Goal: Answer question/provide support: Share knowledge or assist other users

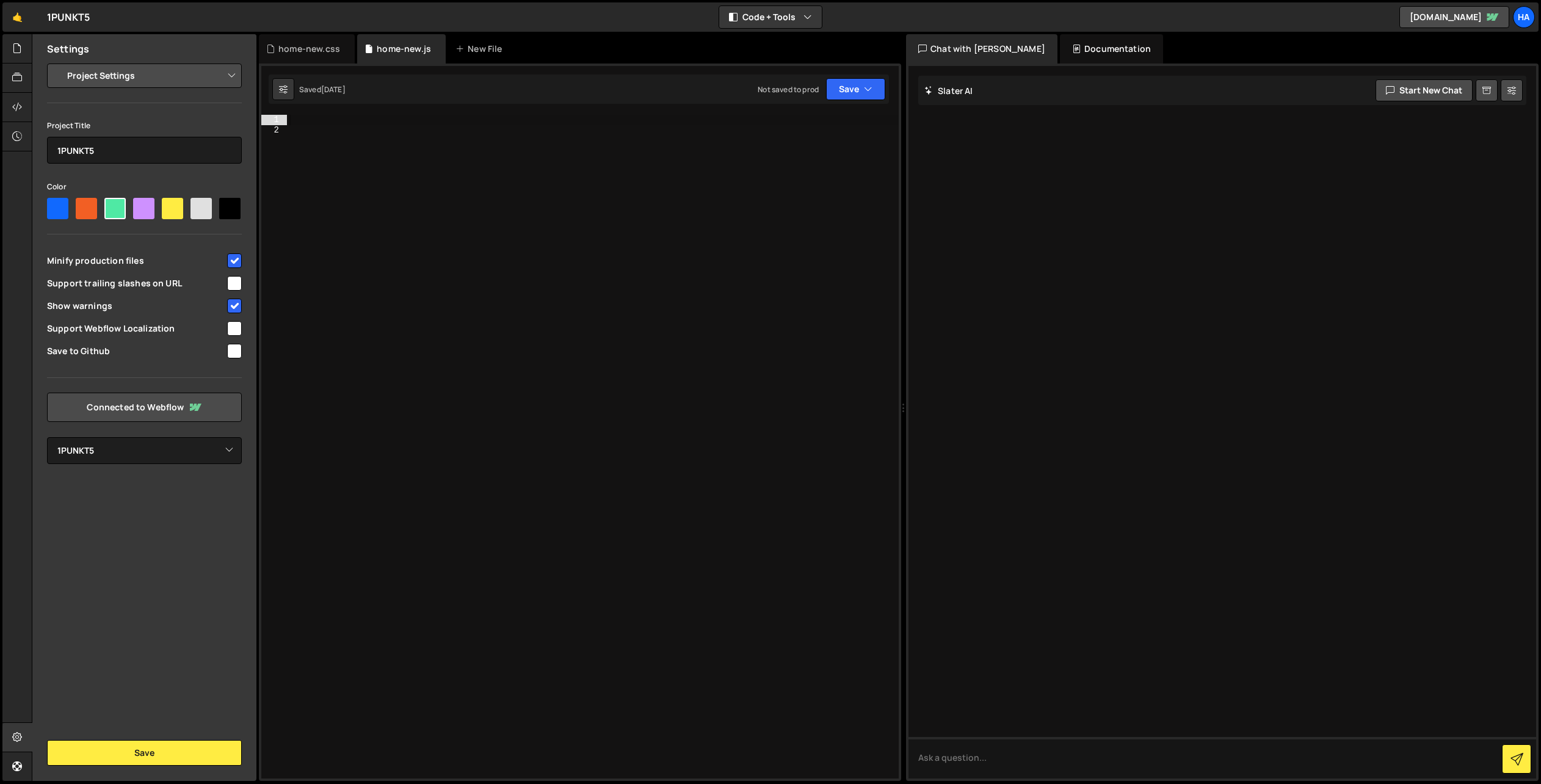
select select "670665807ea2aa939f8bf147"
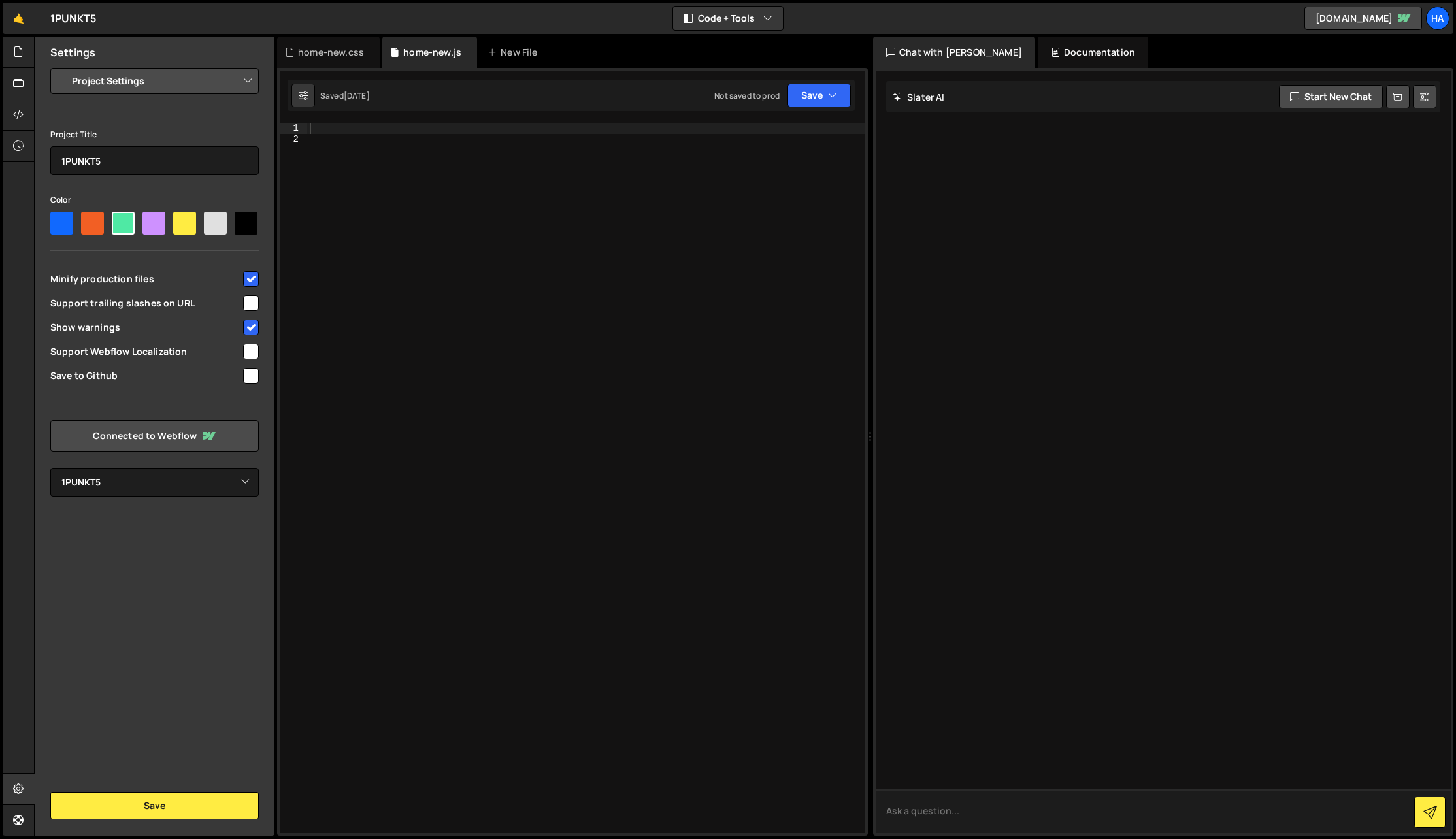
click at [995, 828] on textarea at bounding box center [1163, 811] width 575 height 45
type textarea "Write me the code for a basic swiper setup"
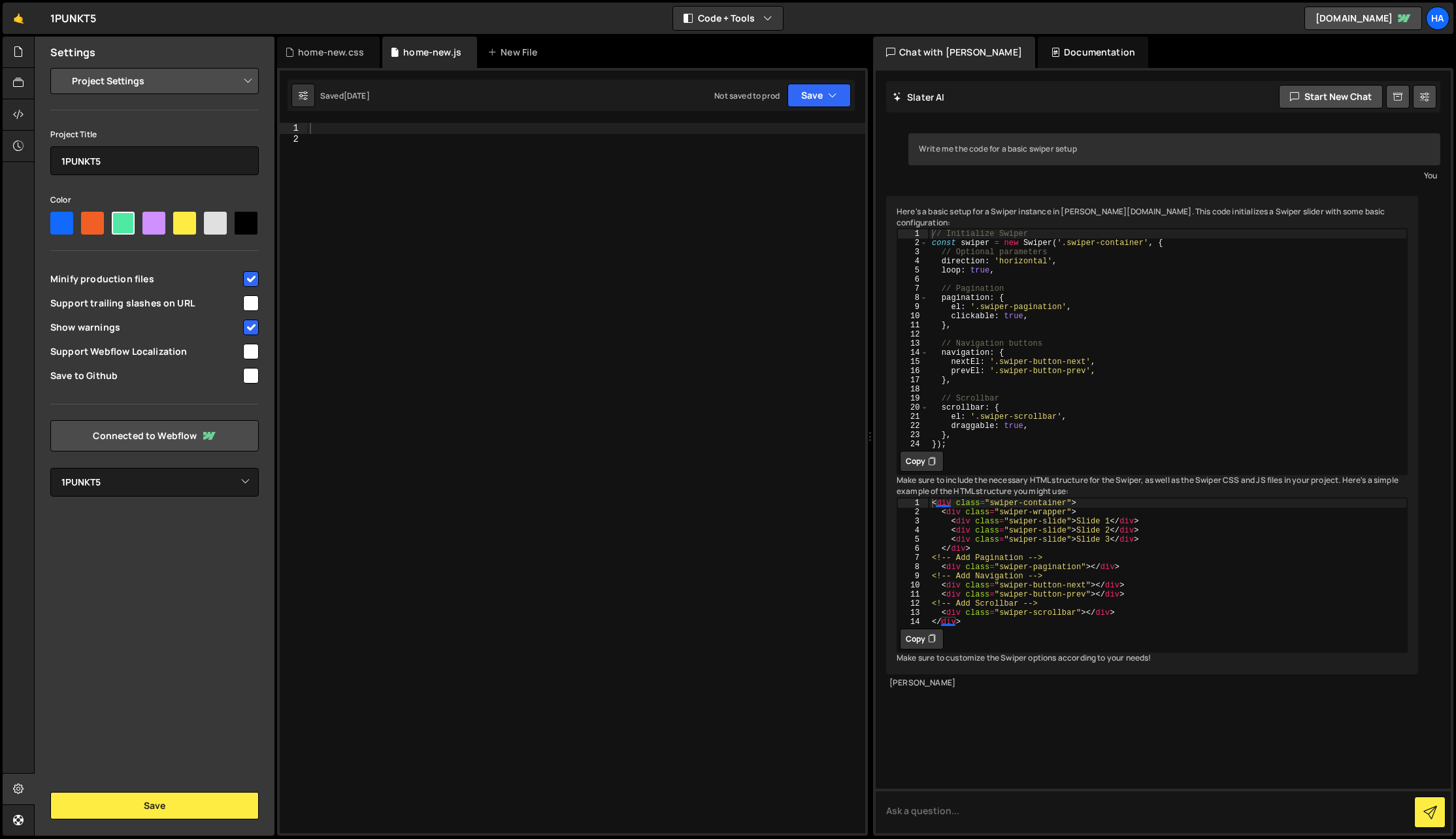
click at [926, 465] on button "Copy" at bounding box center [921, 461] width 44 height 21
click at [728, 419] on div at bounding box center [586, 489] width 558 height 732
paste textarea "});"
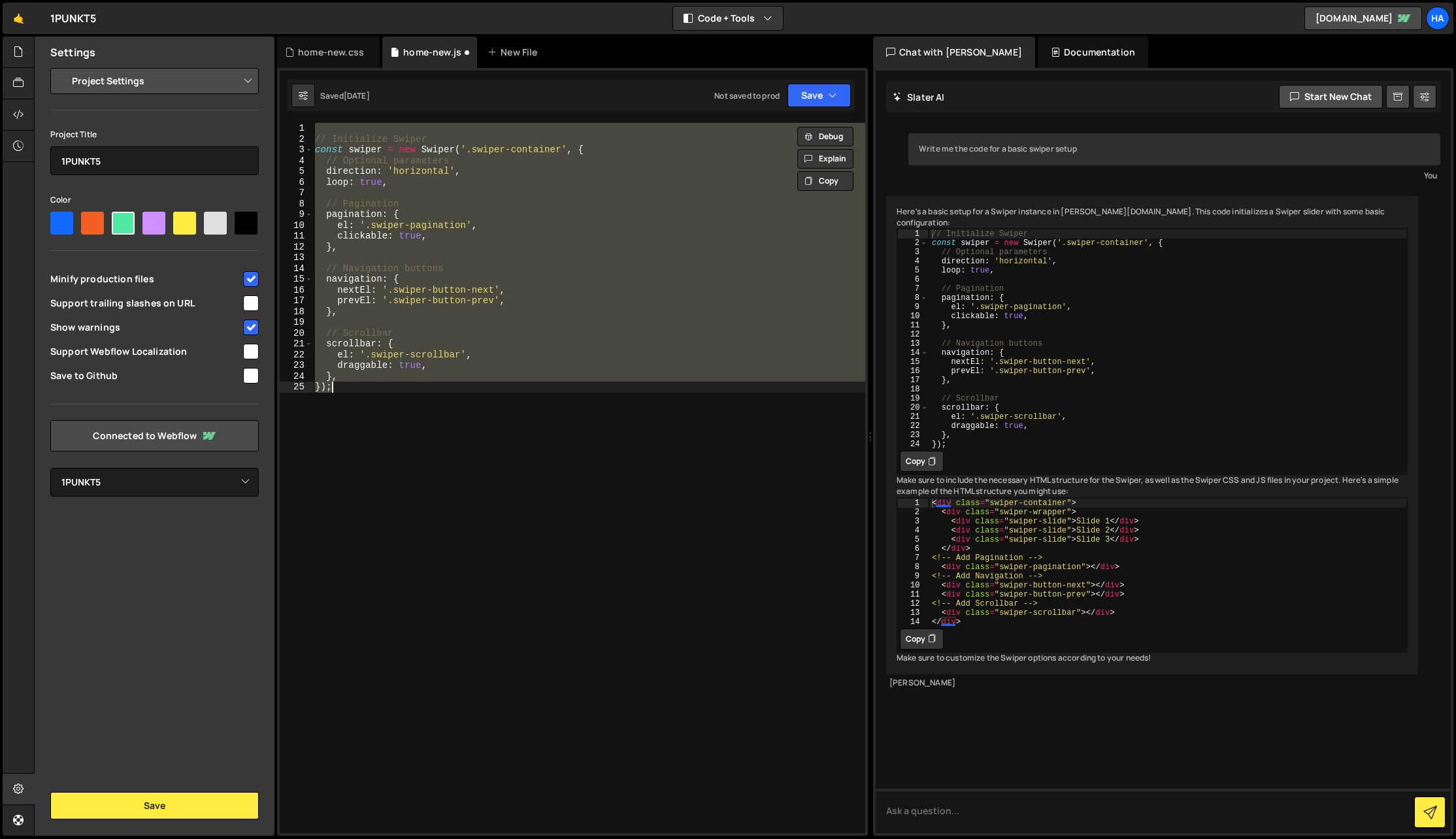
paste textarea
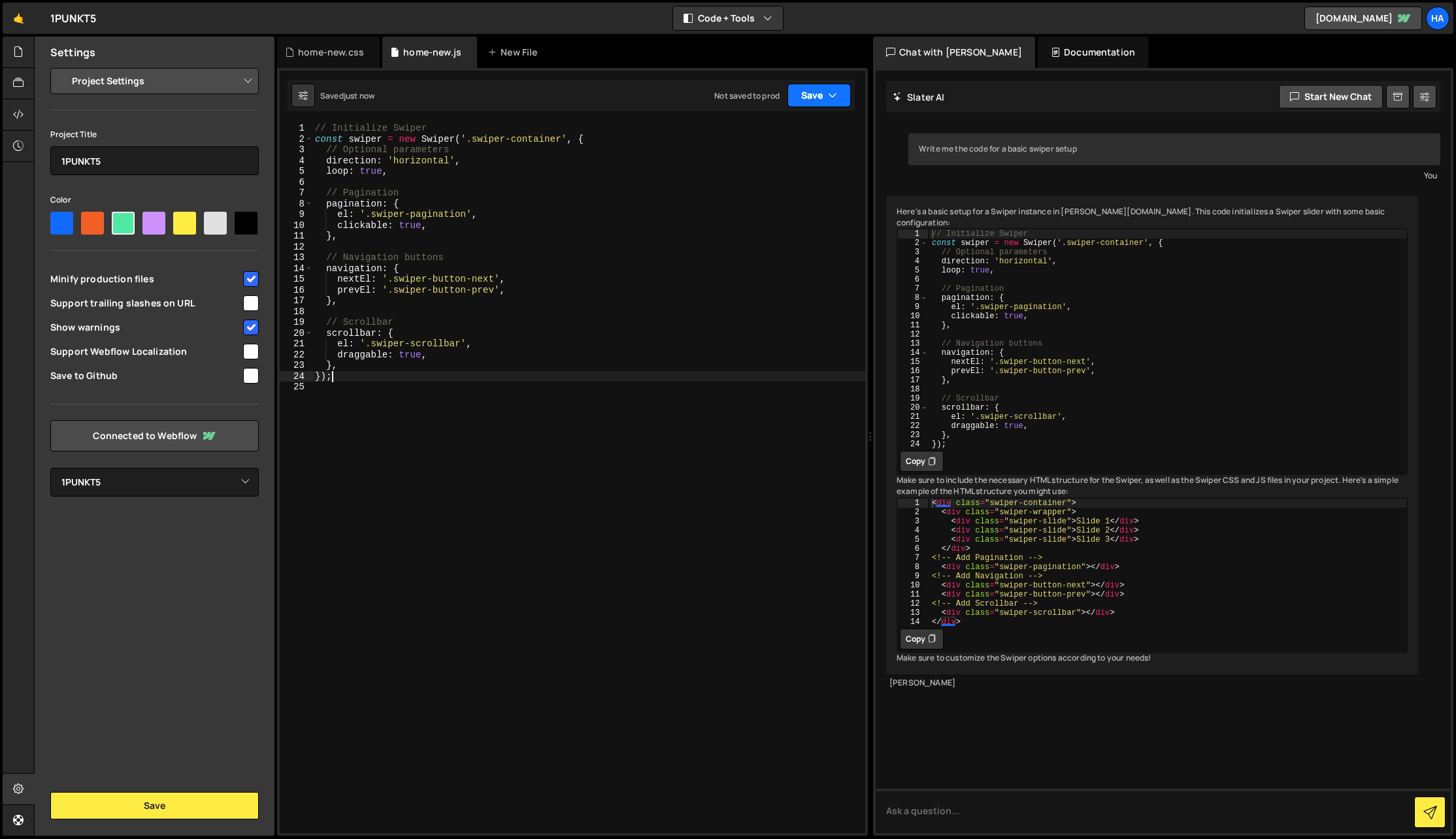
click at [816, 89] on button "Save" at bounding box center [819, 95] width 64 height 24
click at [757, 140] on div "just now" at bounding box center [745, 141] width 30 height 11
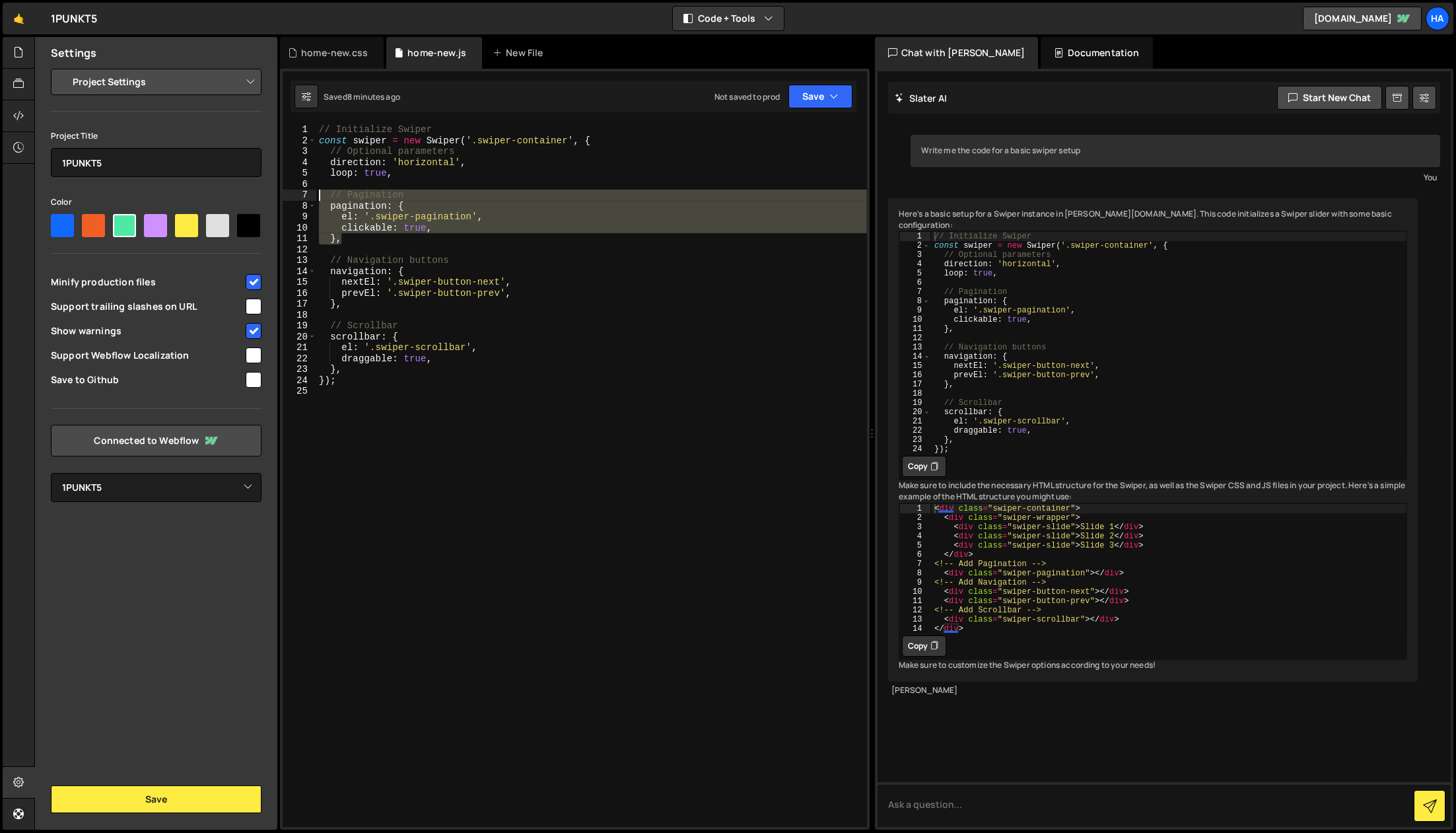
drag, startPoint x: 349, startPoint y: 243, endPoint x: 310, endPoint y: 197, distance: 60.3
click at [310, 197] on div "}, 1 2 3 4 5 6 7 8 9 10 11 12 13 14 15 16 17 18 19 20 21 22 23 24 25 // Initial…" at bounding box center [575, 476] width 584 height 703
type textarea "// Pagination pagination: {"
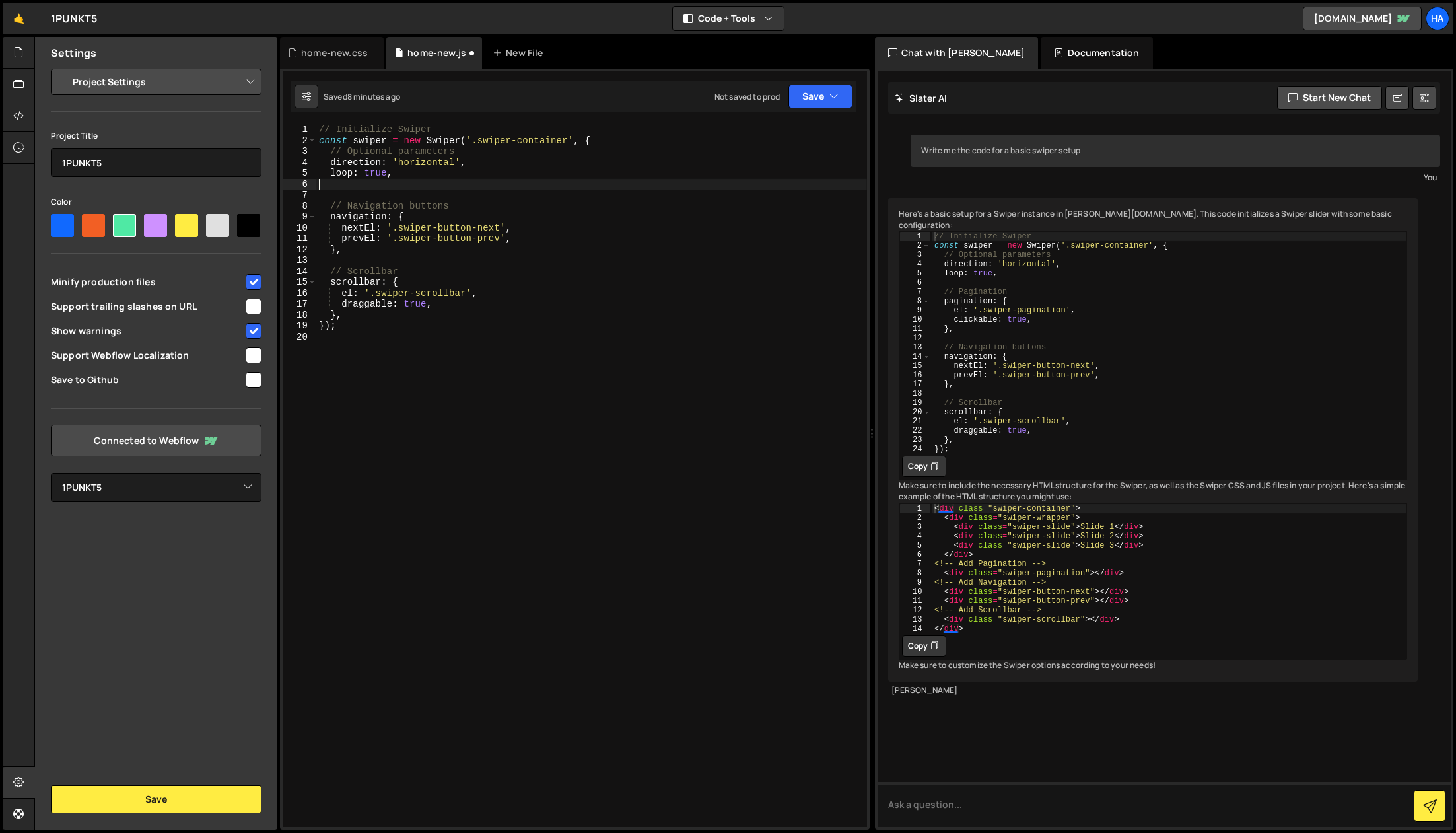
type textarea "loop: true,"
type textarea "g"
type textarea "loop: true,"
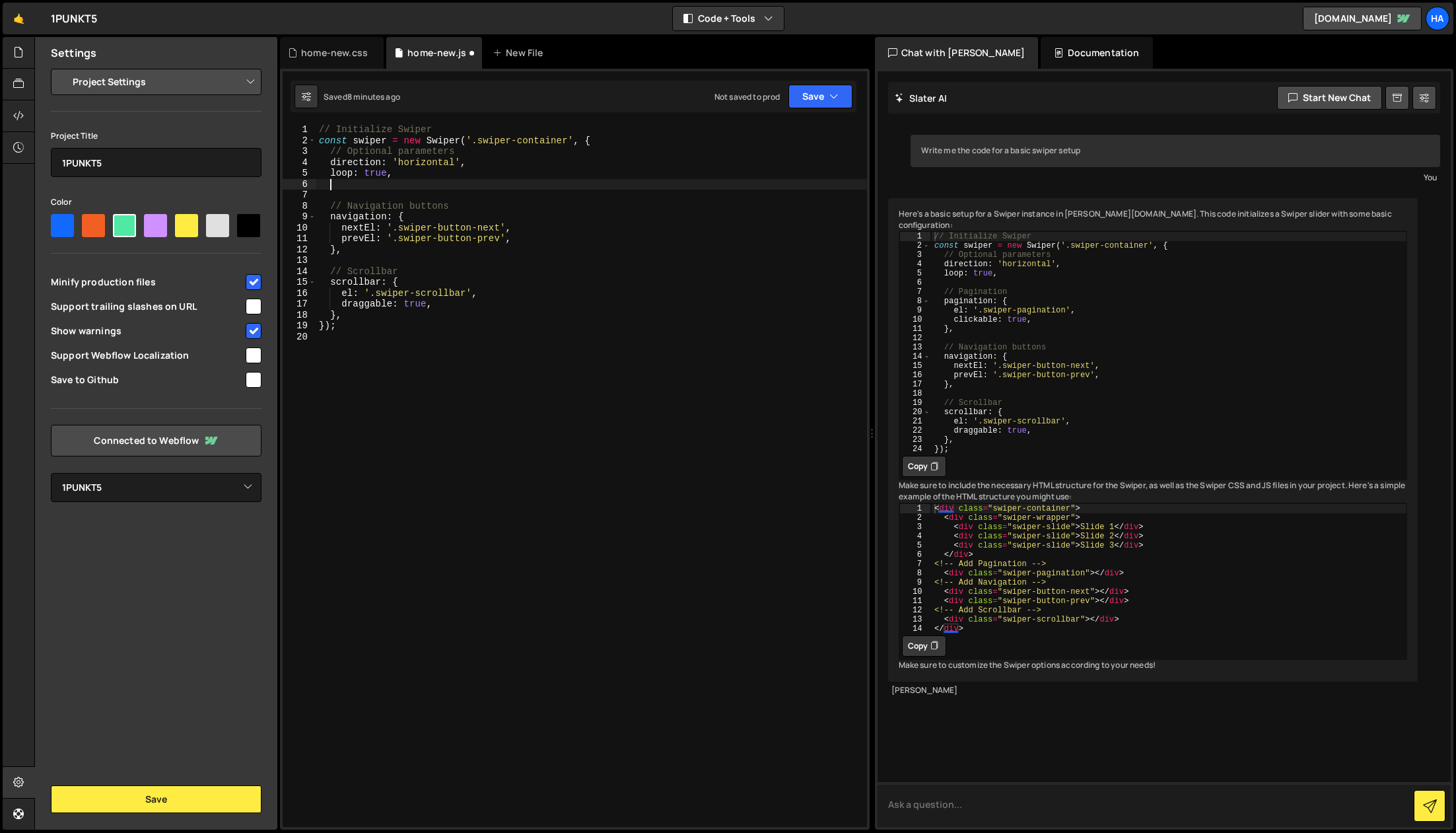
click at [1022, 824] on textarea at bounding box center [1165, 805] width 574 height 45
type textarea "remove the scrollbar and pagination and but 1rem gap in"
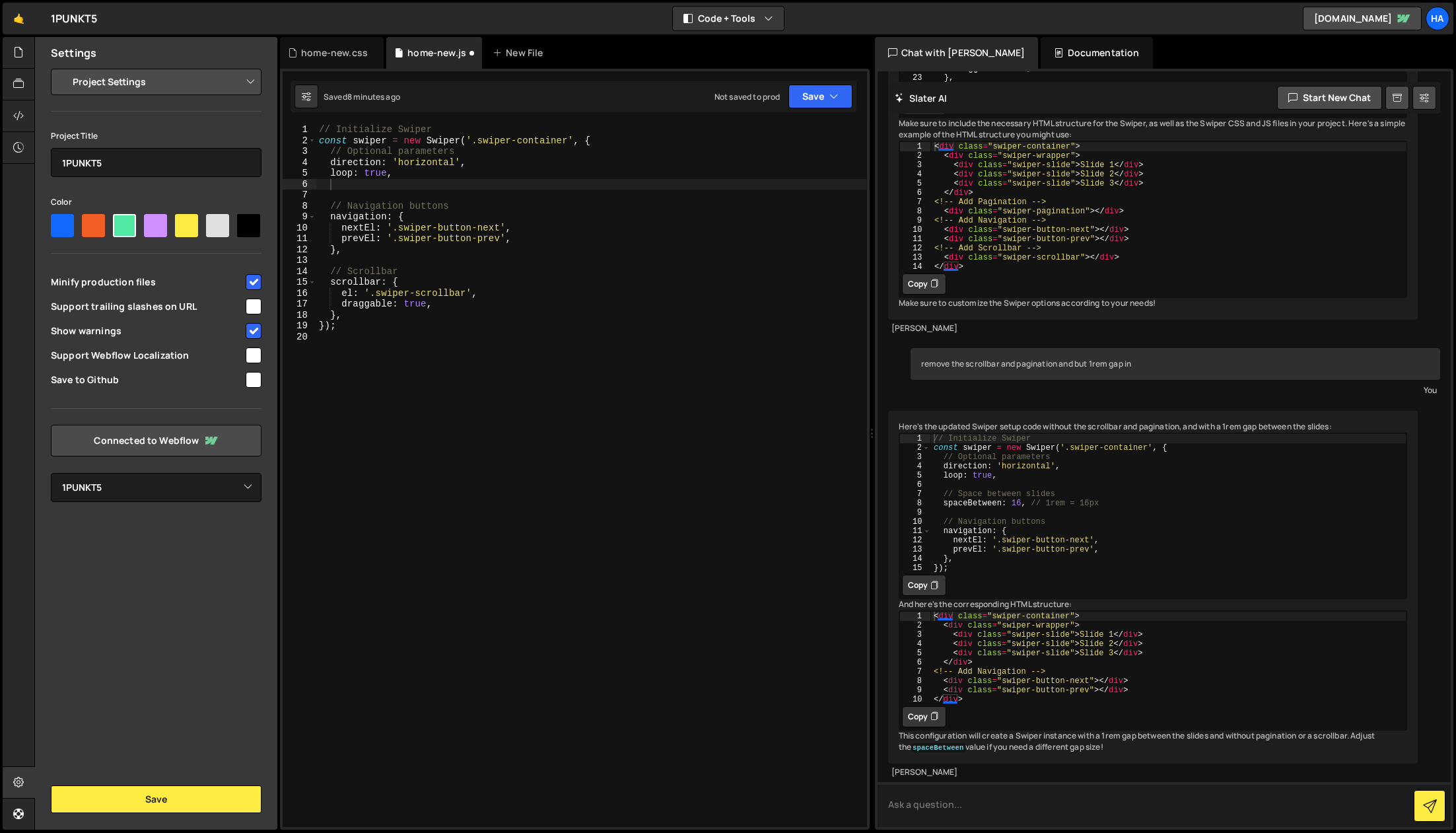
scroll to position [434, 0]
click at [928, 577] on button "Copy" at bounding box center [924, 585] width 44 height 21
click at [349, 334] on div "// Initialize Swiper const swiper = new Swiper ( '.swiper-container' , { // Opt…" at bounding box center [592, 487] width 551 height 725
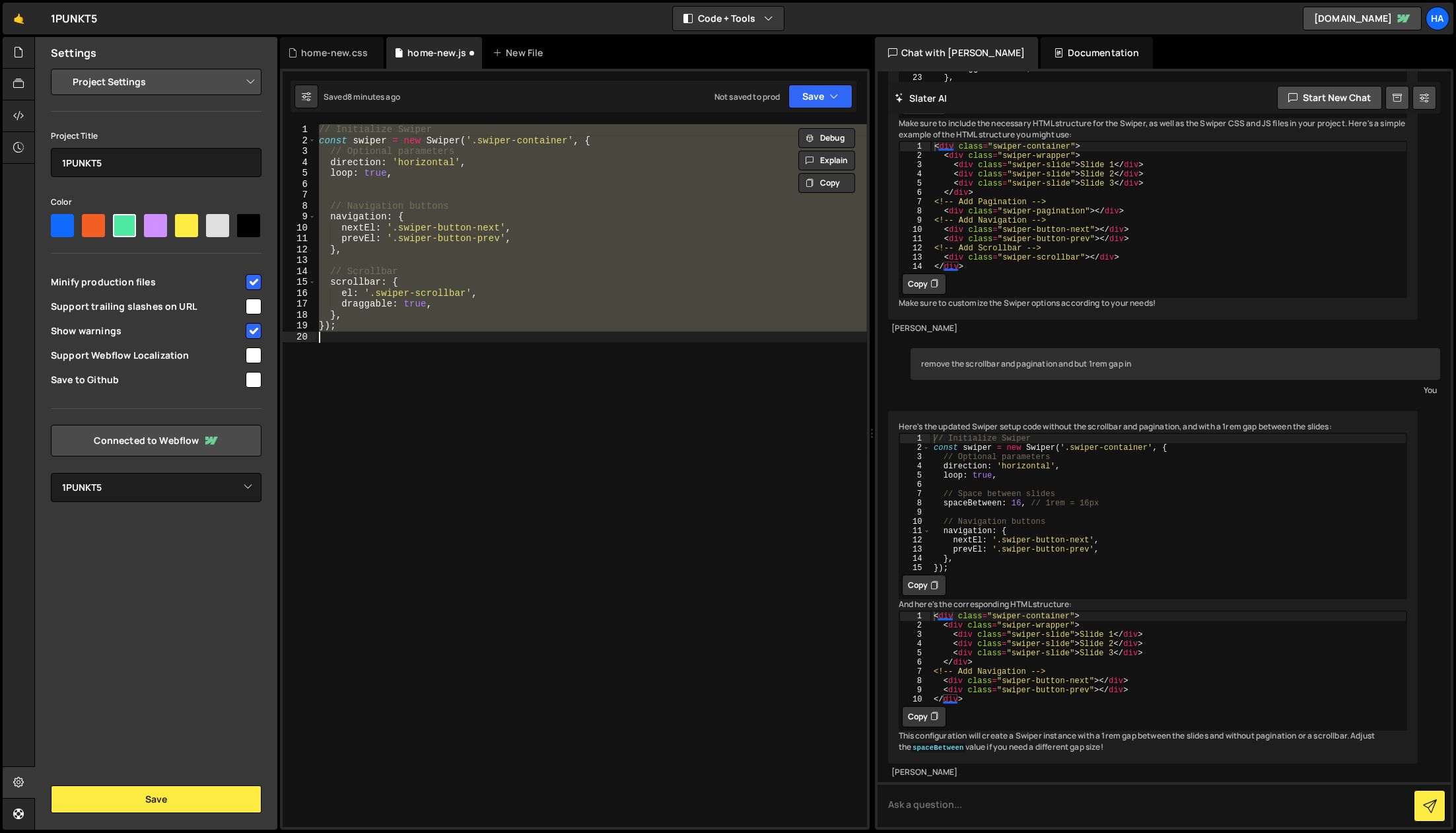
paste textarea
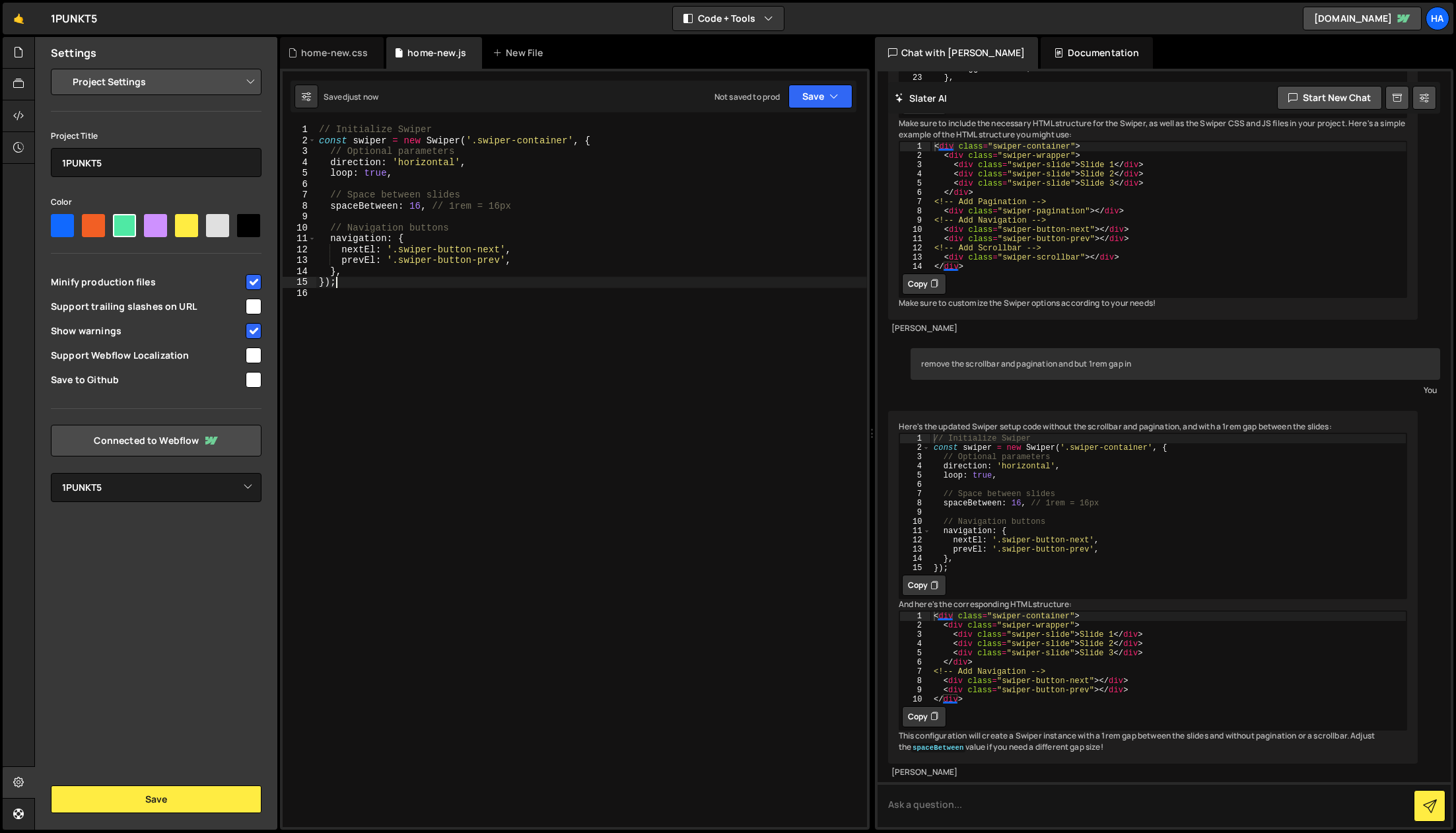
click at [537, 143] on div "// Initialize Swiper const swiper = new Swiper ( '.swiper-container' , { // Opt…" at bounding box center [592, 487] width 551 height 725
type textarea "const swiper = new Swiper('.swiper', {"
click at [799, 95] on button "Save" at bounding box center [821, 96] width 64 height 24
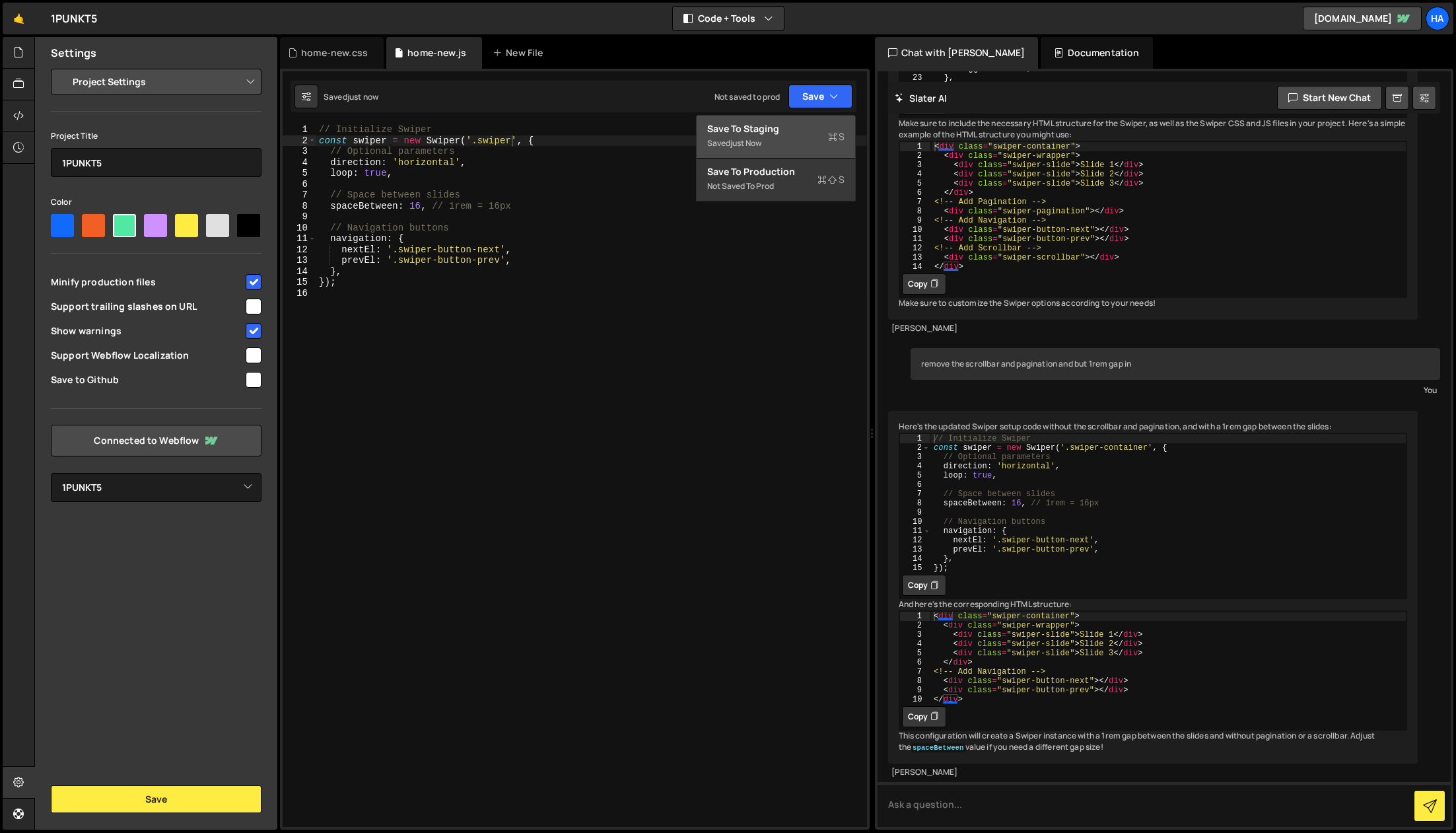
click at [781, 127] on div "Save to Staging S" at bounding box center [776, 129] width 137 height 13
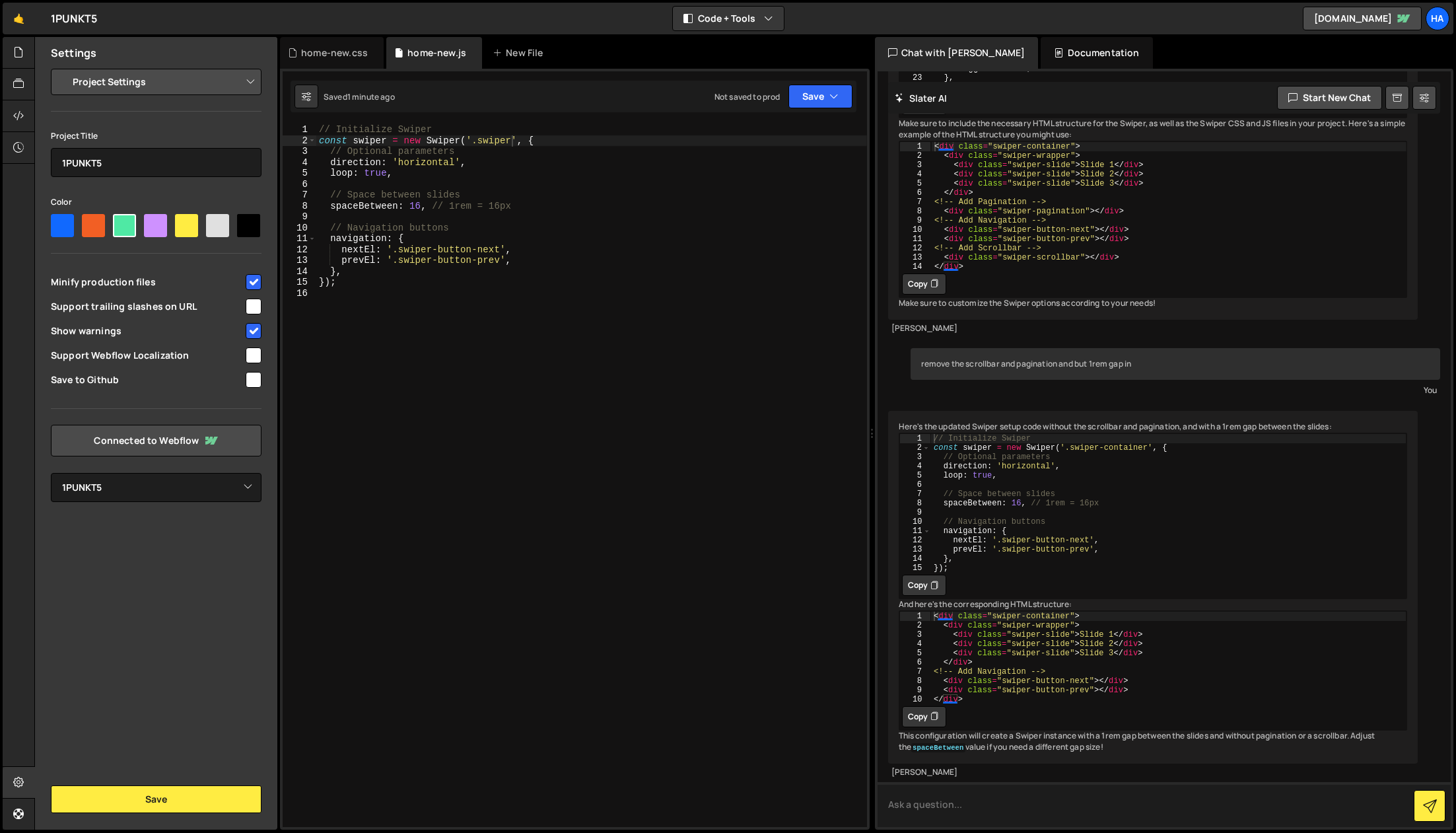
click at [983, 817] on textarea at bounding box center [1165, 805] width 574 height 45
paste textarea "<div class="swiper"><div class="swiper_button-wrapper"><div class="swiper-butto…"
type textarea "it doenst work yet. this is my code. look at it and tell me where the issue is …"
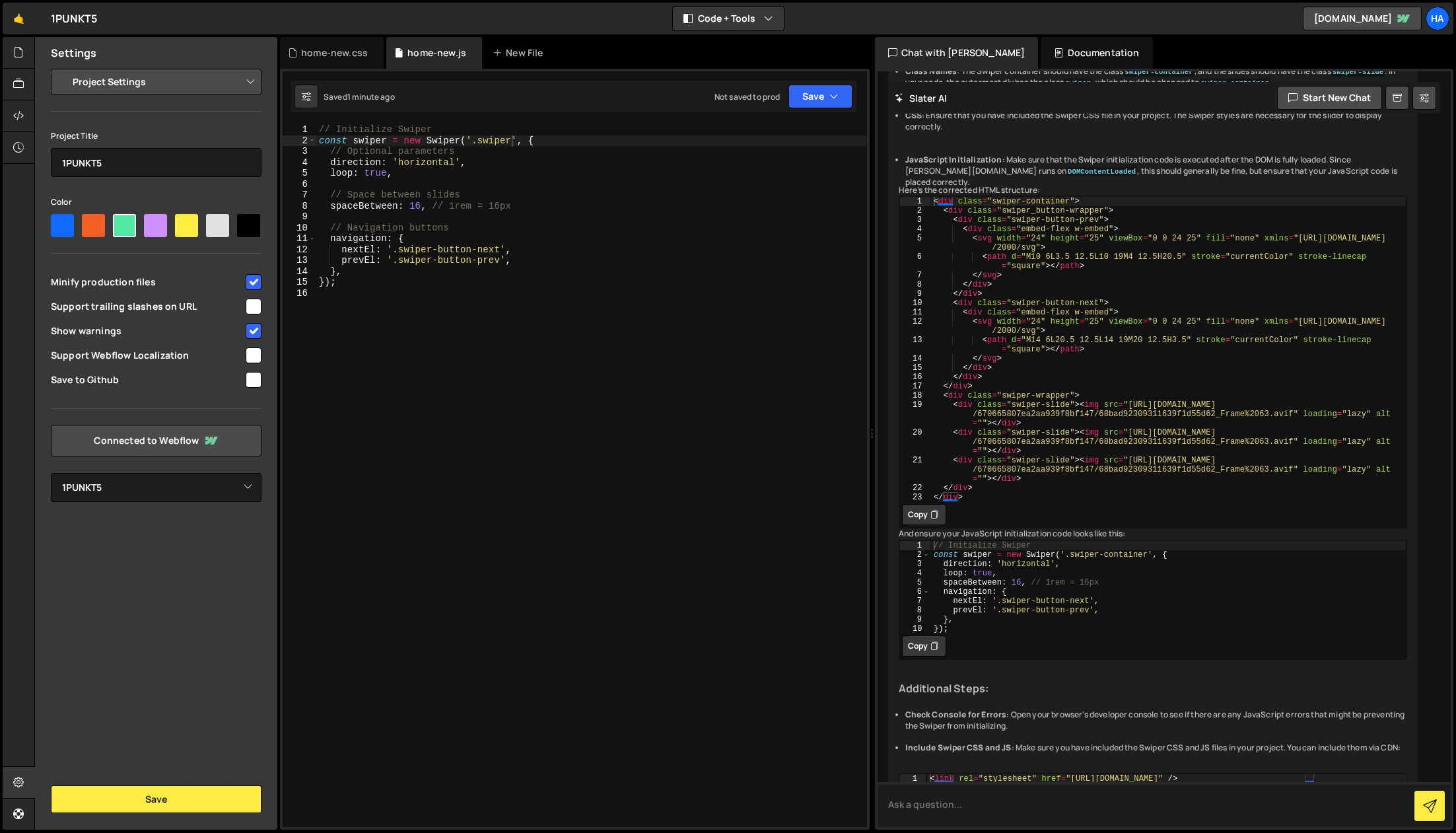
scroll to position [1262, 0]
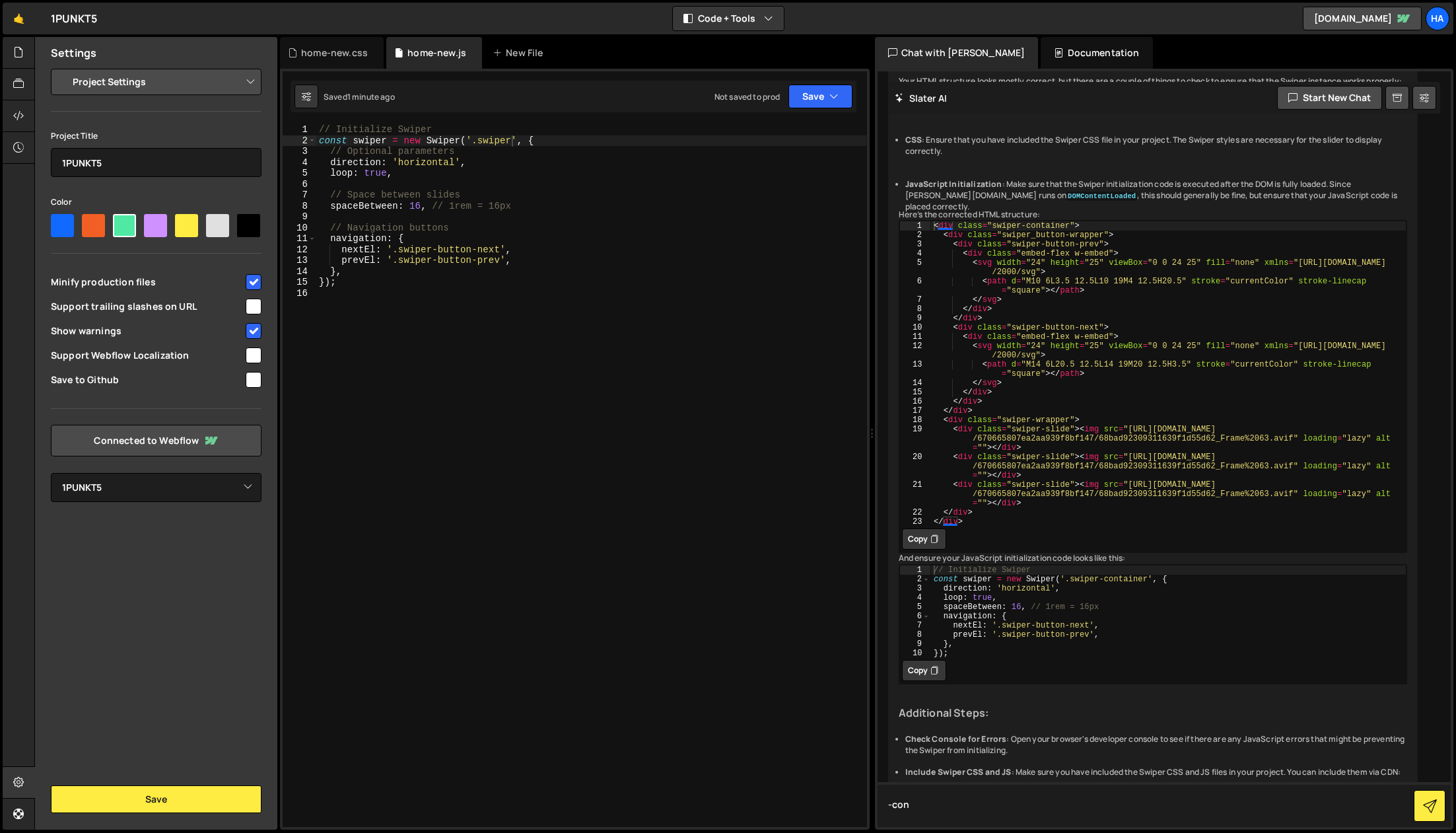
type textarea "-con"
click at [543, 166] on div "// Initialize Swiper const swiper = new Swiper ( '.swiper' , { // Optional para…" at bounding box center [592, 487] width 551 height 725
click at [510, 140] on div "// Initialize Swiper const swiper = new Swiper ( '.swiper' , { // Optional para…" at bounding box center [592, 487] width 551 height 725
type textarea "const swiper = new Swiper('.swiper-container', {"
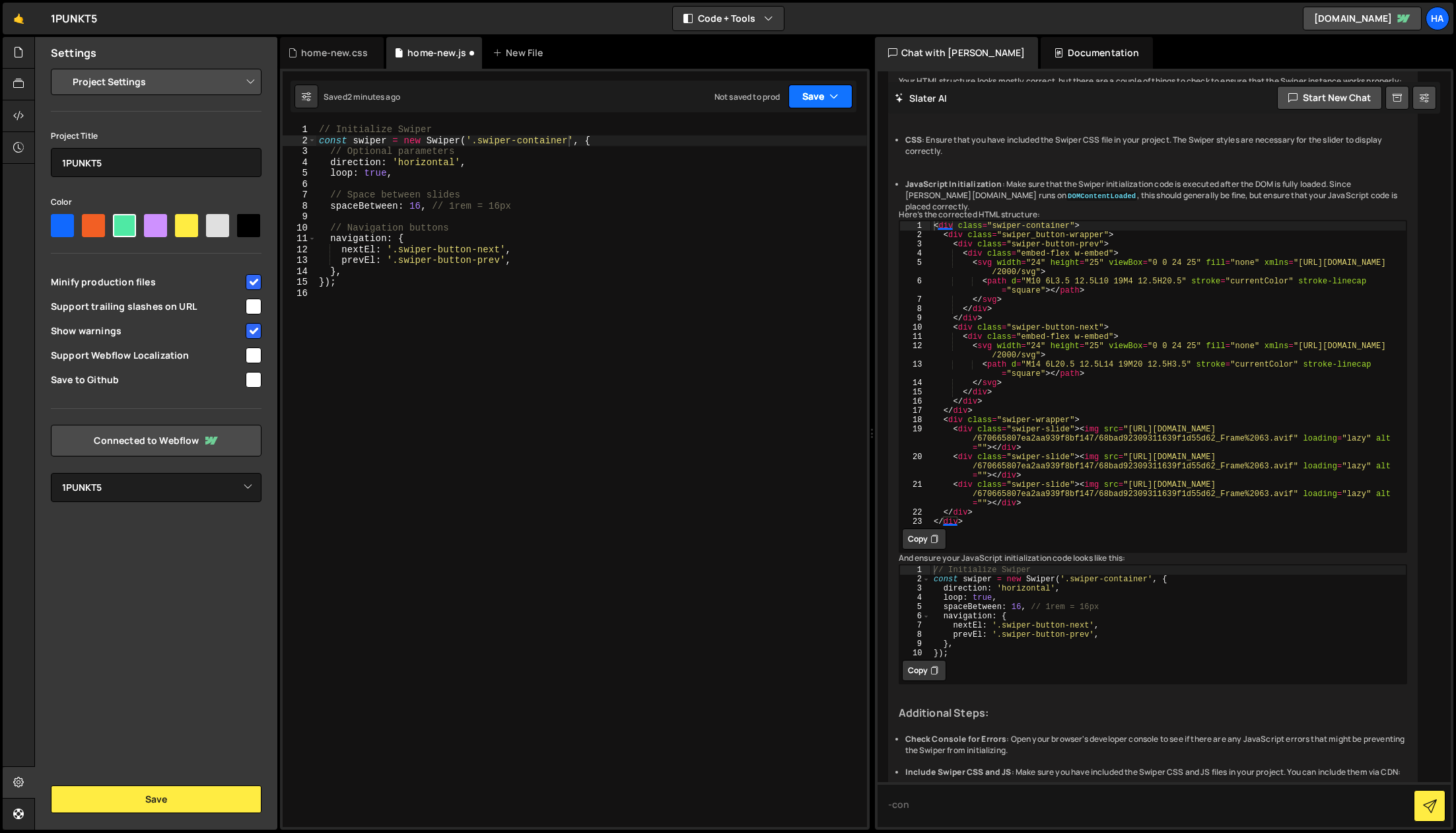
click at [797, 94] on button "Save" at bounding box center [821, 96] width 64 height 24
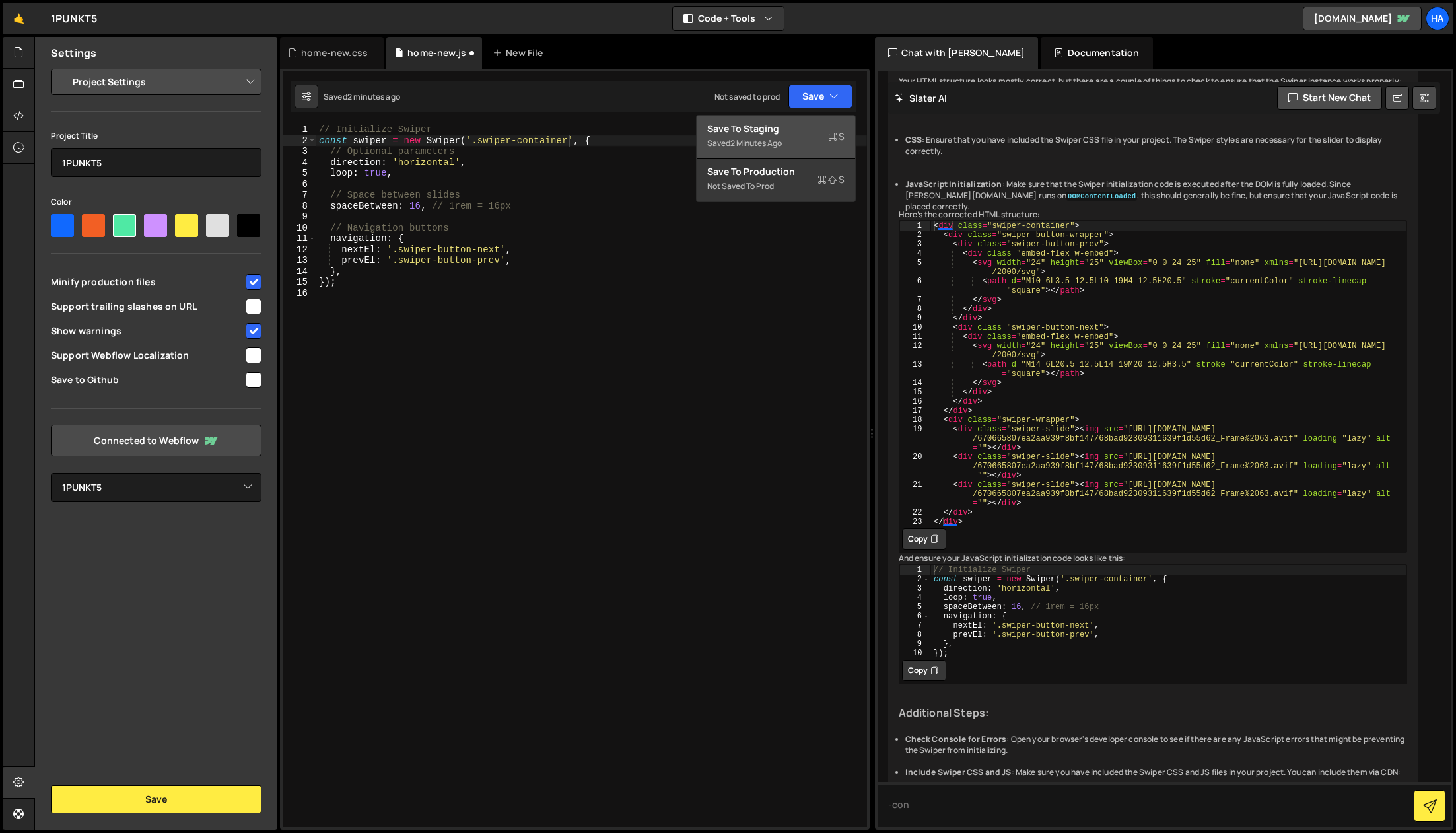
click at [803, 130] on div "Save to Staging S" at bounding box center [776, 129] width 137 height 13
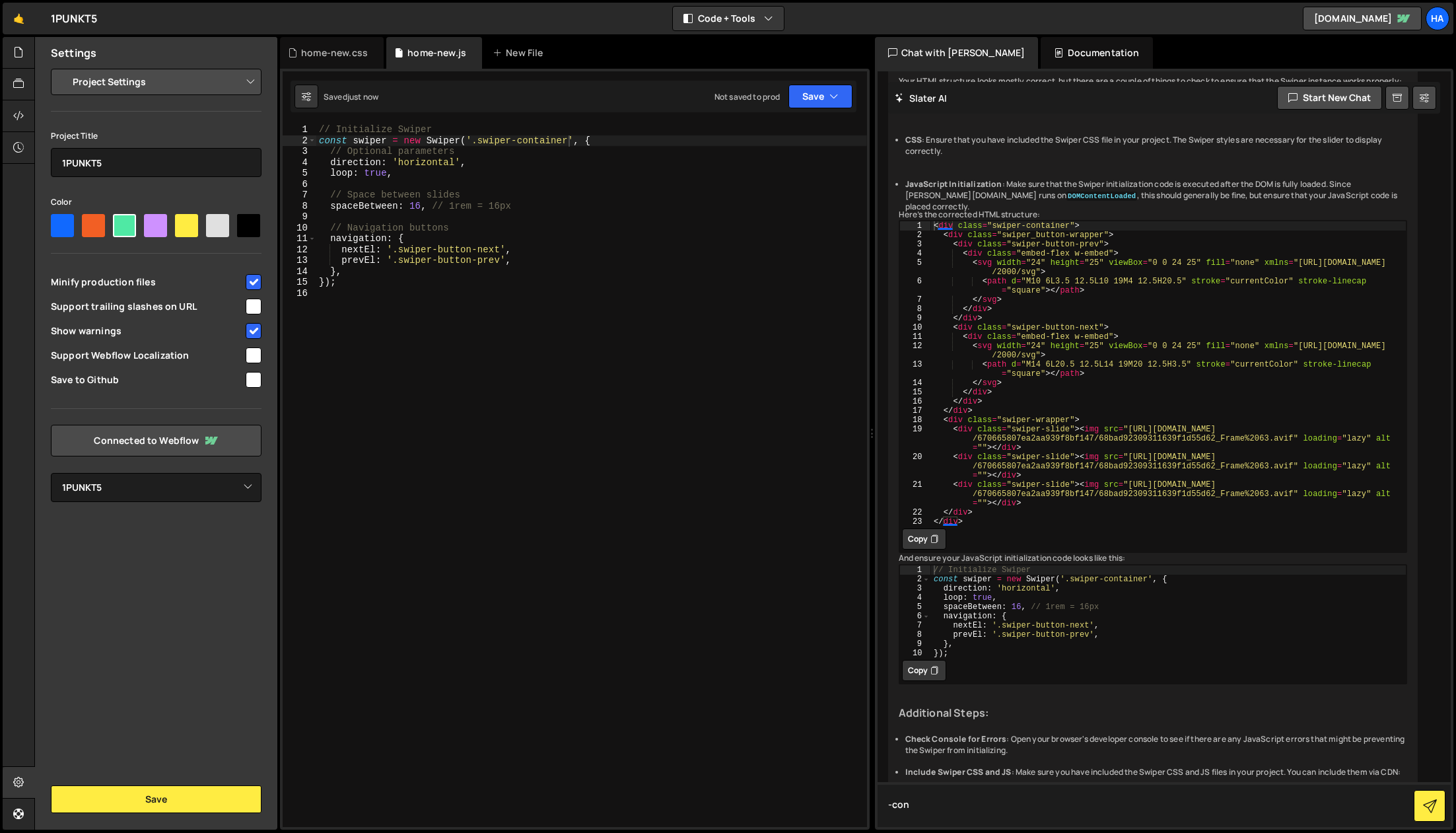
click at [966, 802] on textarea "-con" at bounding box center [1165, 805] width 574 height 45
paste textarea "<link rel="stylesheet" href="[URL][DOMAIN_NAME]" />"
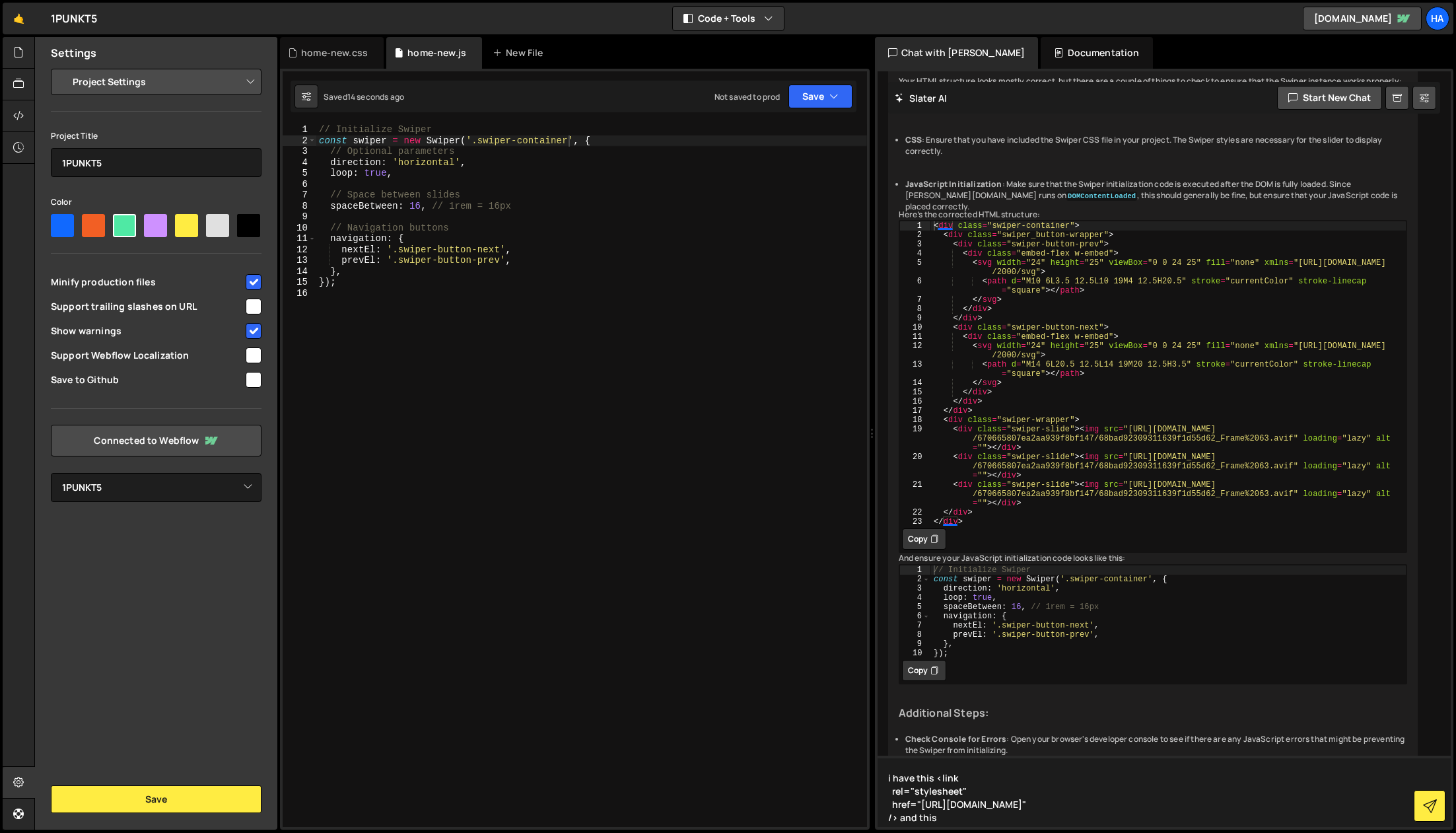
paste textarea "<script src="[URL][DOMAIN_NAME]"></script>"
type textarea "i have this <link rel="stylesheet" href="[URL][DOMAIN_NAME]" /> and this <scrip…"
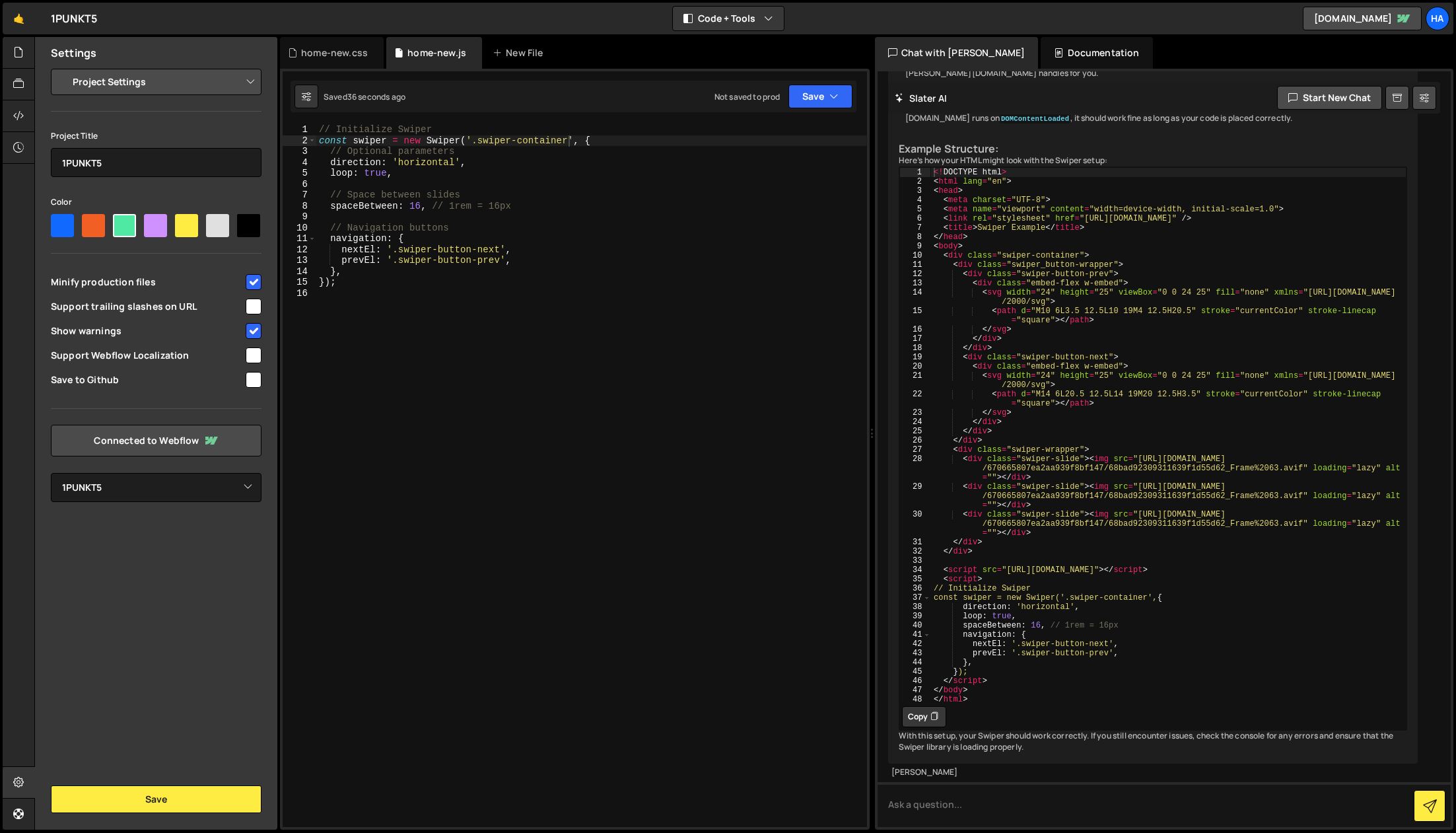
scroll to position [2297, 0]
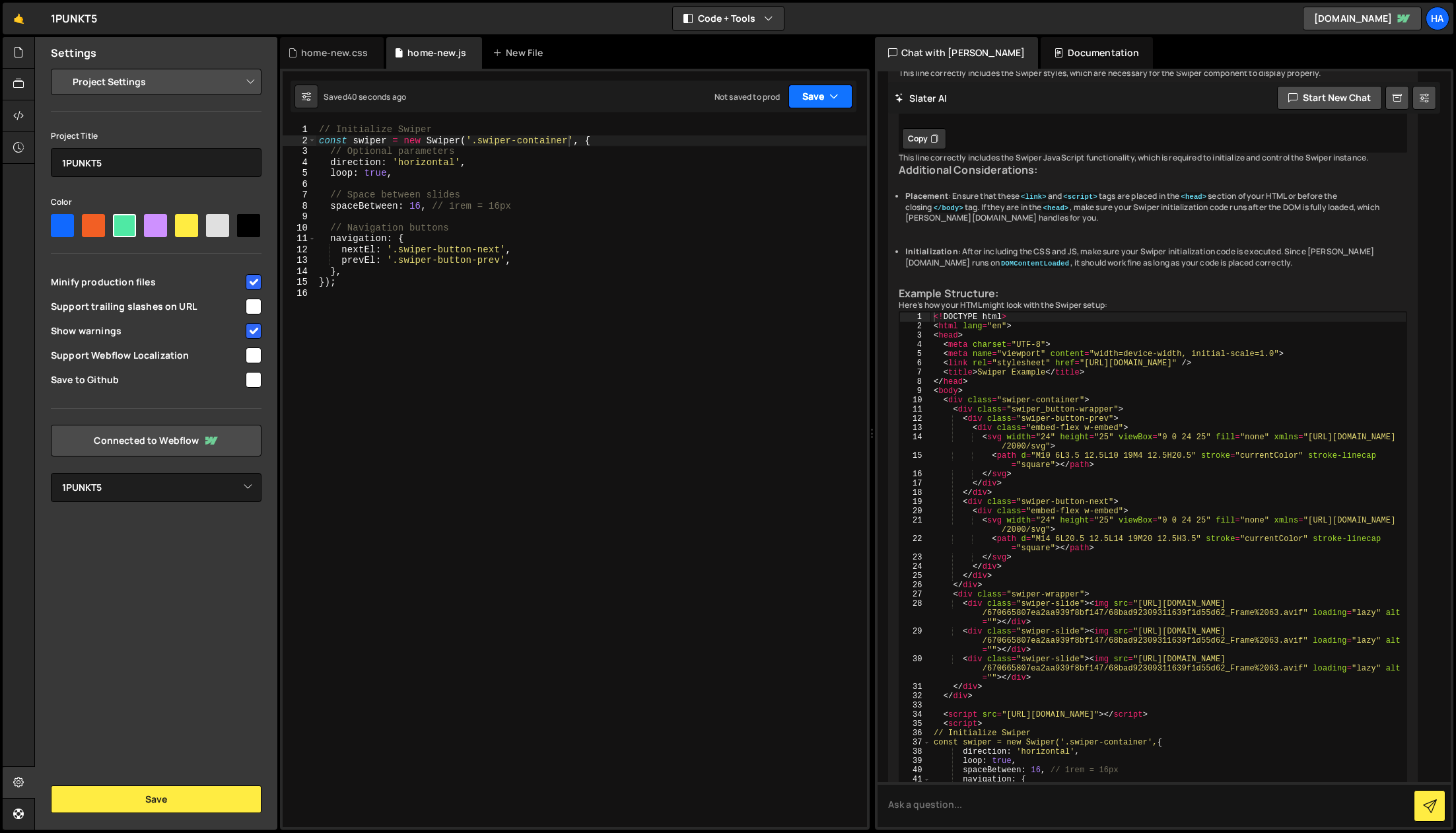
click at [815, 104] on button "Save" at bounding box center [821, 96] width 64 height 24
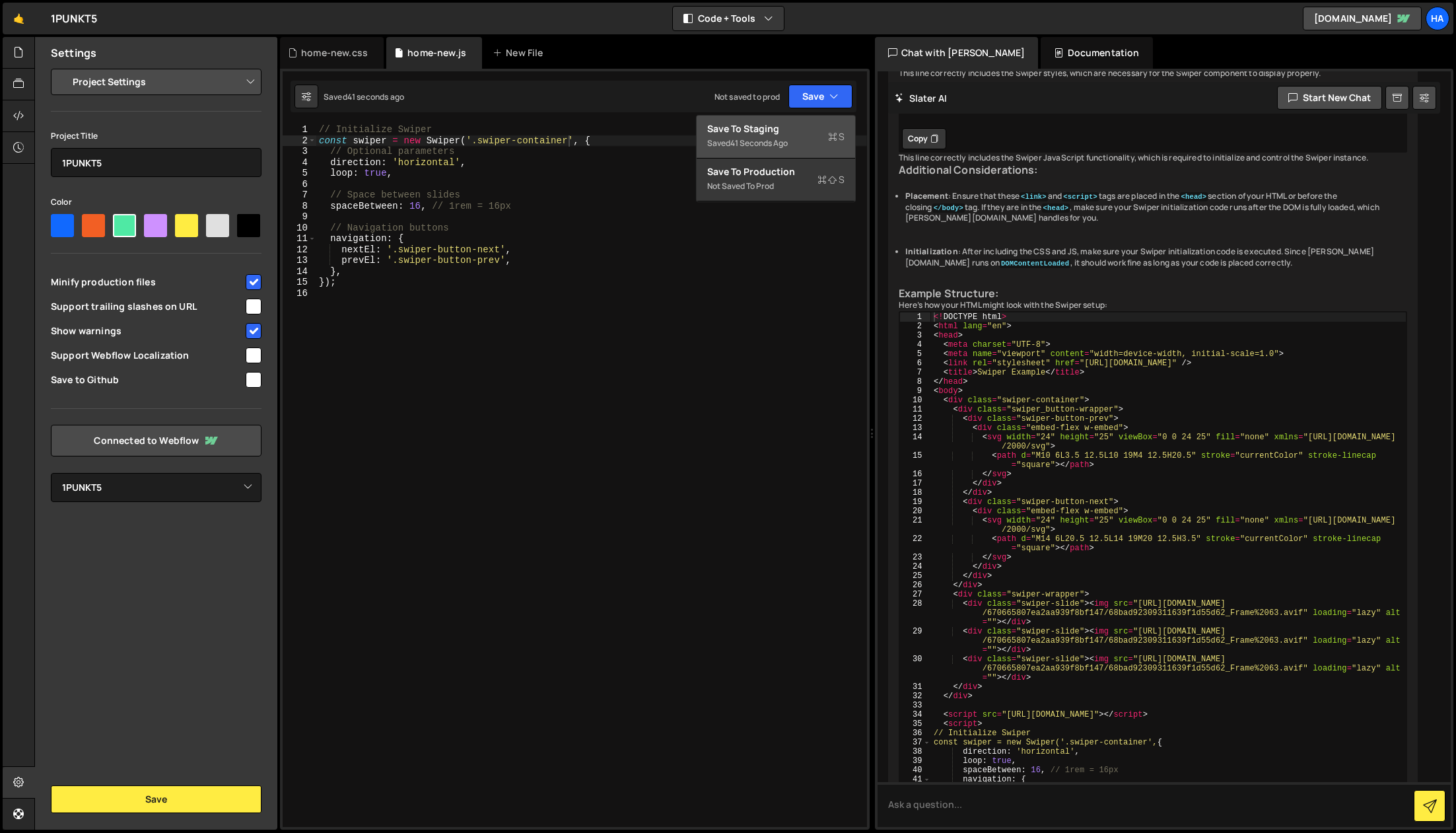
click at [796, 127] on div "Save to Staging S" at bounding box center [776, 129] width 137 height 13
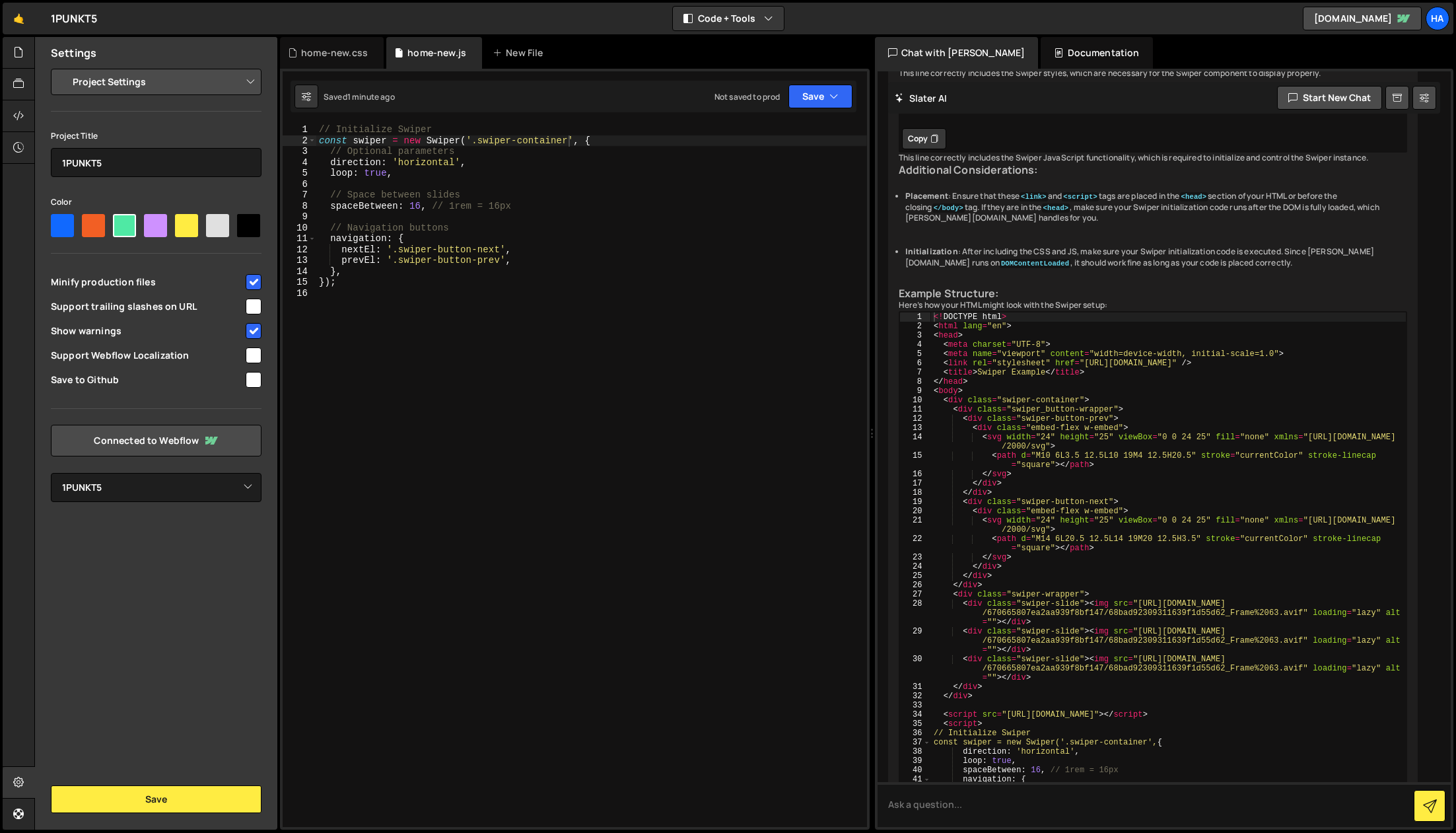
click at [390, 292] on div "// Initialize Swiper const swiper = new Swiper ( '.swiper-container' , { // Opt…" at bounding box center [592, 487] width 551 height 725
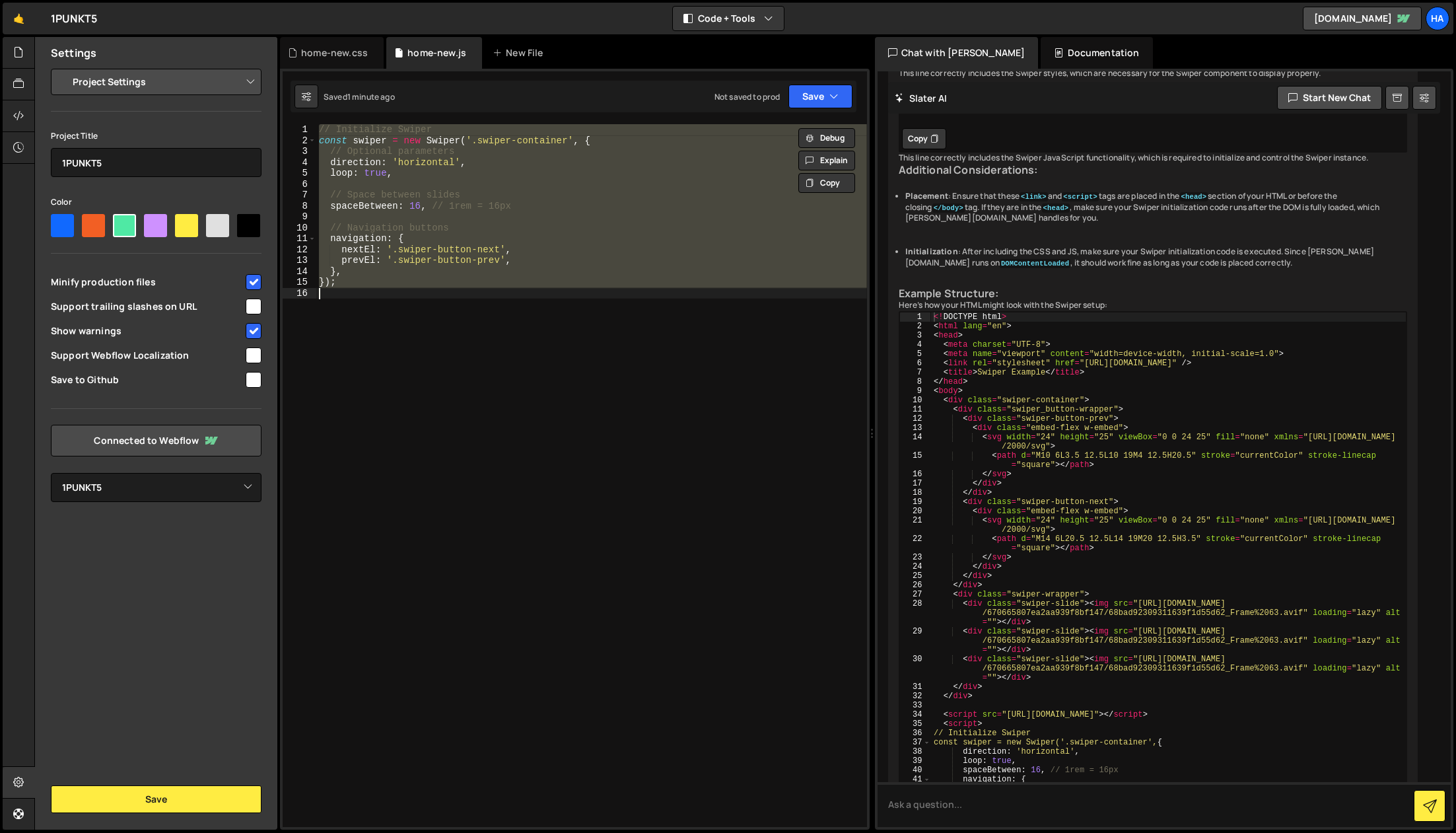
paste textarea
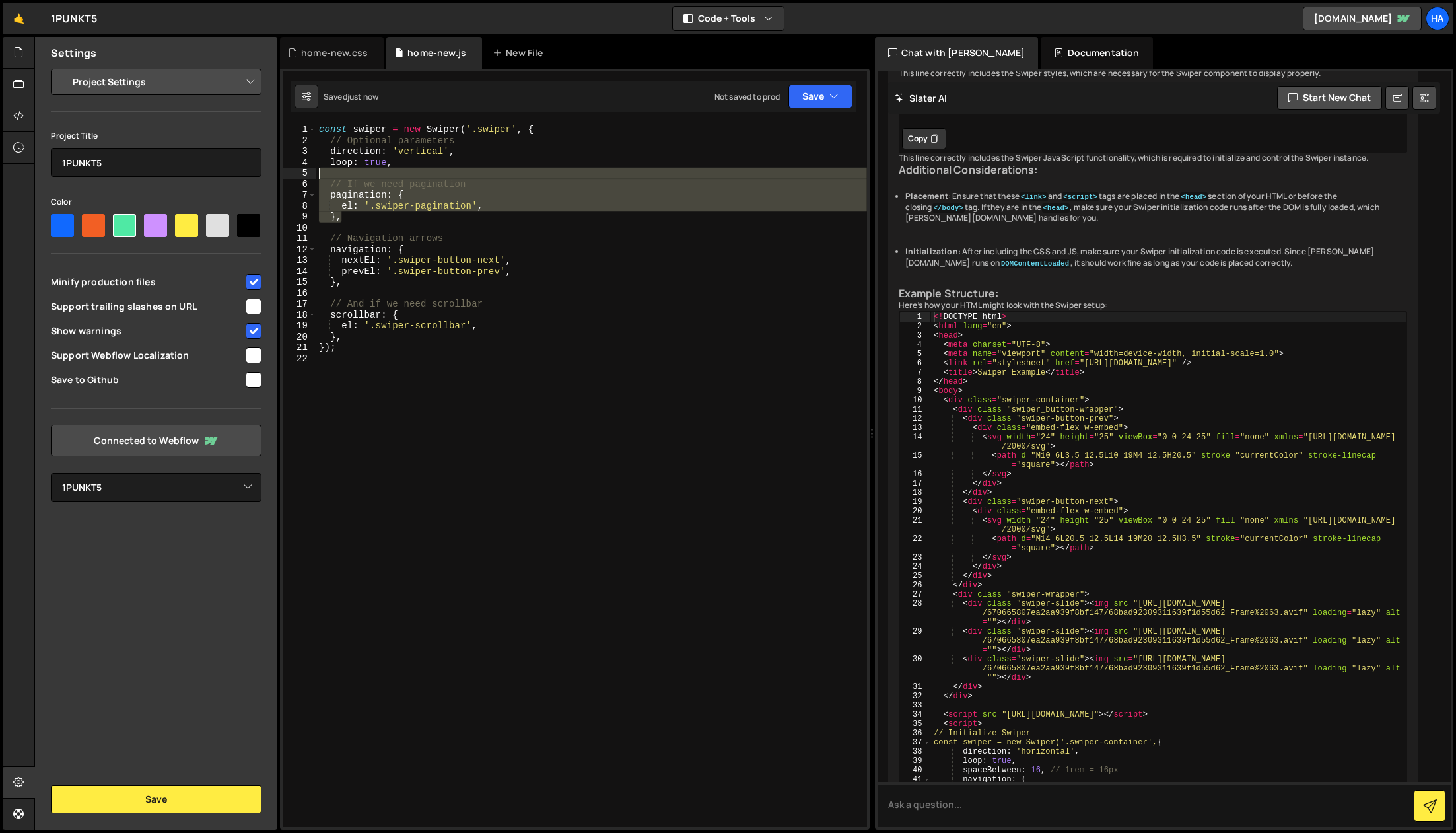
drag, startPoint x: 365, startPoint y: 217, endPoint x: 314, endPoint y: 177, distance: 64.8
click at [314, 177] on div "}); 1 2 3 4 5 6 7 8 9 10 11 12 13 14 15 16 17 18 19 20 21 22 const swiper = new…" at bounding box center [575, 476] width 584 height 703
type textarea "// If we need pagination"
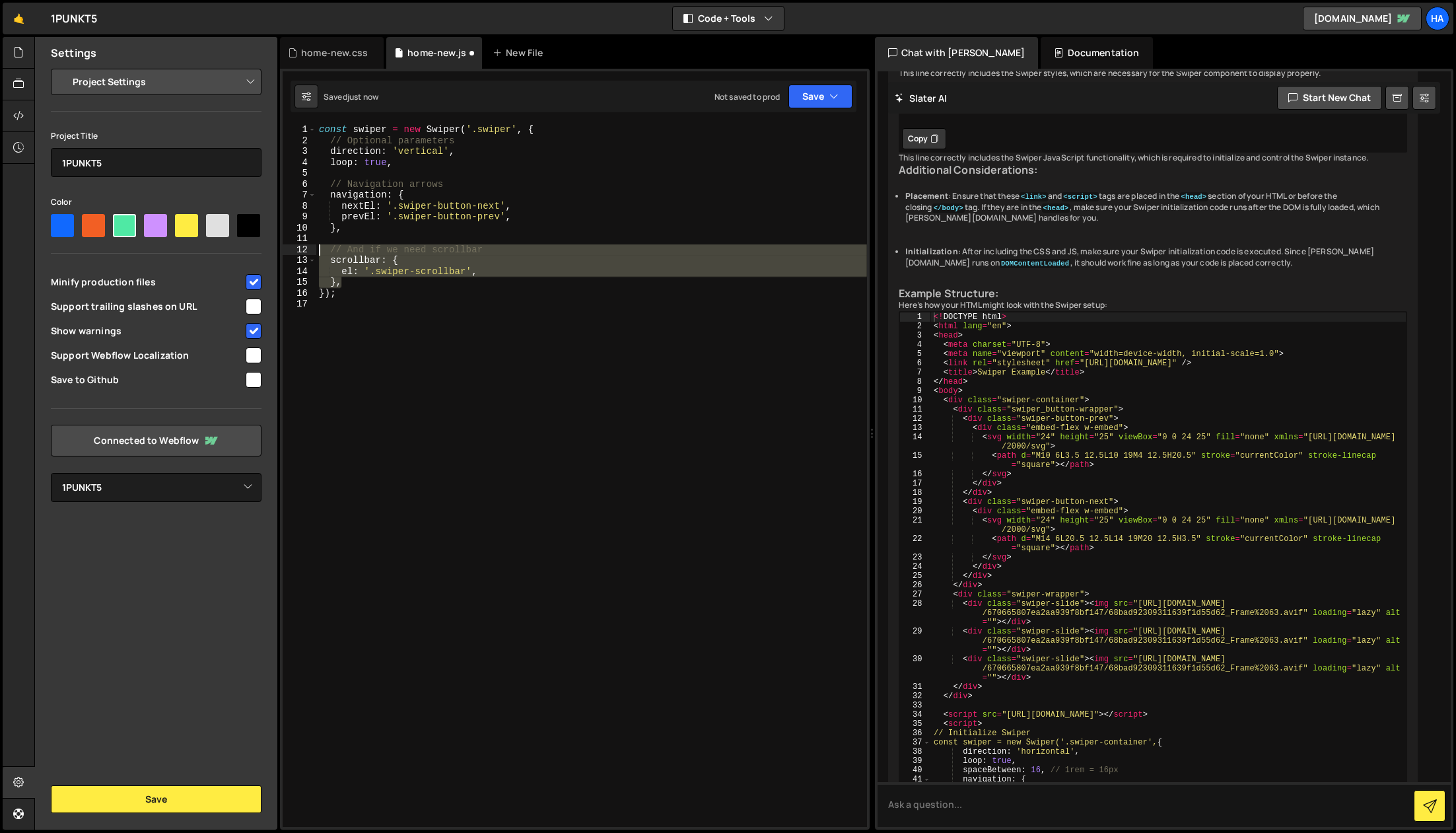
drag, startPoint x: 353, startPoint y: 285, endPoint x: 281, endPoint y: 244, distance: 82.9
click at [281, 244] on div "loop: true, 1 2 3 4 5 6 7 8 9 10 11 12 13 14 15 16 17 const swiper = new Swiper…" at bounding box center [575, 449] width 590 height 761
type textarea "// And if we need scrollbar scrollbar: {"
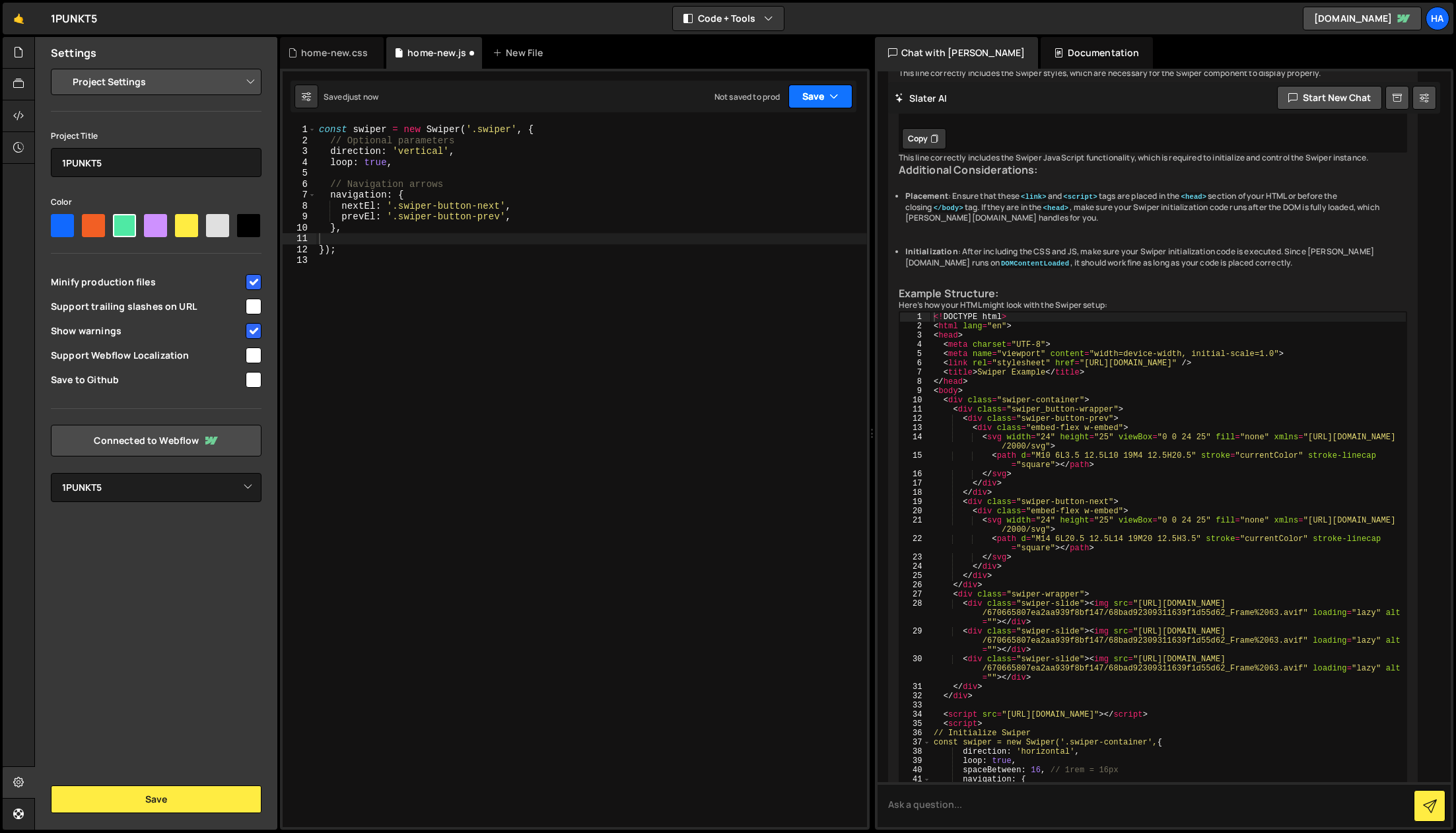
click at [795, 96] on button "Save" at bounding box center [821, 96] width 64 height 24
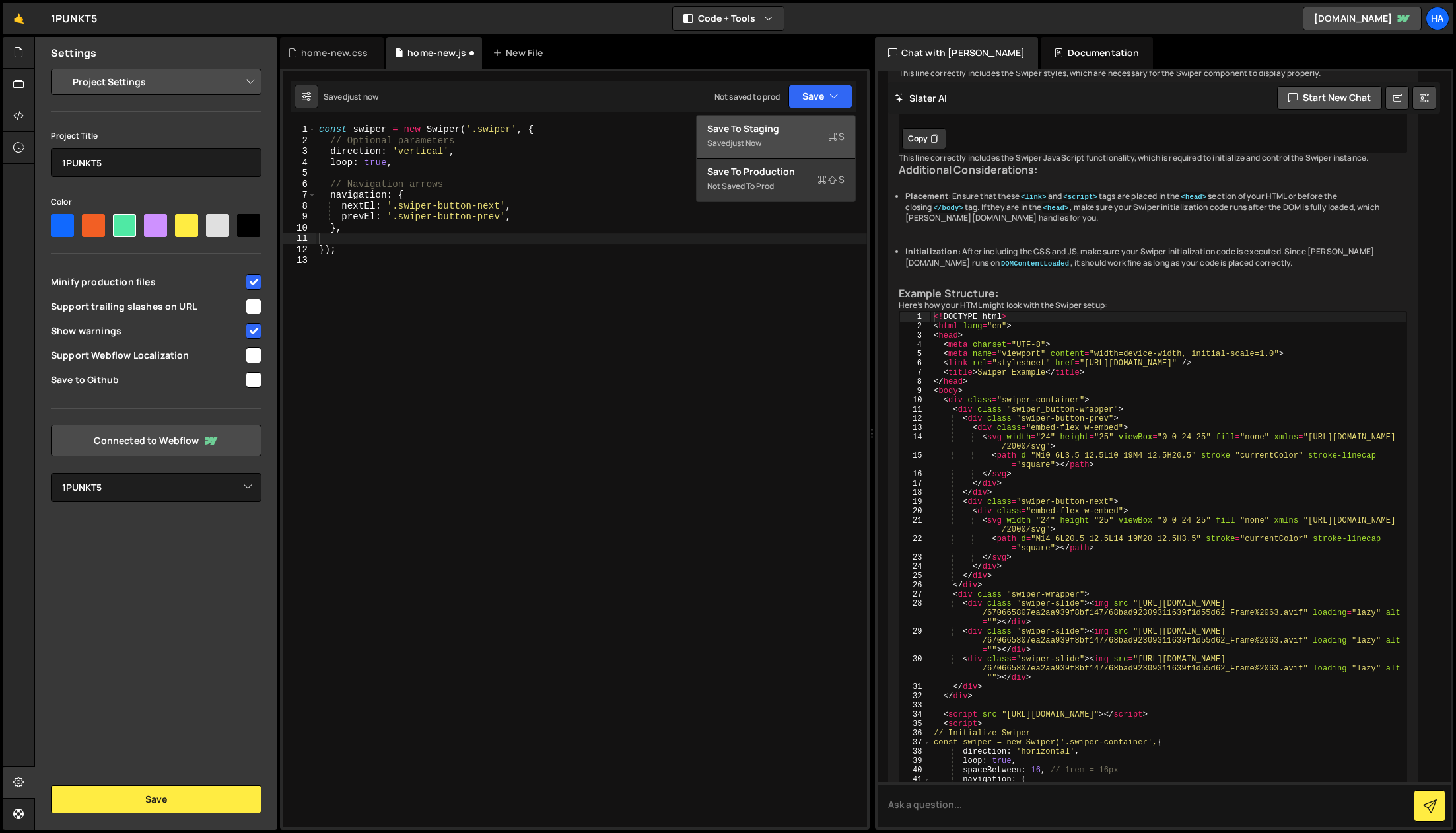
click at [793, 125] on div "Save to Staging S" at bounding box center [776, 129] width 137 height 13
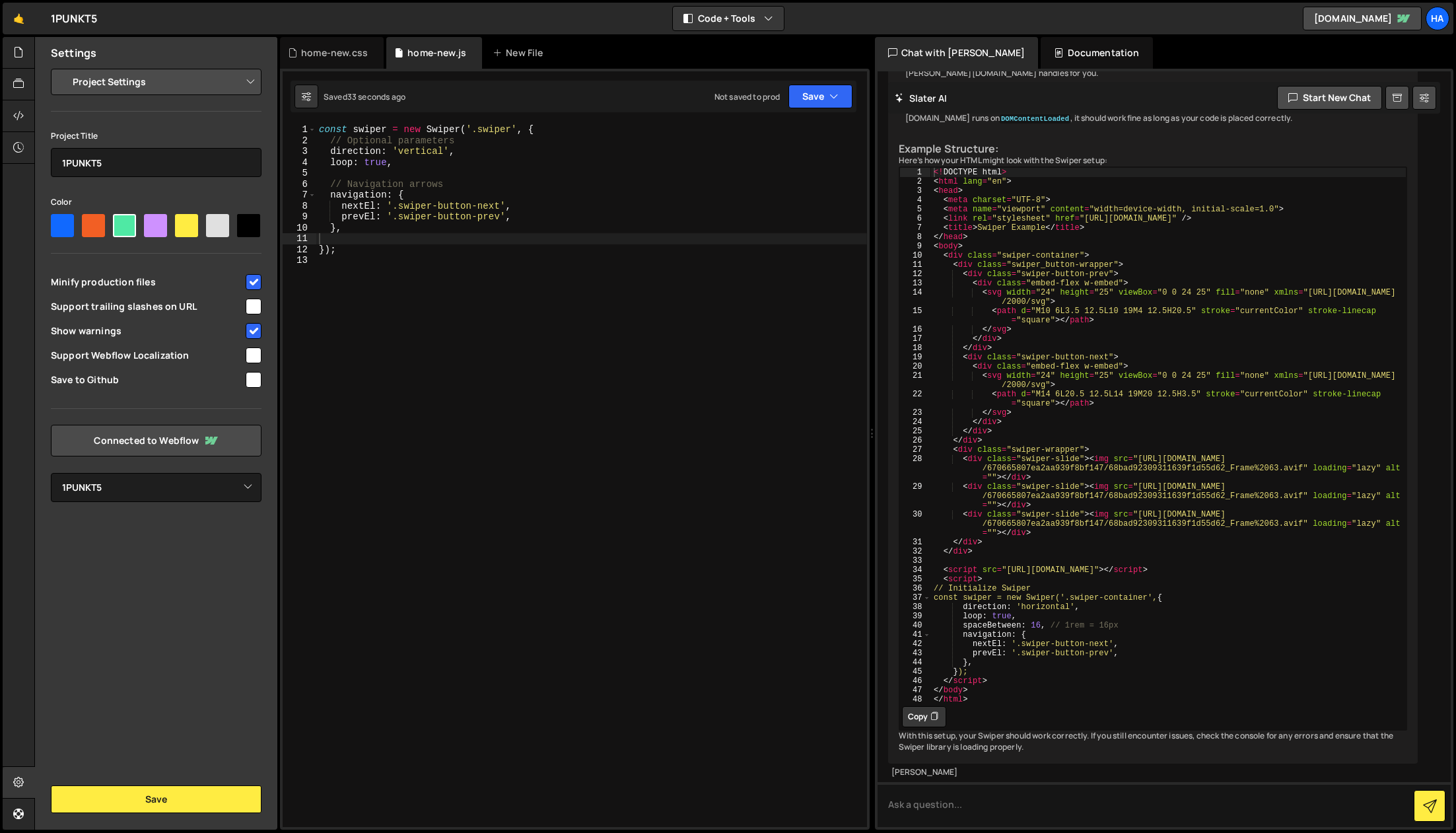
click at [689, 494] on div "const swiper = new Swiper ( '.swiper' , { // Optional parameters direction : 'v…" at bounding box center [592, 487] width 551 height 725
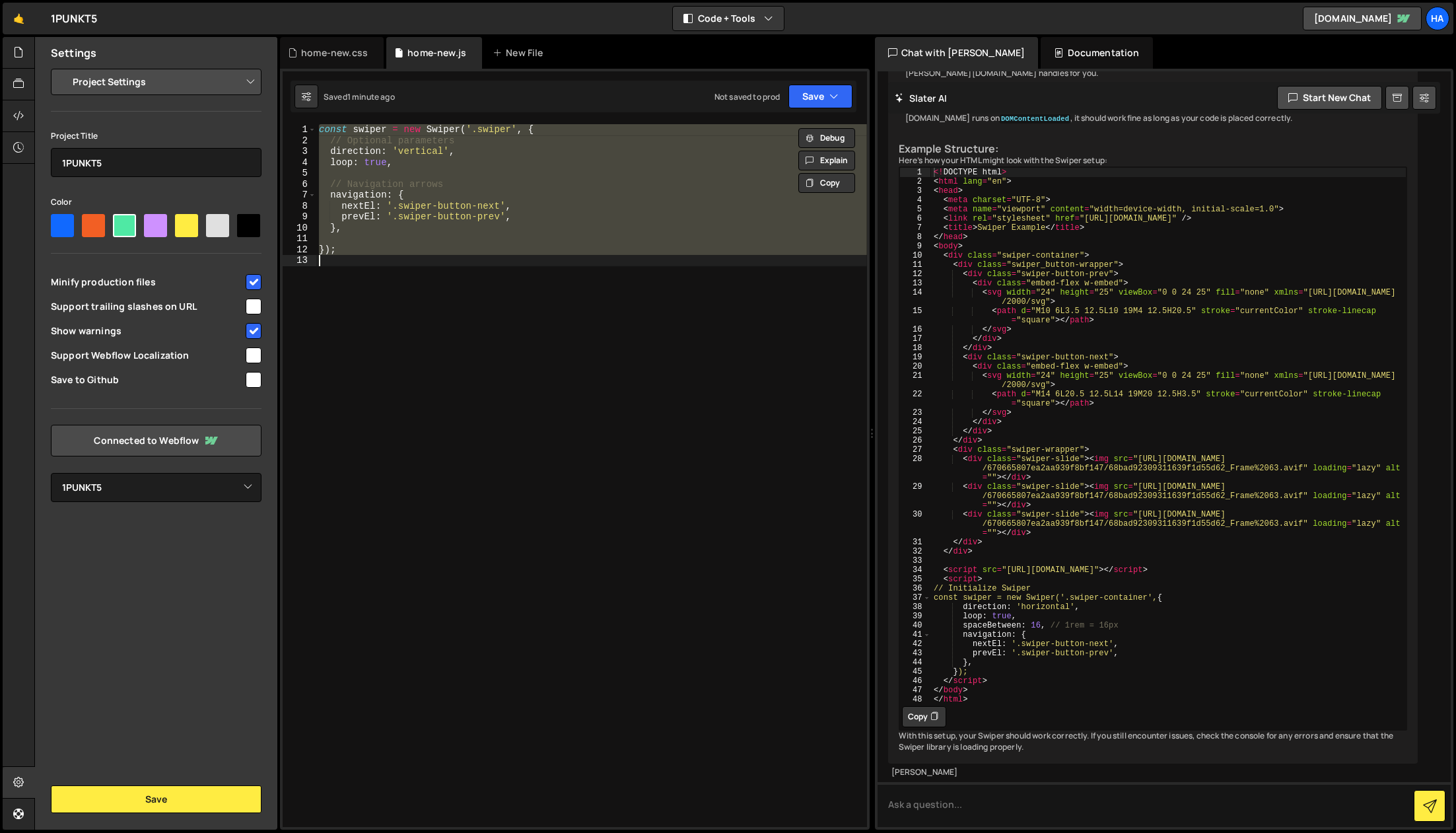
paste textarea "});"
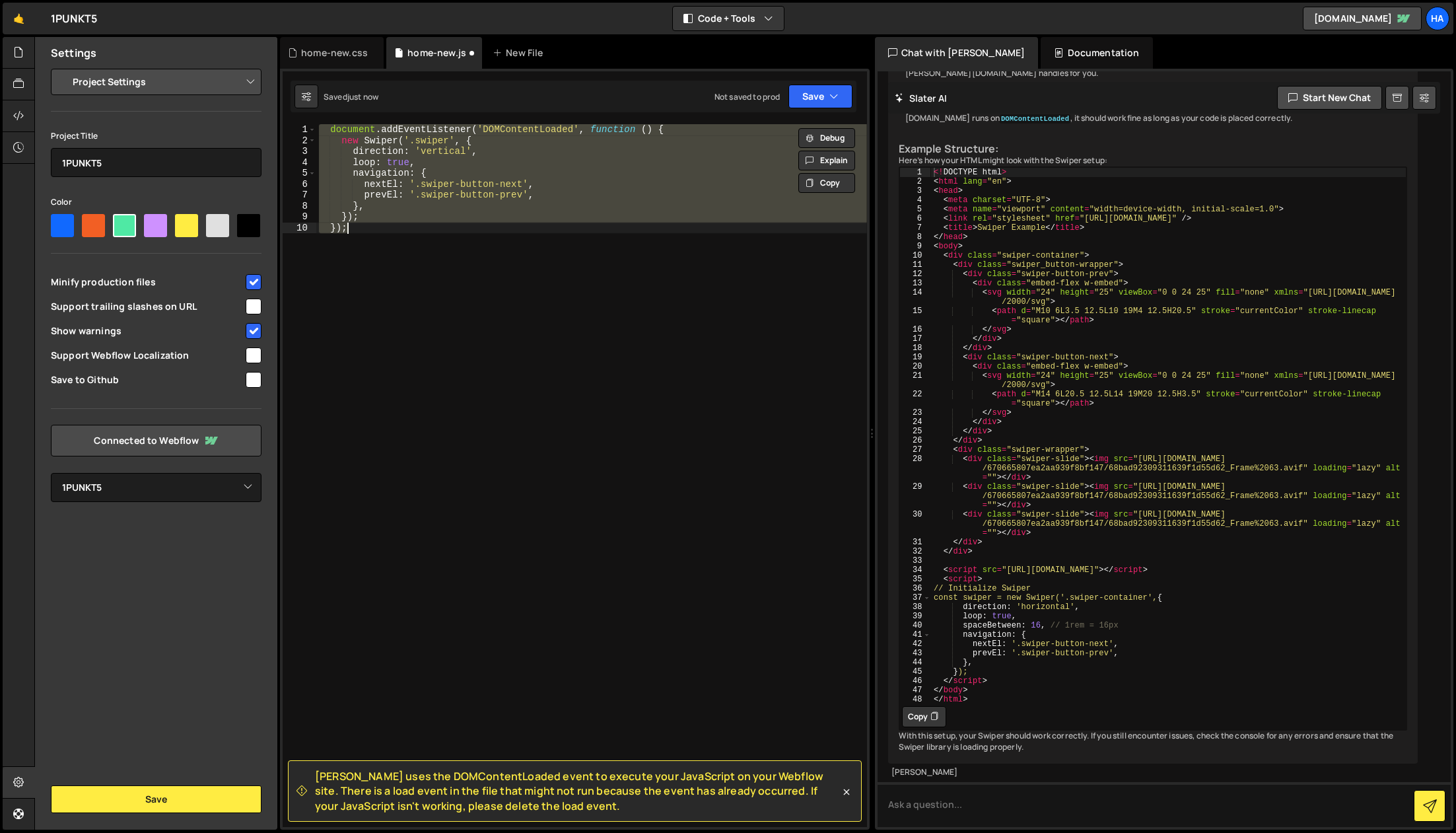
type textarea "});"
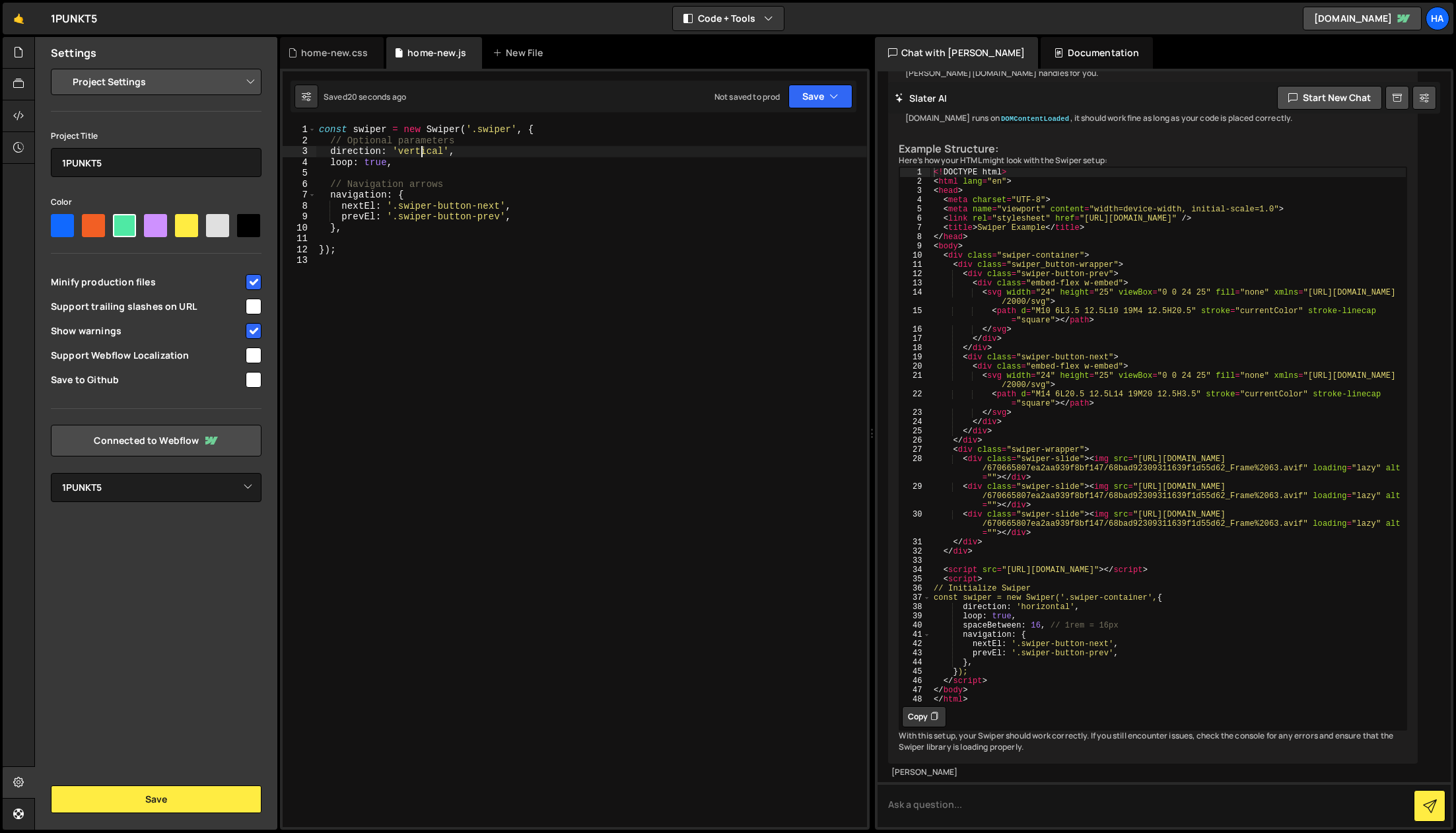
click at [420, 151] on div "const swiper = new Swiper ( '.swiper' , { // Optional parameters direction : 'v…" at bounding box center [592, 487] width 551 height 725
type textarea "direction: 'horizontal',"
click at [824, 82] on div "Saved just now Not saved to prod Upgrade to Edit Save Save to Staging S Saved j…" at bounding box center [574, 96] width 566 height 31
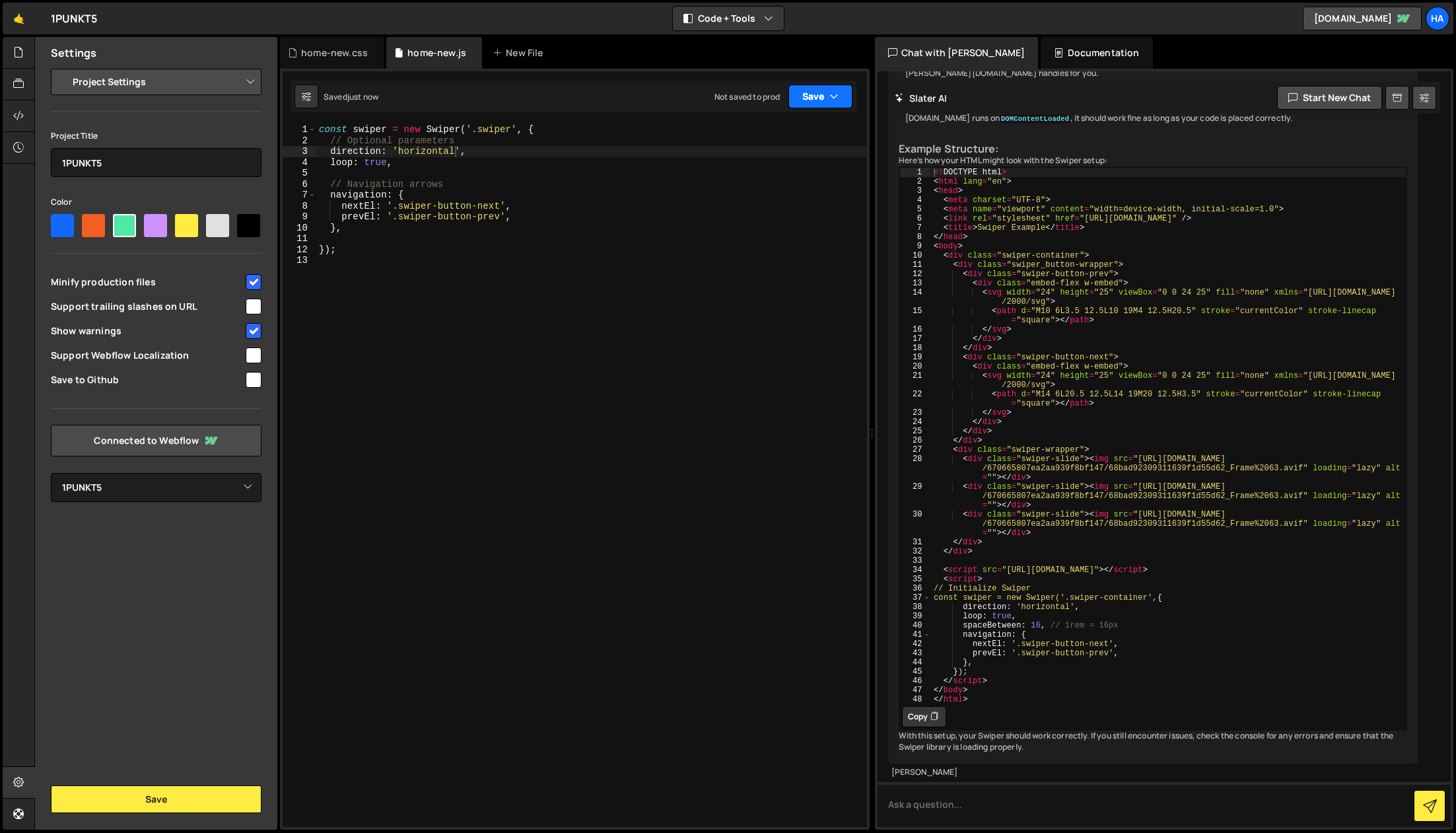
click at [820, 98] on button "Save" at bounding box center [821, 96] width 64 height 24
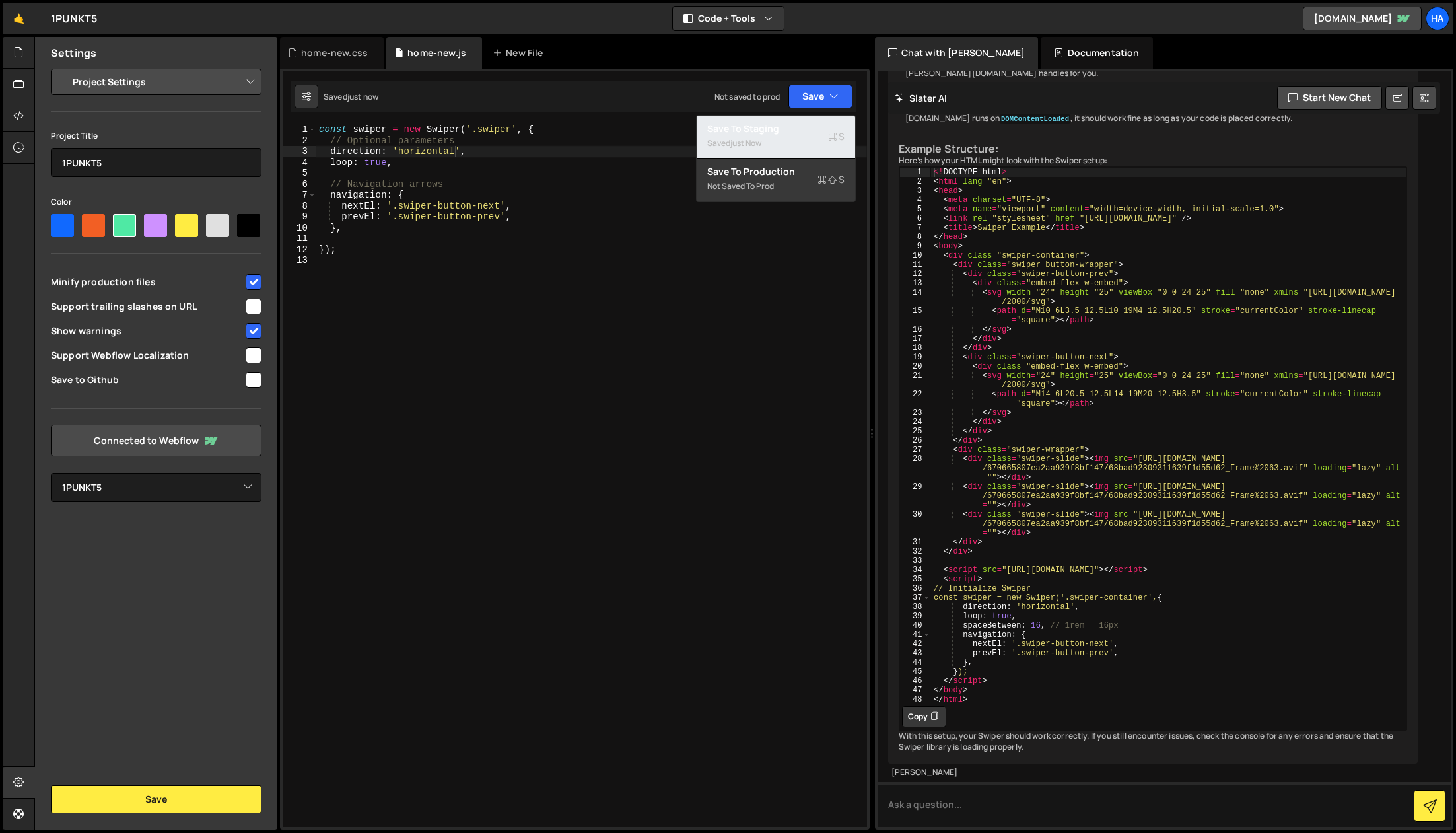
click at [818, 137] on div "Saved just now" at bounding box center [776, 143] width 137 height 16
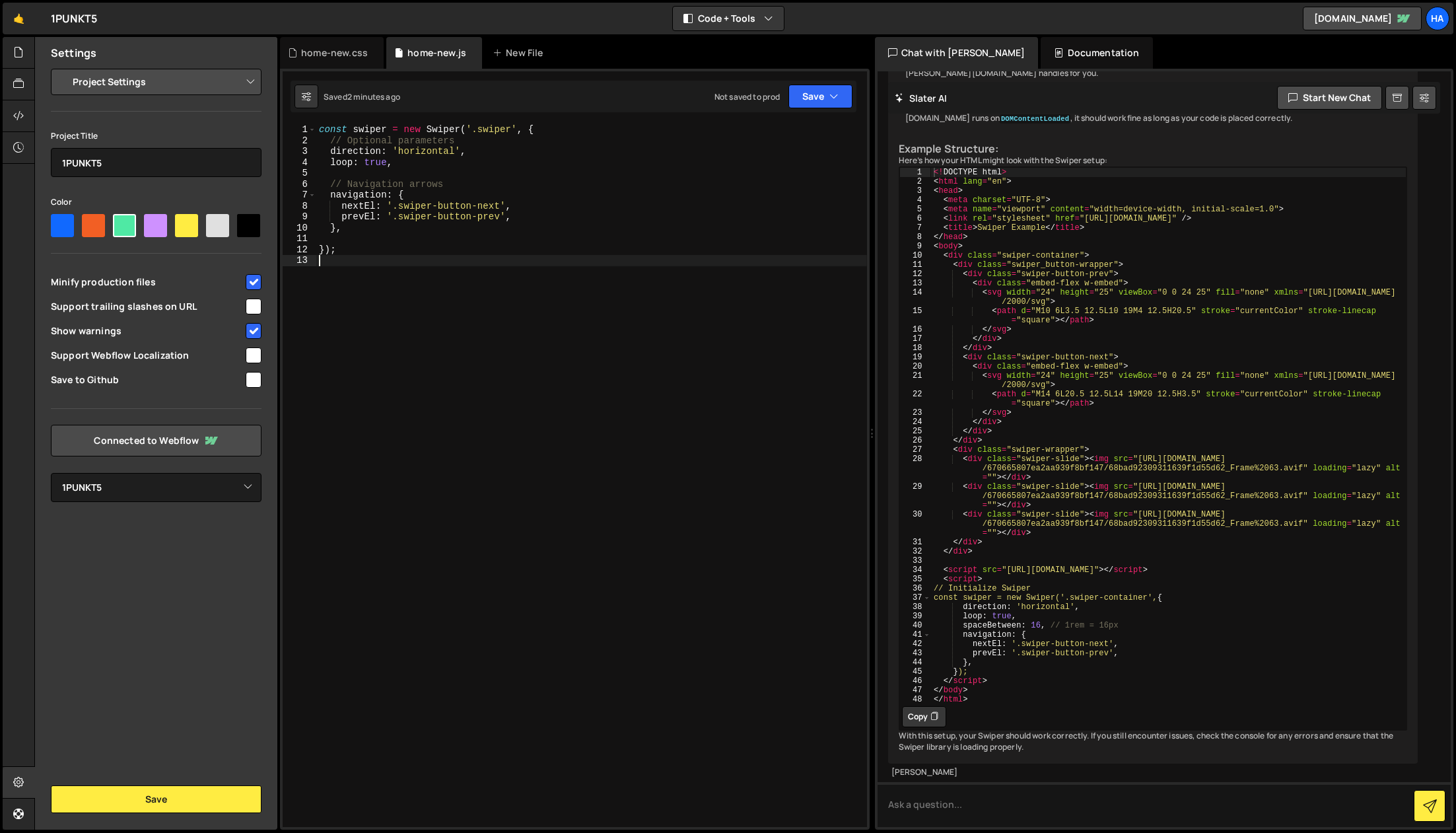
click at [429, 375] on div "const swiper = new Swiper ( '.swiper' , { // Optional parameters direction : 'h…" at bounding box center [592, 487] width 551 height 725
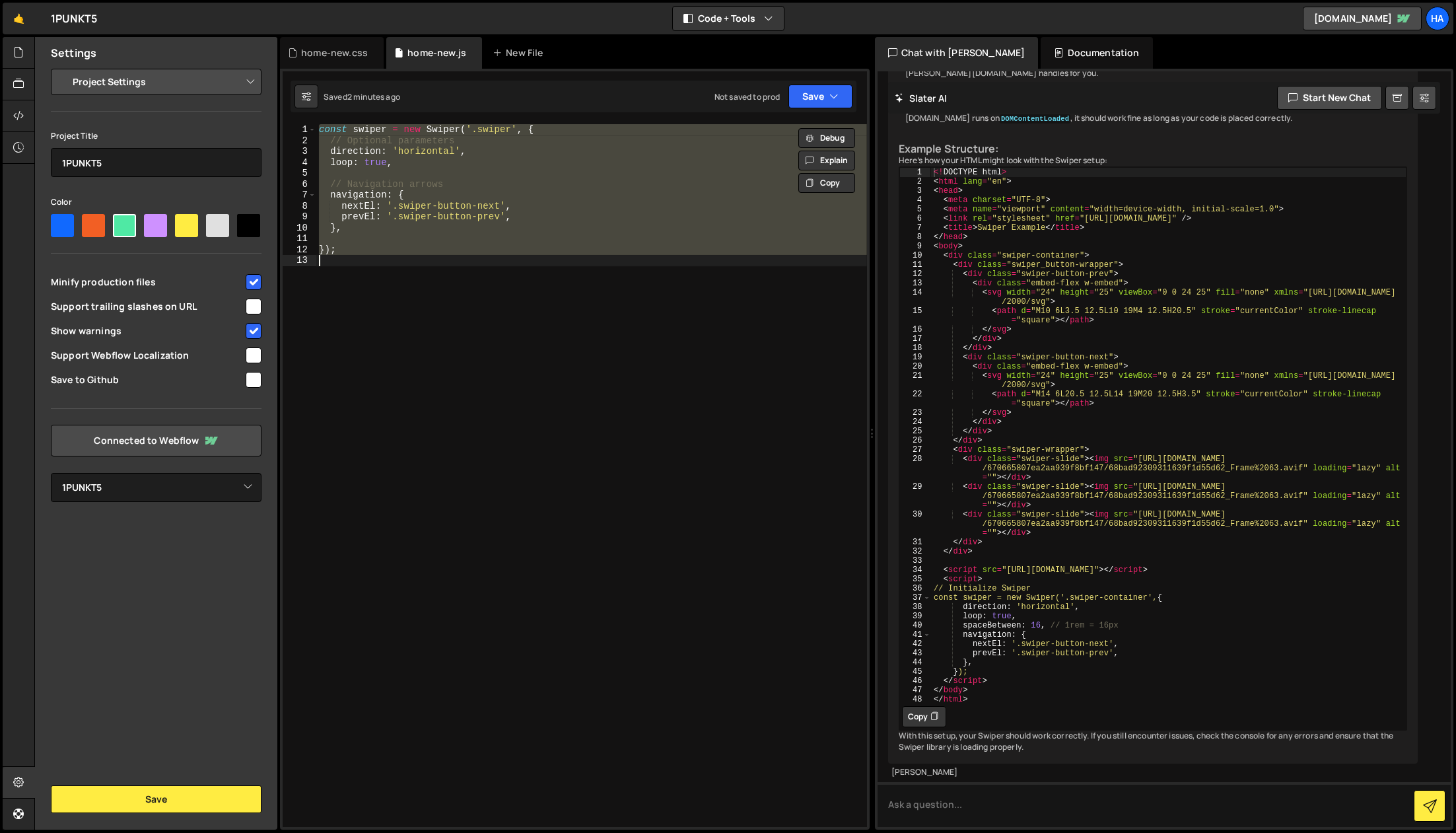
paste textarea "});"
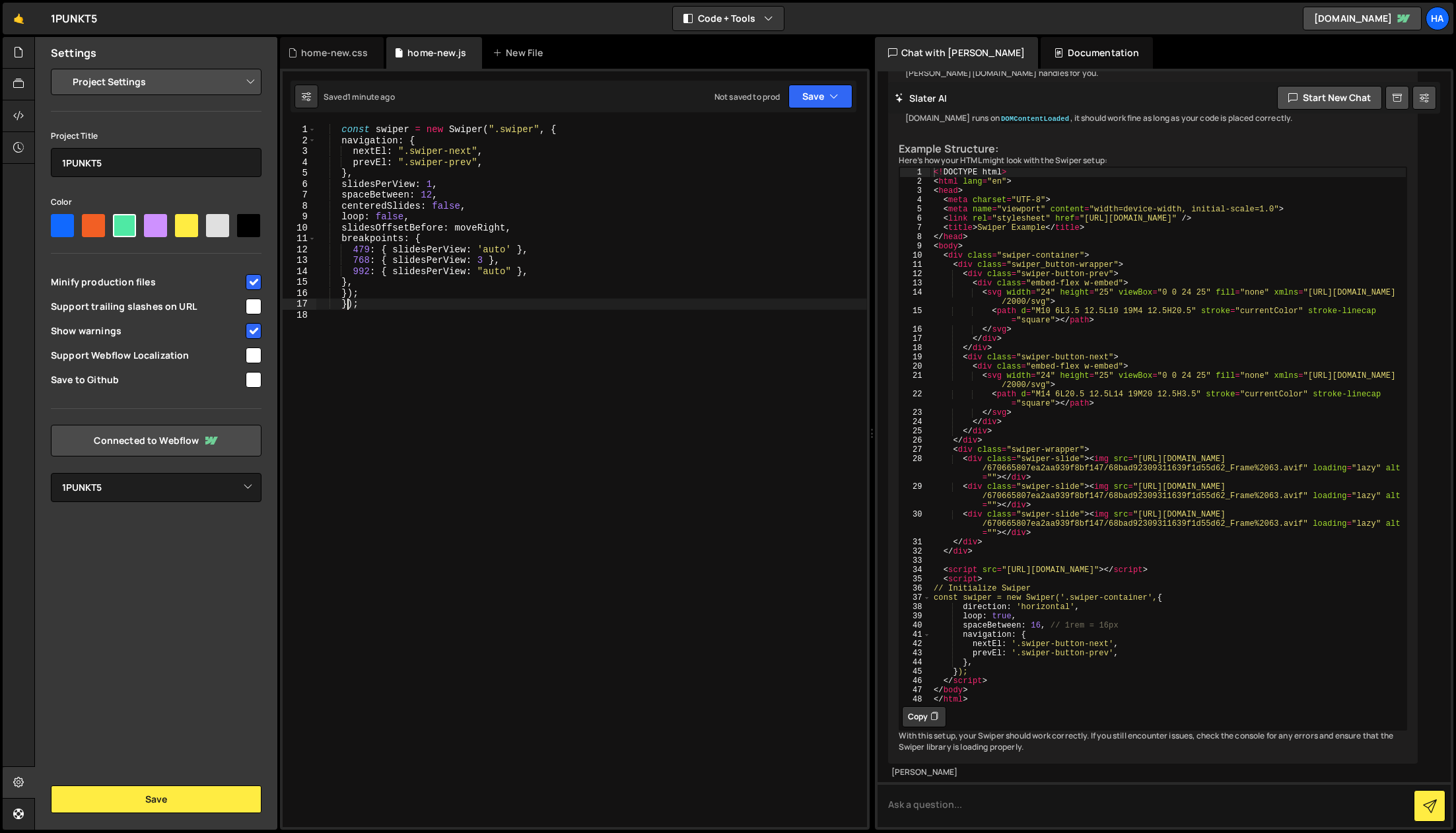
click at [430, 150] on div "const swiper = new Swiper ( ".swiper" , { navigation : { nextEl : ".swiper-next…" at bounding box center [592, 487] width 551 height 725
drag, startPoint x: 430, startPoint y: 150, endPoint x: 453, endPoint y: 152, distance: 23.1
click at [453, 152] on div "const swiper = new Swiper ( ".swiper" , { navigation : { nextEl : ".swiper-next…" at bounding box center [592, 487] width 551 height 725
click at [424, 160] on div "const swiper = new Swiper ( ".swiper" , { navigation : { nextEl : ".swiper-next…" at bounding box center [592, 487] width 551 height 725
drag, startPoint x: 424, startPoint y: 160, endPoint x: 456, endPoint y: 165, distance: 32.4
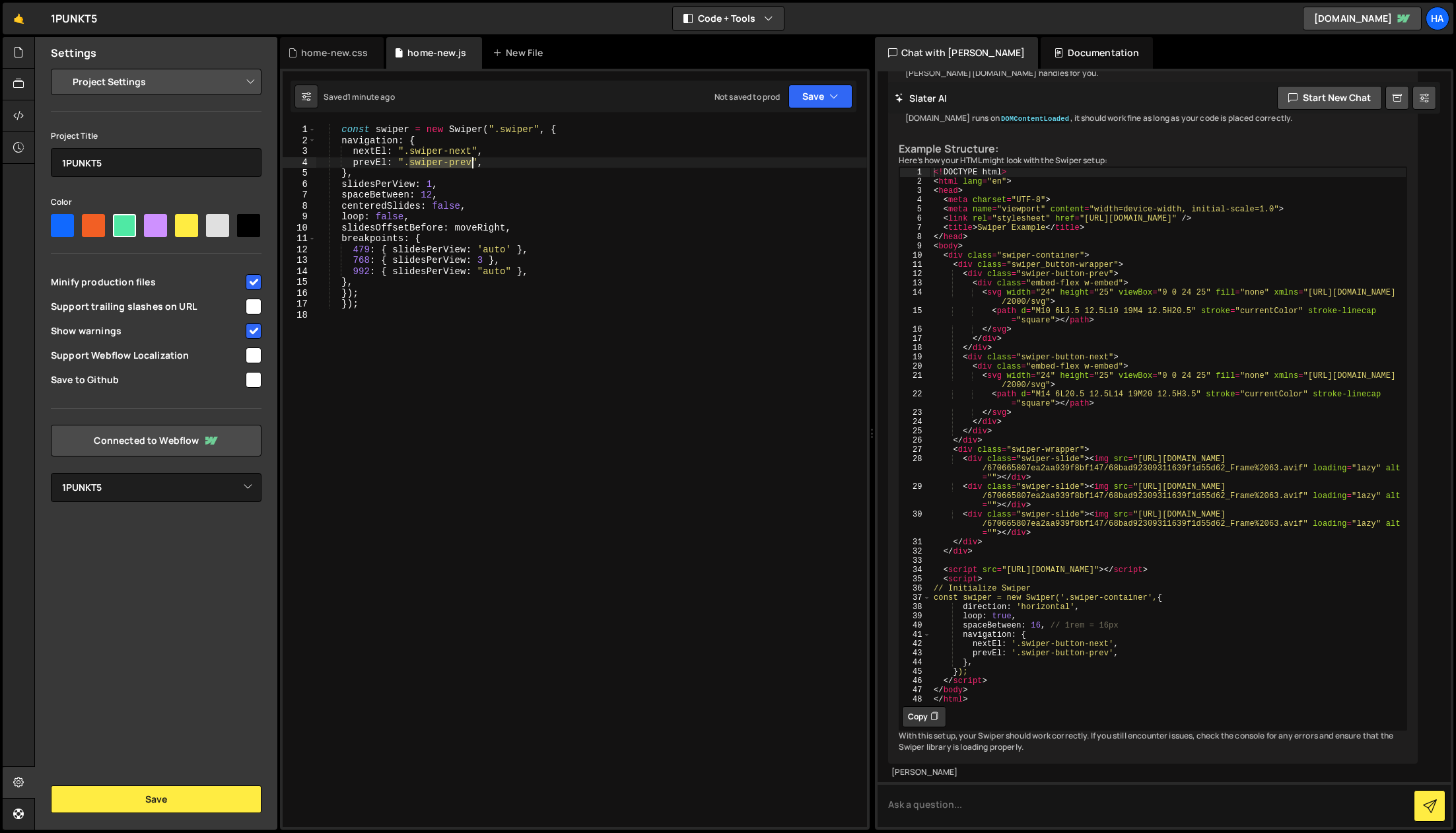
click at [456, 165] on div "const swiper = new Swiper ( ".swiper" , { navigation : { nextEl : ".swiper-next…" at bounding box center [592, 487] width 551 height 725
drag, startPoint x: 526, startPoint y: 226, endPoint x: 276, endPoint y: 227, distance: 250.0
click at [276, 227] on div "Files New File Javascript files 1 home-new.js 0 CSS files home-new.css 0 Copy s…" at bounding box center [745, 434] width 1422 height 793
type textarea "slidesOffsetBefore: moveRight,"
type textarea "loop: false,"
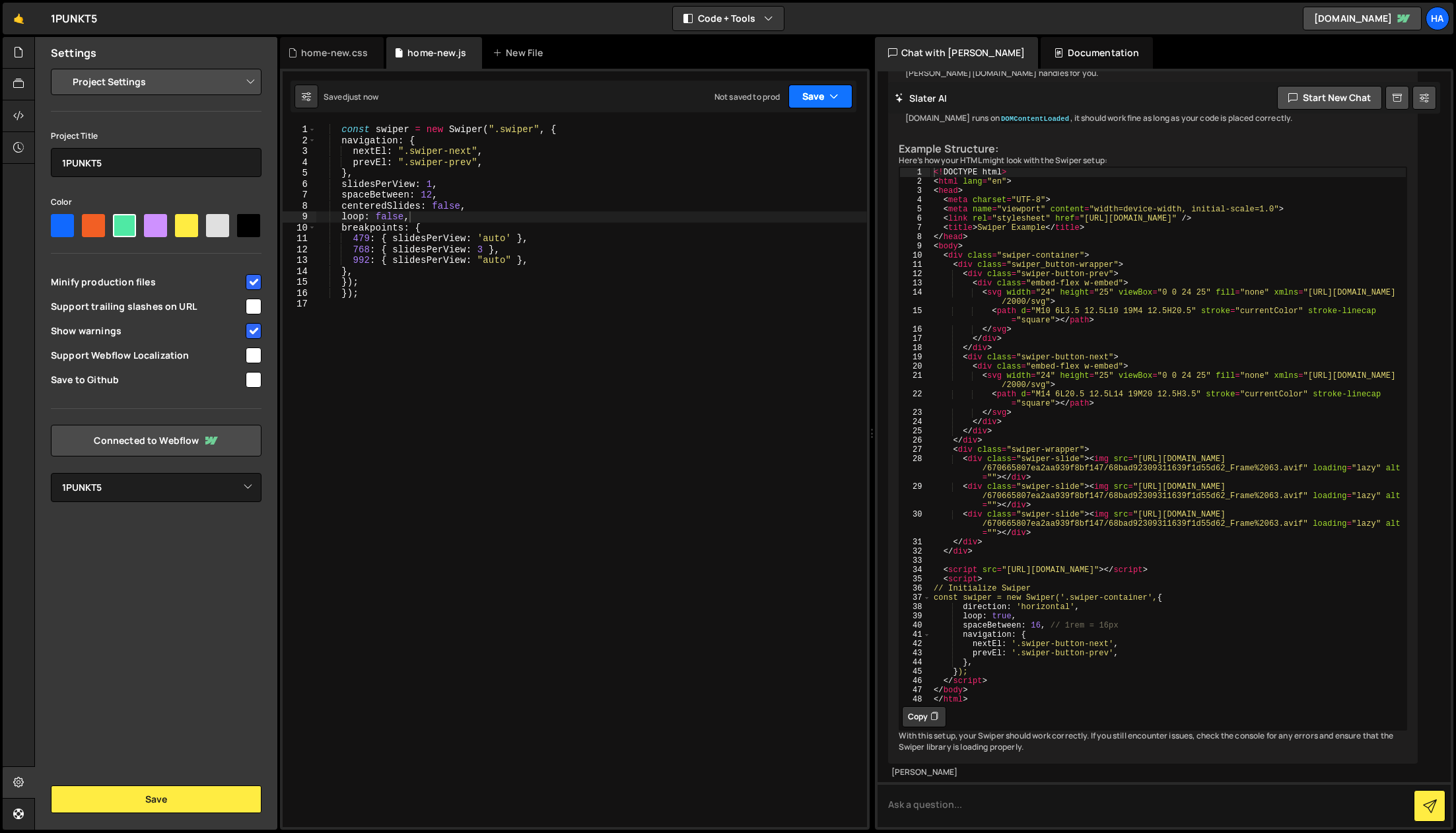
click at [843, 96] on button "Save" at bounding box center [821, 96] width 64 height 24
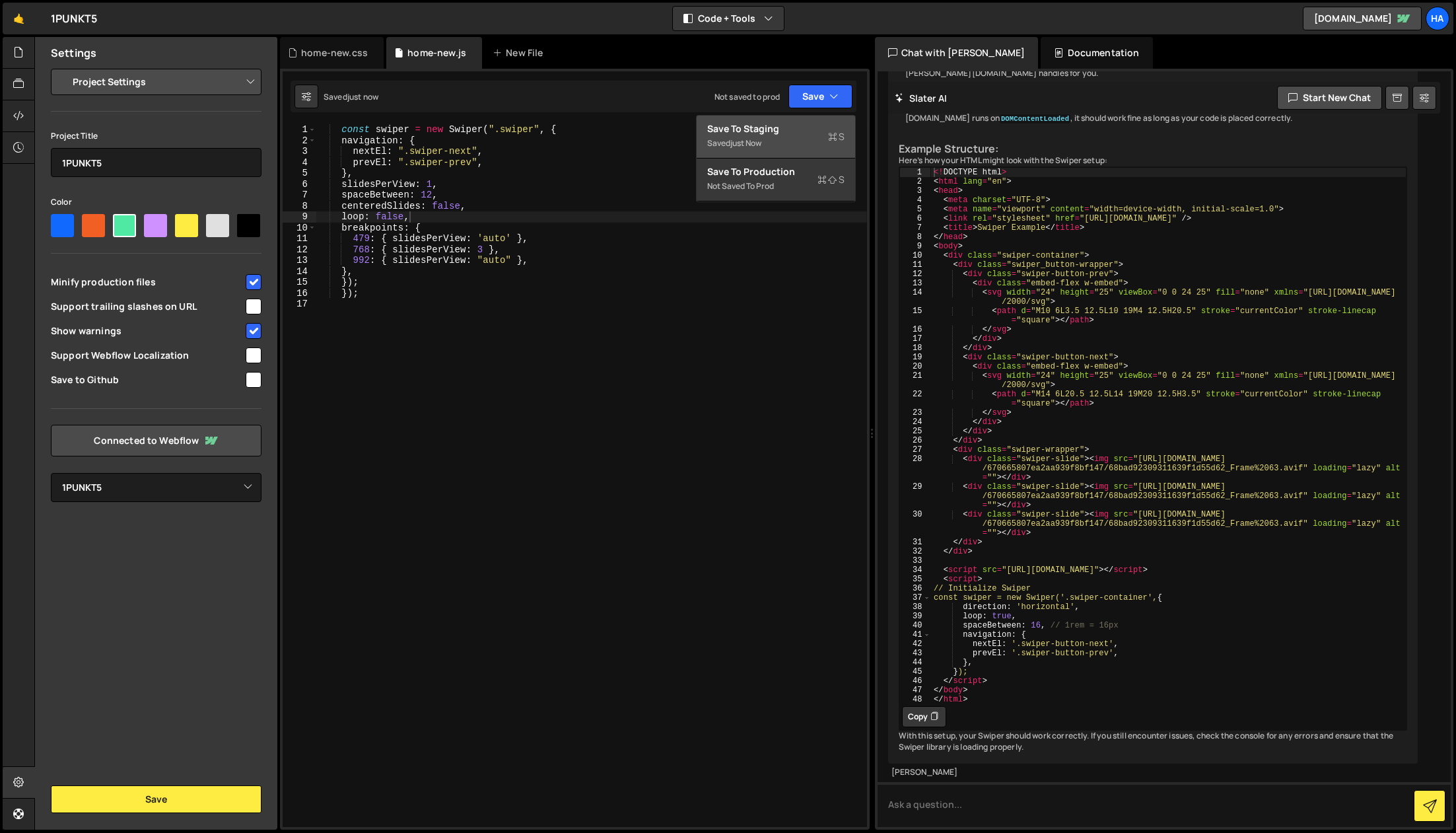
click at [815, 131] on div "Save to Staging S" at bounding box center [776, 129] width 137 height 13
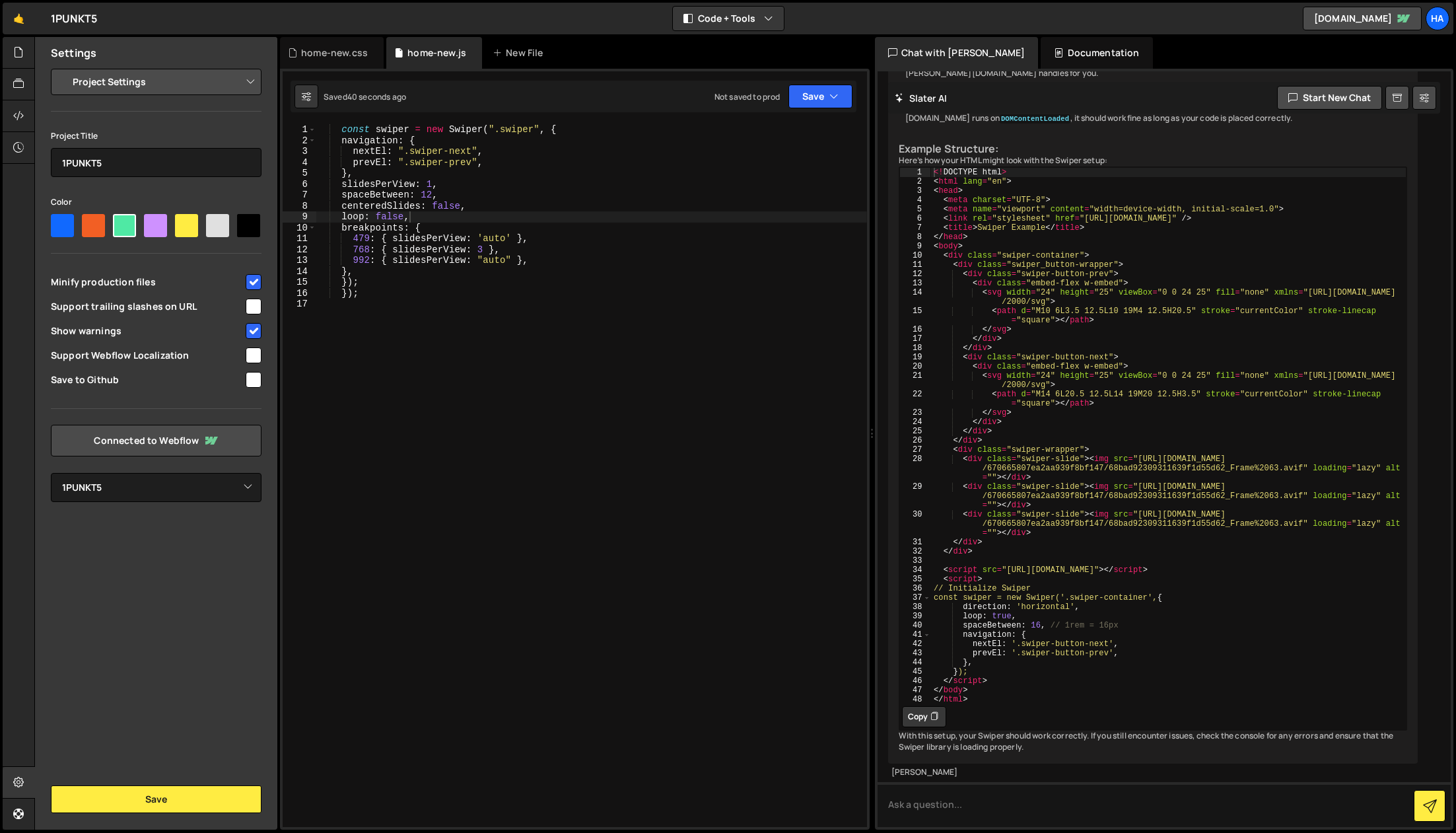
click at [607, 457] on div "const swiper = new Swiper ( ".swiper" , { navigation : { nextEl : ".swiper-next…" at bounding box center [592, 487] width 551 height 725
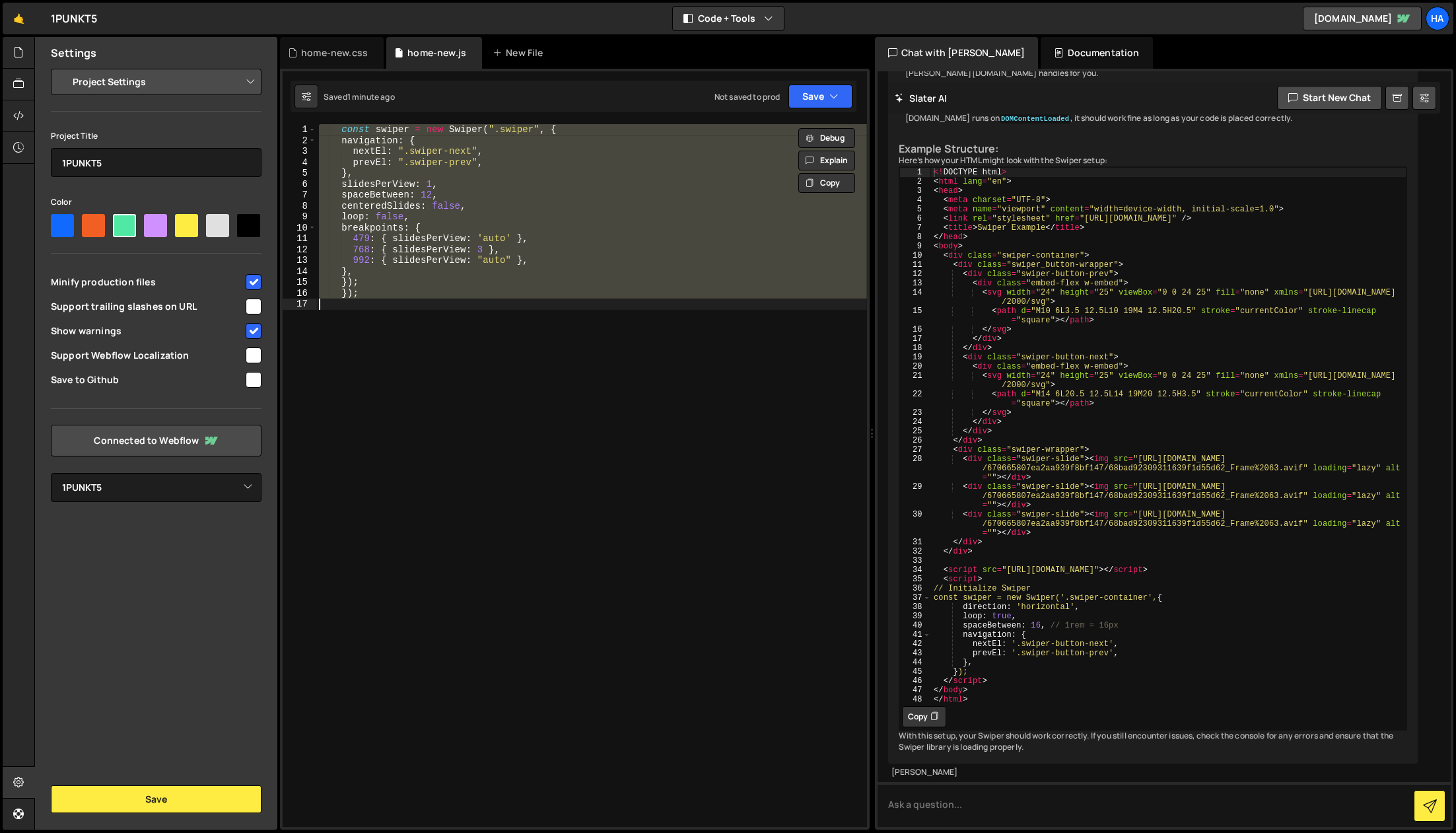
click at [499, 281] on div "const swiper = new Swiper ( ".swiper" , { navigation : { nextEl : ".swiper-next…" at bounding box center [592, 476] width 551 height 703
paste textarea "});"
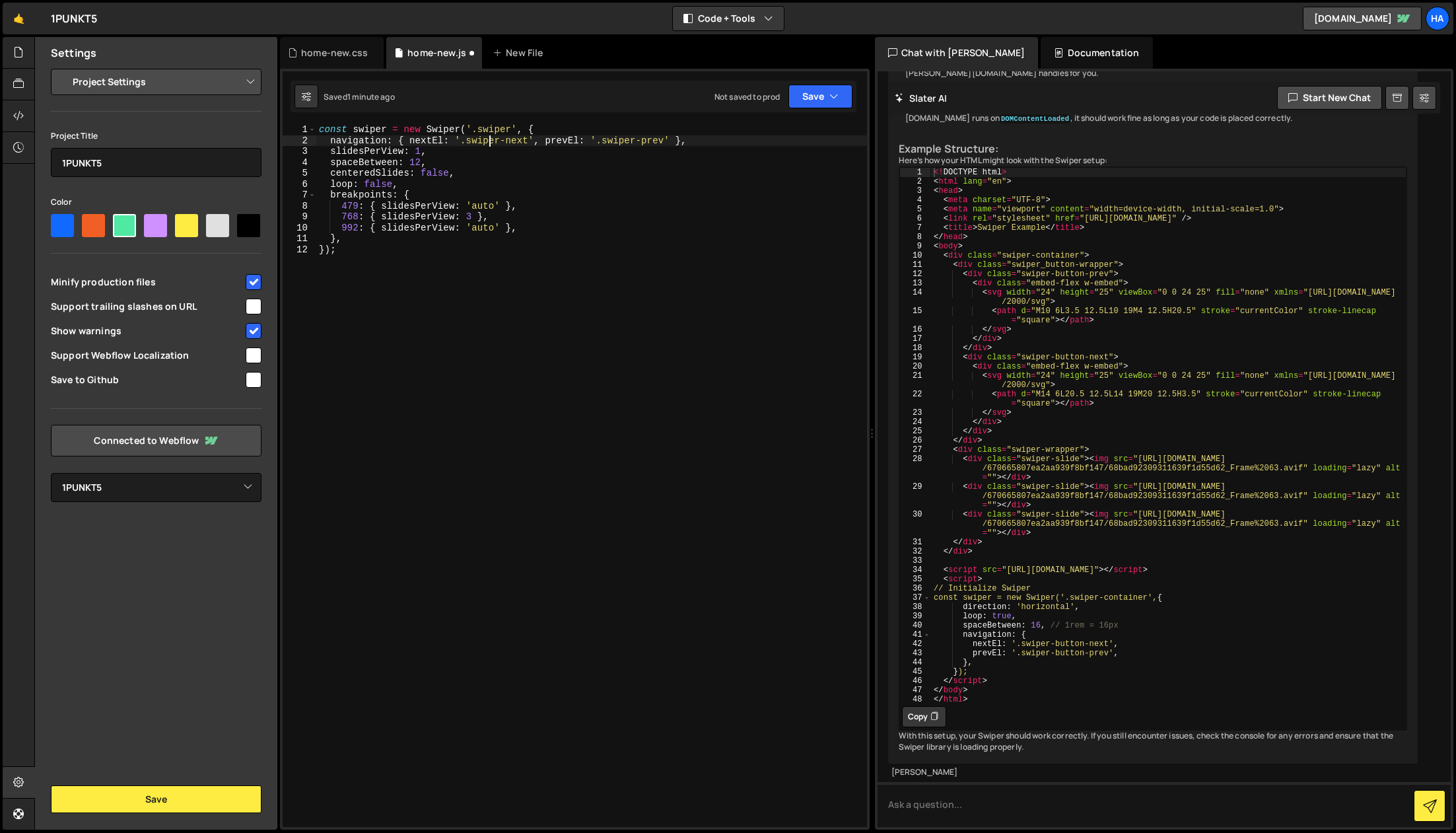
click at [489, 138] on div "const swiper = new Swiper ( '.swiper' , { navigation : { nextEl : '.swiper-next…" at bounding box center [592, 487] width 551 height 725
drag, startPoint x: 489, startPoint y: 138, endPoint x: 513, endPoint y: 142, distance: 24.3
click at [513, 142] on div "const swiper = new Swiper ( '.swiper' , { navigation : { nextEl : '.swiper-next…" at bounding box center [592, 487] width 551 height 725
paste textarea "button-prev"
click at [669, 142] on div "const swiper = new Swiper ( '.swiper' , { navigation : { nextEl : '.swiper-butt…" at bounding box center [592, 487] width 551 height 725
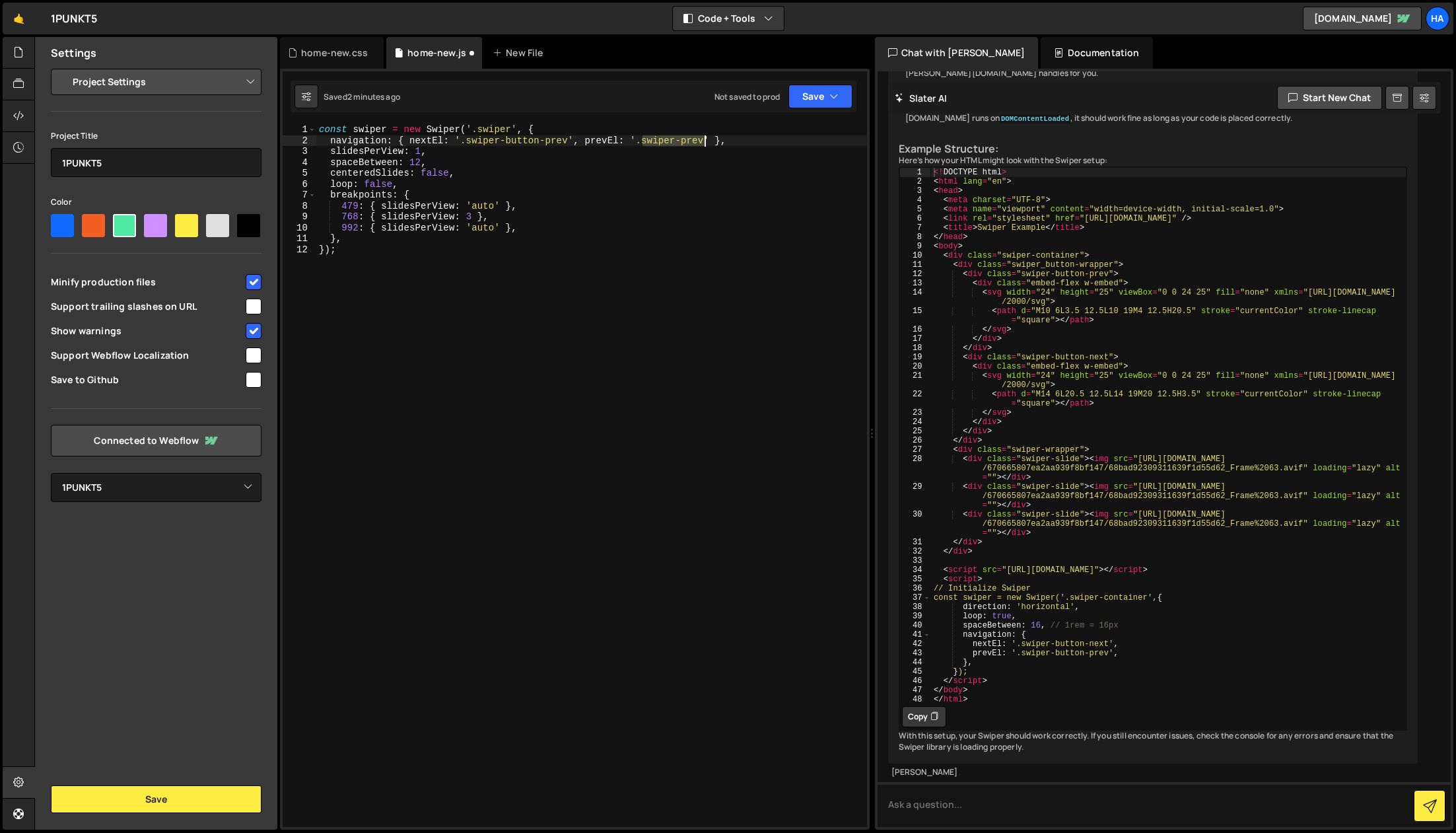
drag, startPoint x: 669, startPoint y: 142, endPoint x: 687, endPoint y: 143, distance: 18.0
click at [687, 143] on div "const swiper = new Swiper ( '.swiper' , { navigation : { nextEl : '.swiper-butt…" at bounding box center [592, 487] width 551 height 725
paste textarea "button-next"
type textarea "navigation: { nextEl: '.swiper-button-prev', prevEl: '.swiper-button-next' },"
click at [831, 88] on button "Save" at bounding box center [821, 96] width 64 height 24
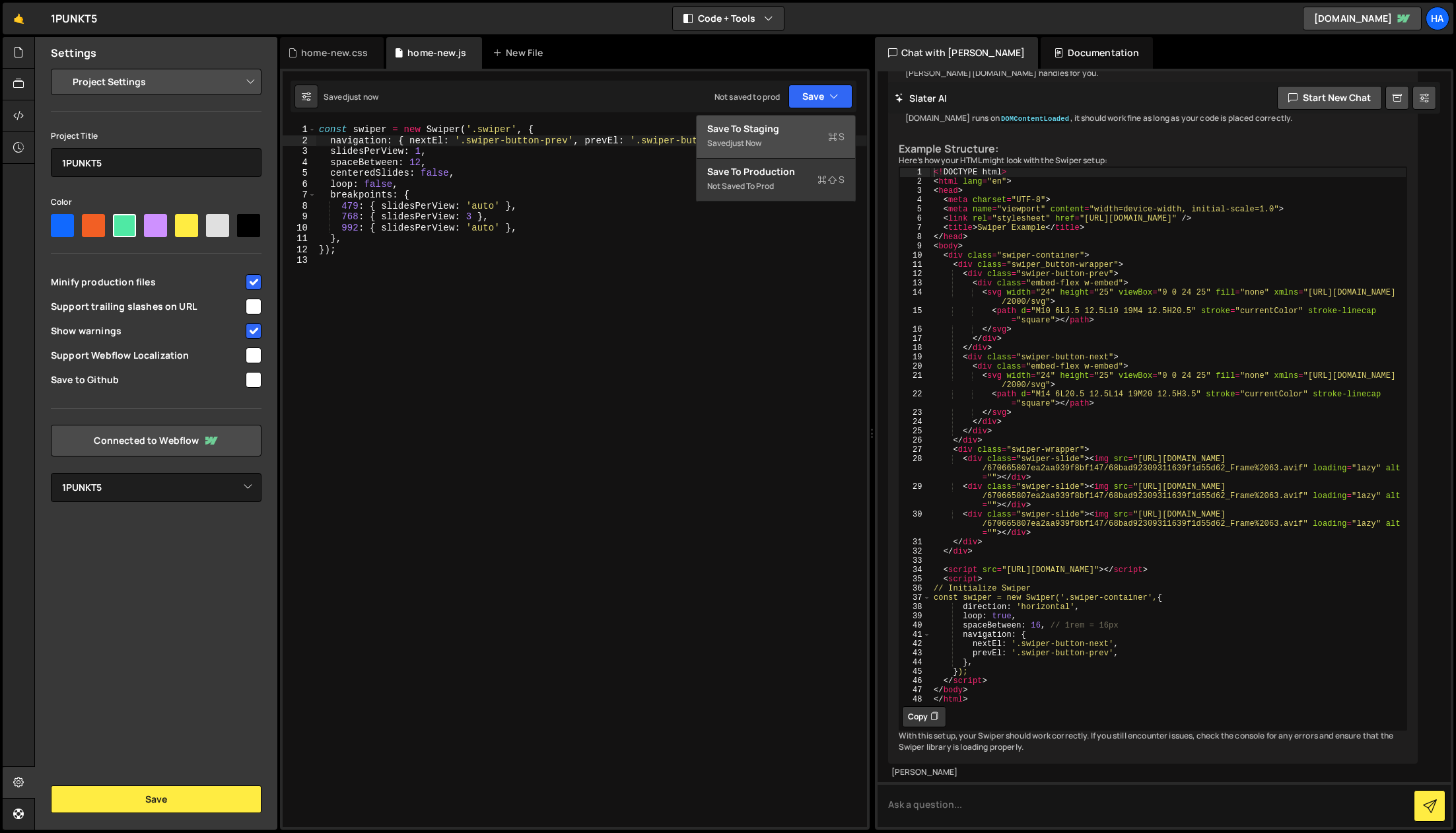
click at [794, 138] on div "Saved just now" at bounding box center [776, 143] width 137 height 16
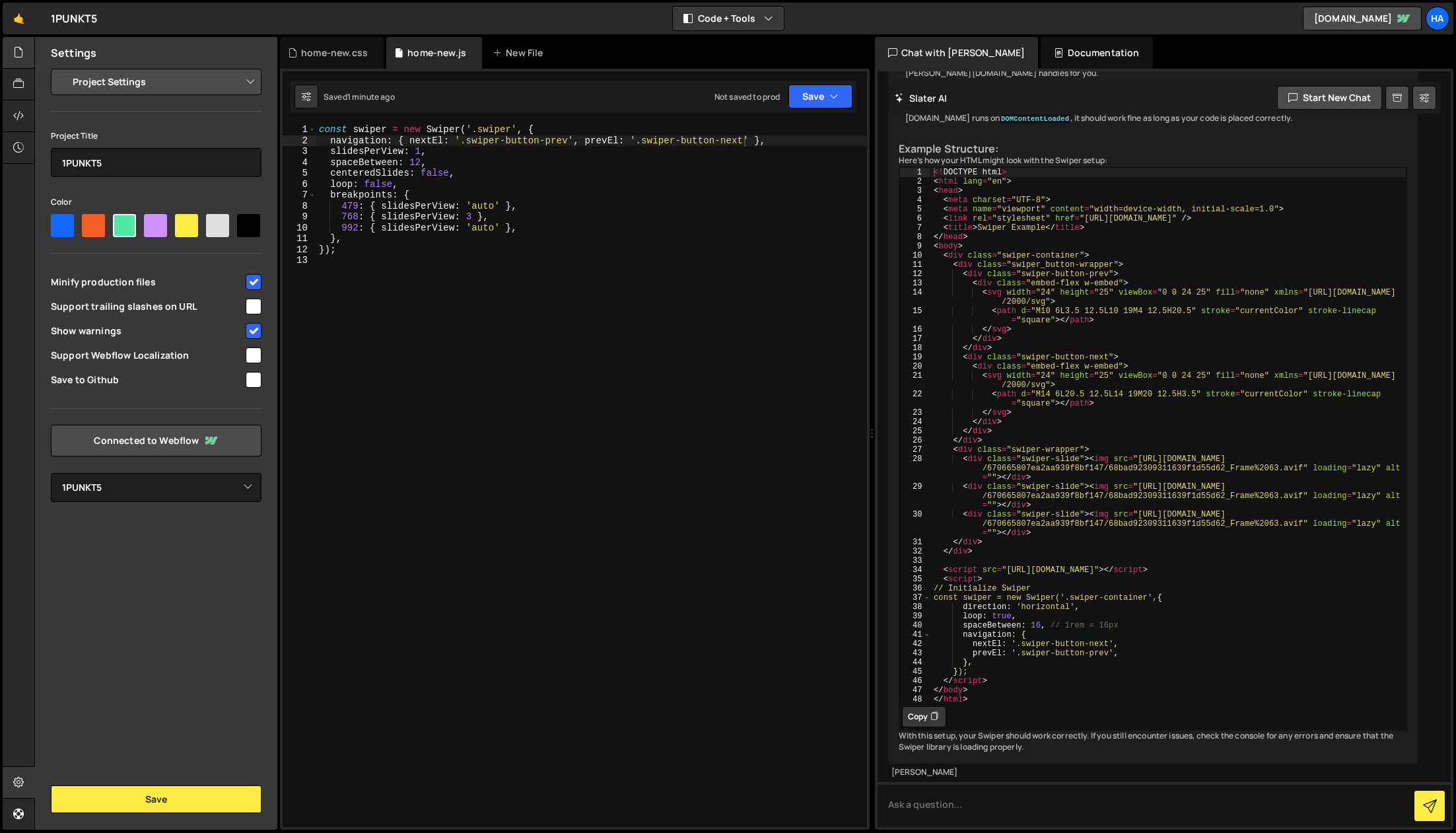
scroll to position [2502, 0]
click at [324, 68] on div "home-new.css" at bounding box center [332, 53] width 104 height 31
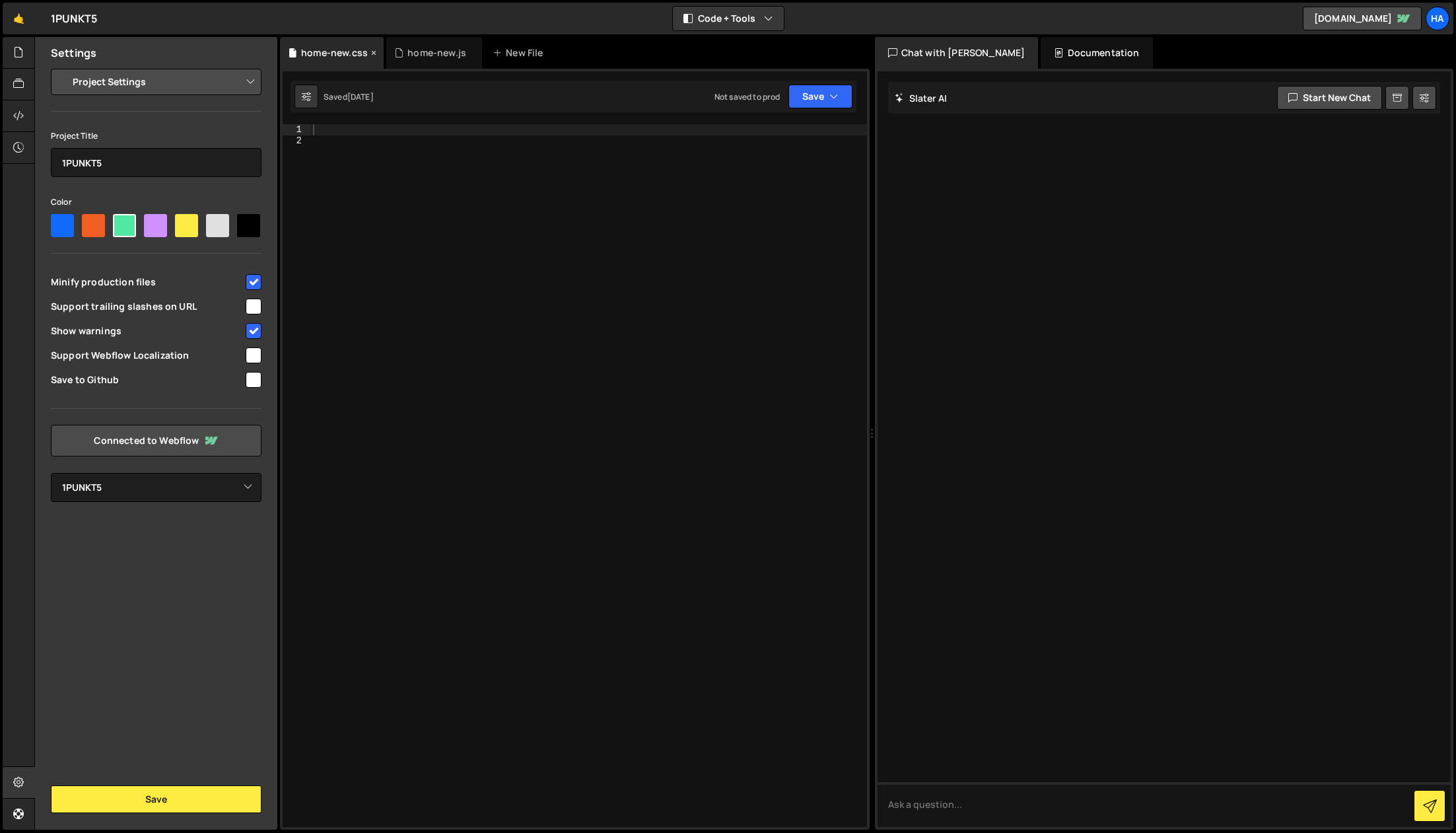
click at [325, 57] on div "home-new.css" at bounding box center [335, 53] width 67 height 13
click at [403, 153] on div at bounding box center [589, 487] width 556 height 725
paste textarea "}"
type textarea "}"
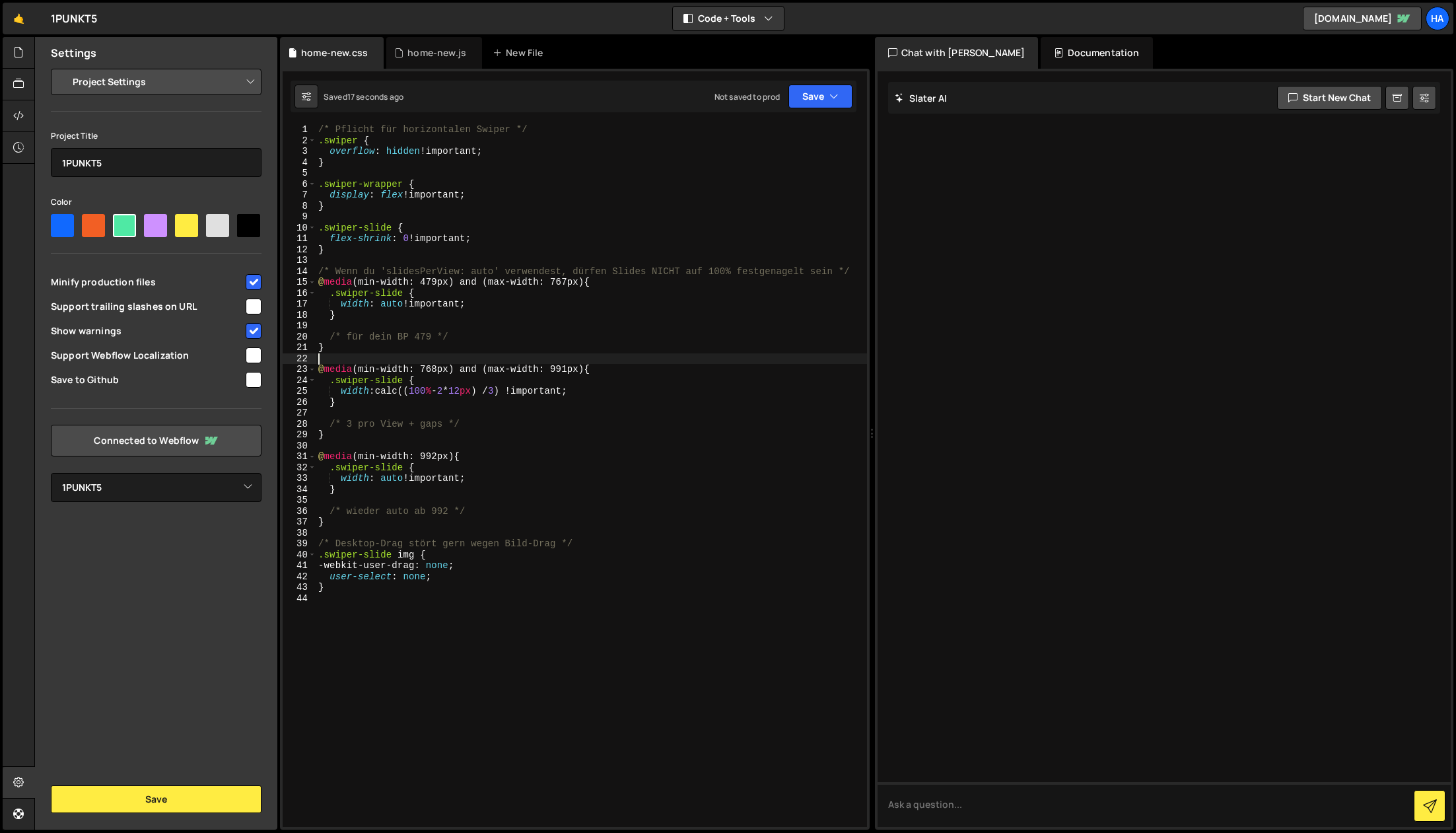
click at [100, 88] on select "Project Settings Code Editor Settings Chat Settings" at bounding box center [159, 82] width 193 height 29
click at [10, 782] on div at bounding box center [18, 783] width 32 height 31
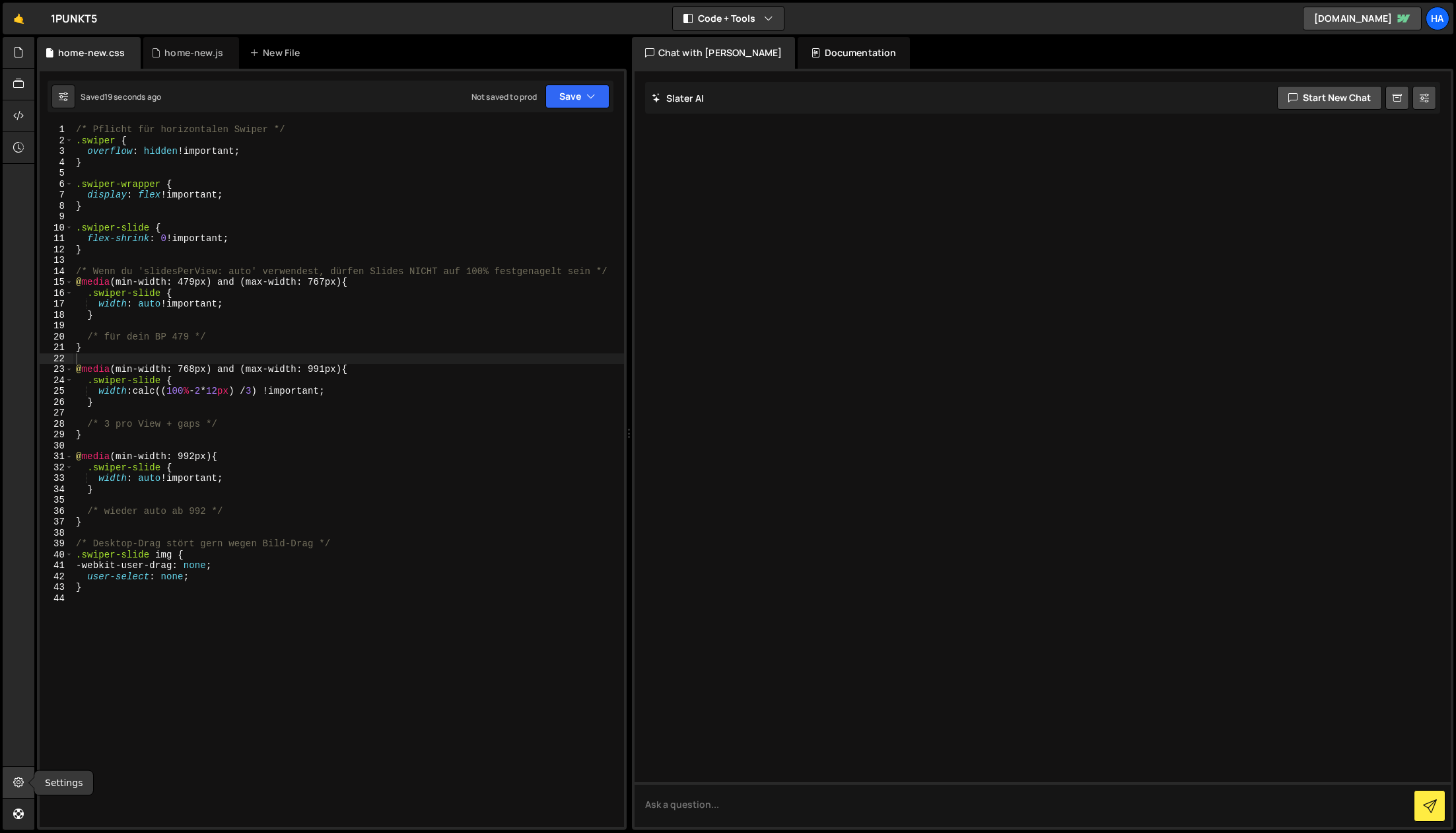
click at [15, 778] on icon at bounding box center [18, 782] width 10 height 14
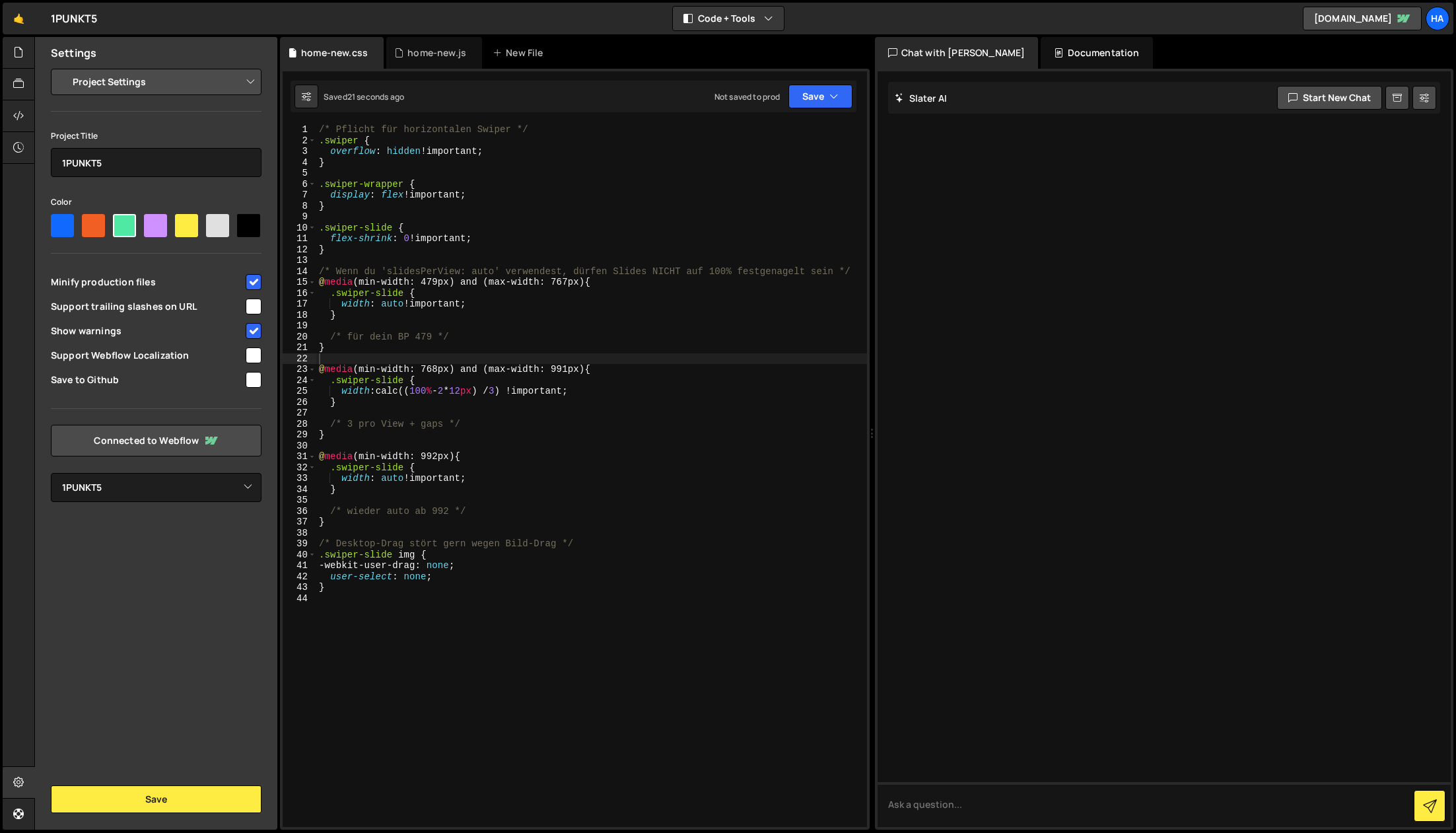
click at [146, 85] on select "Project Settings Code Editor Settings Chat Settings" at bounding box center [159, 82] width 193 height 29
drag, startPoint x: 16, startPoint y: 146, endPoint x: 14, endPoint y: 122, distance: 24.1
click at [16, 146] on icon at bounding box center [18, 147] width 10 height 14
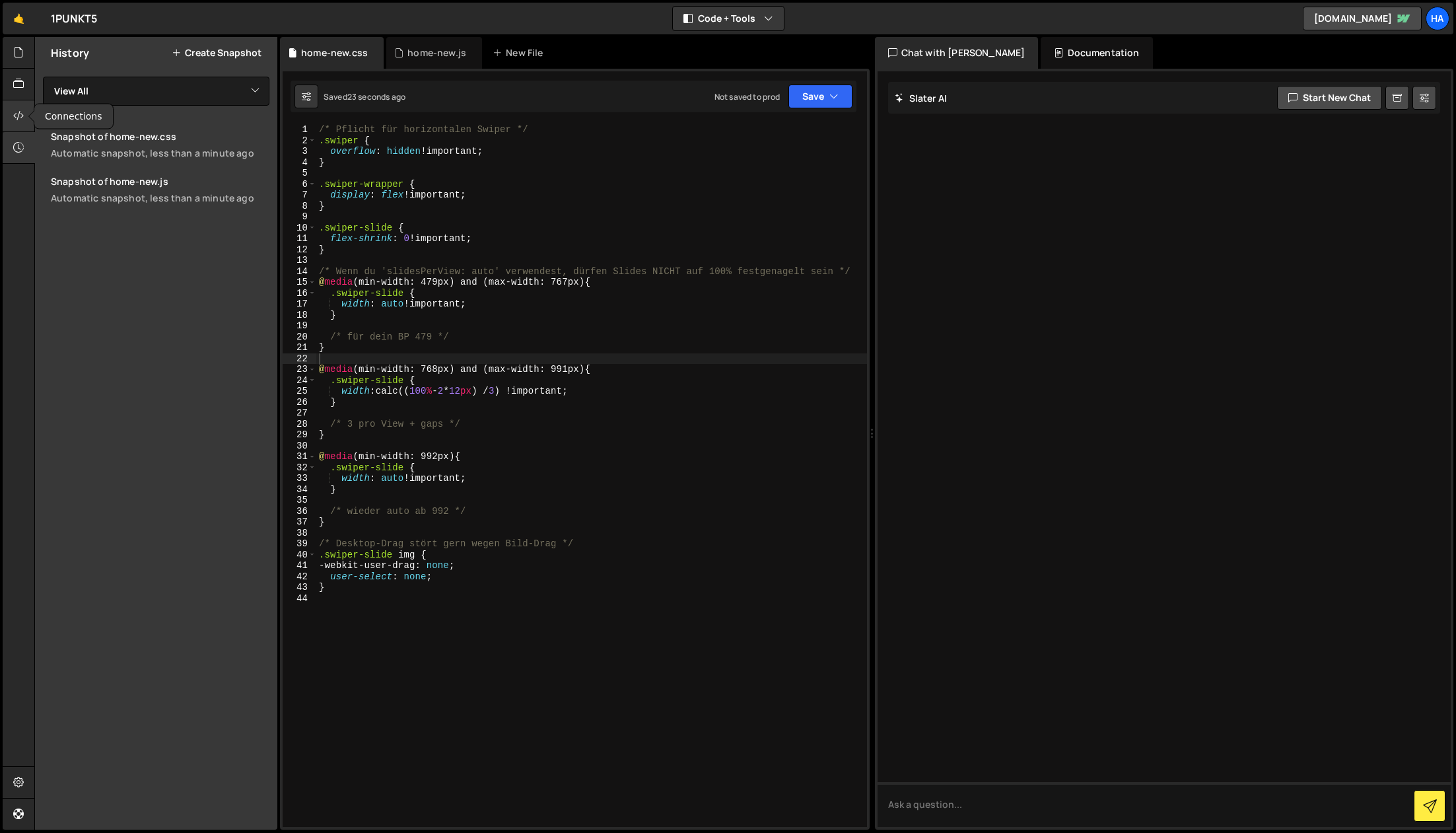
click at [14, 119] on icon at bounding box center [18, 115] width 10 height 14
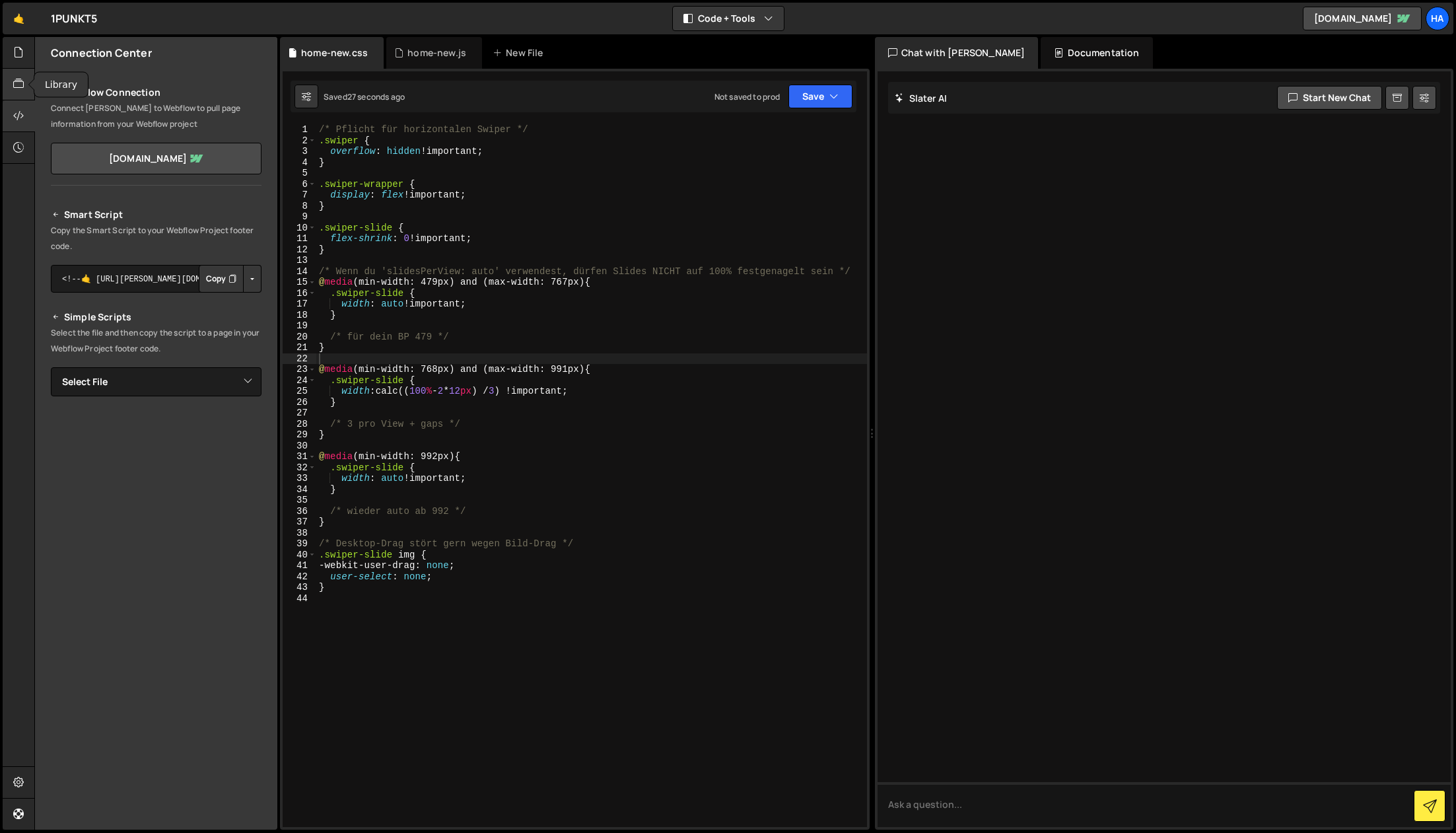
click at [16, 94] on div at bounding box center [18, 84] width 32 height 31
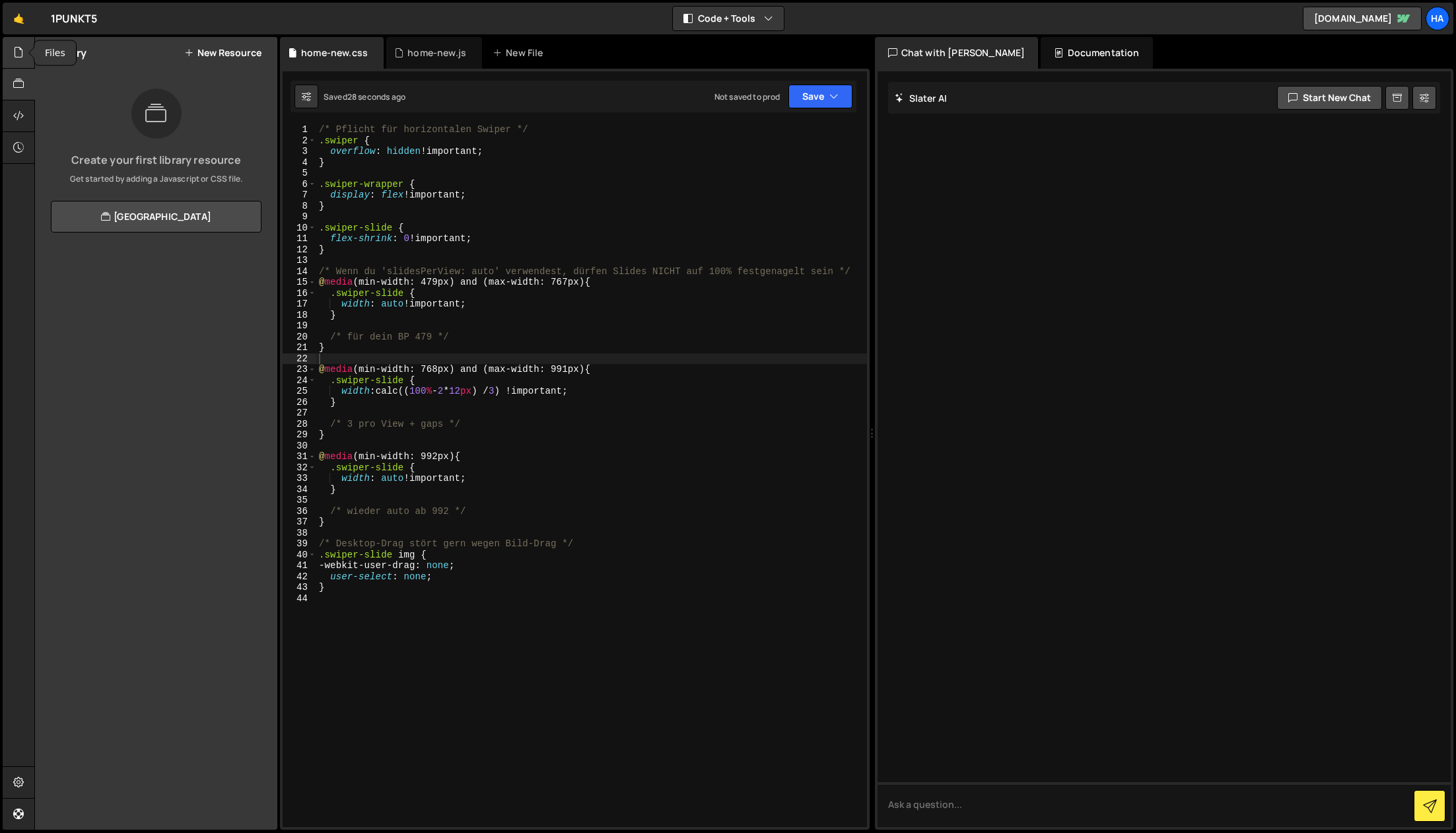
click at [21, 61] on div at bounding box center [18, 53] width 32 height 31
type textarea "}"
click at [444, 315] on div "/* Pflicht für horizontalen Swiper */ .swiper { overflow : hidden !important ; …" at bounding box center [592, 487] width 551 height 725
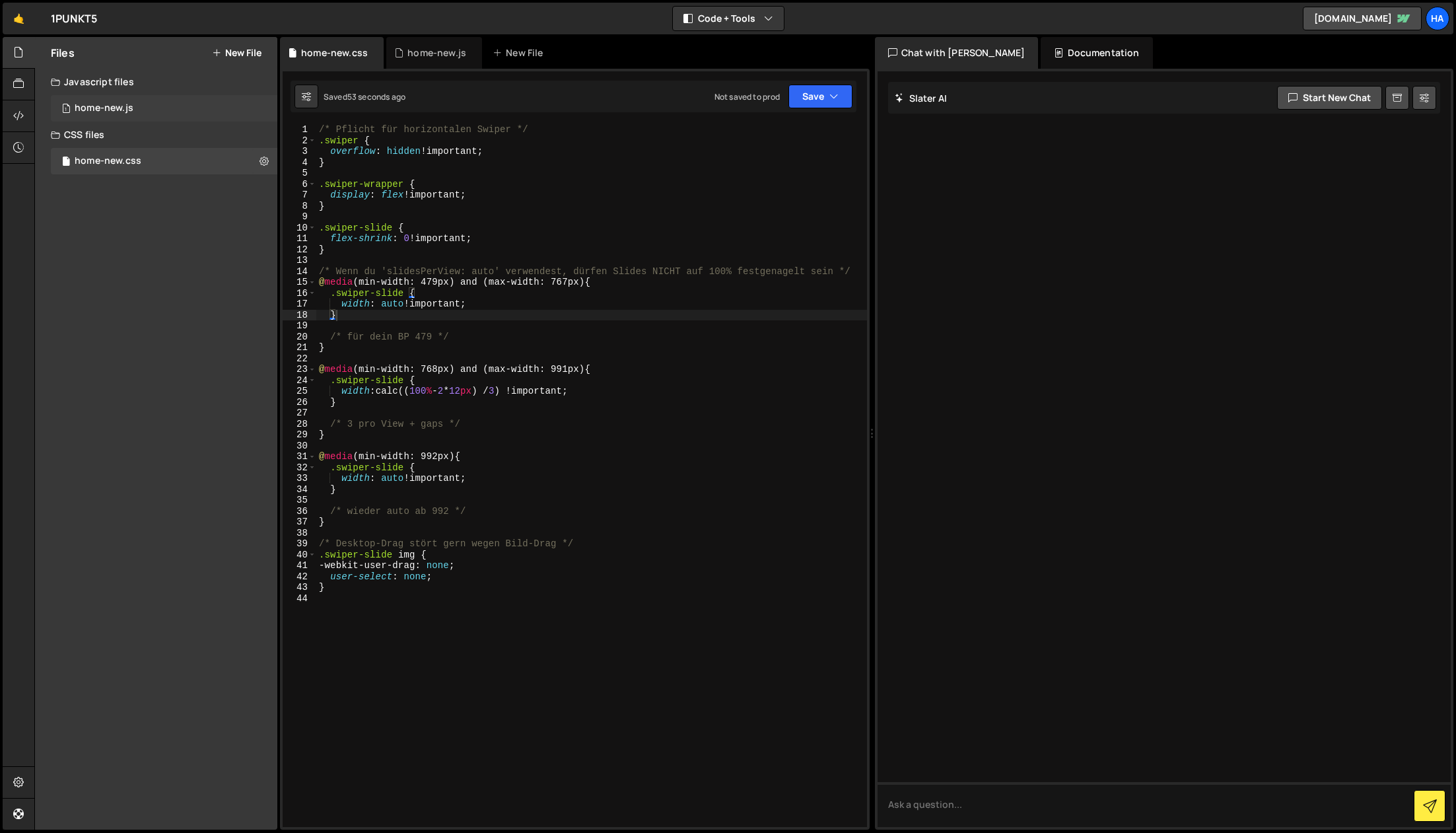
click at [139, 113] on div "1 home-new.js 0" at bounding box center [163, 108] width 226 height 27
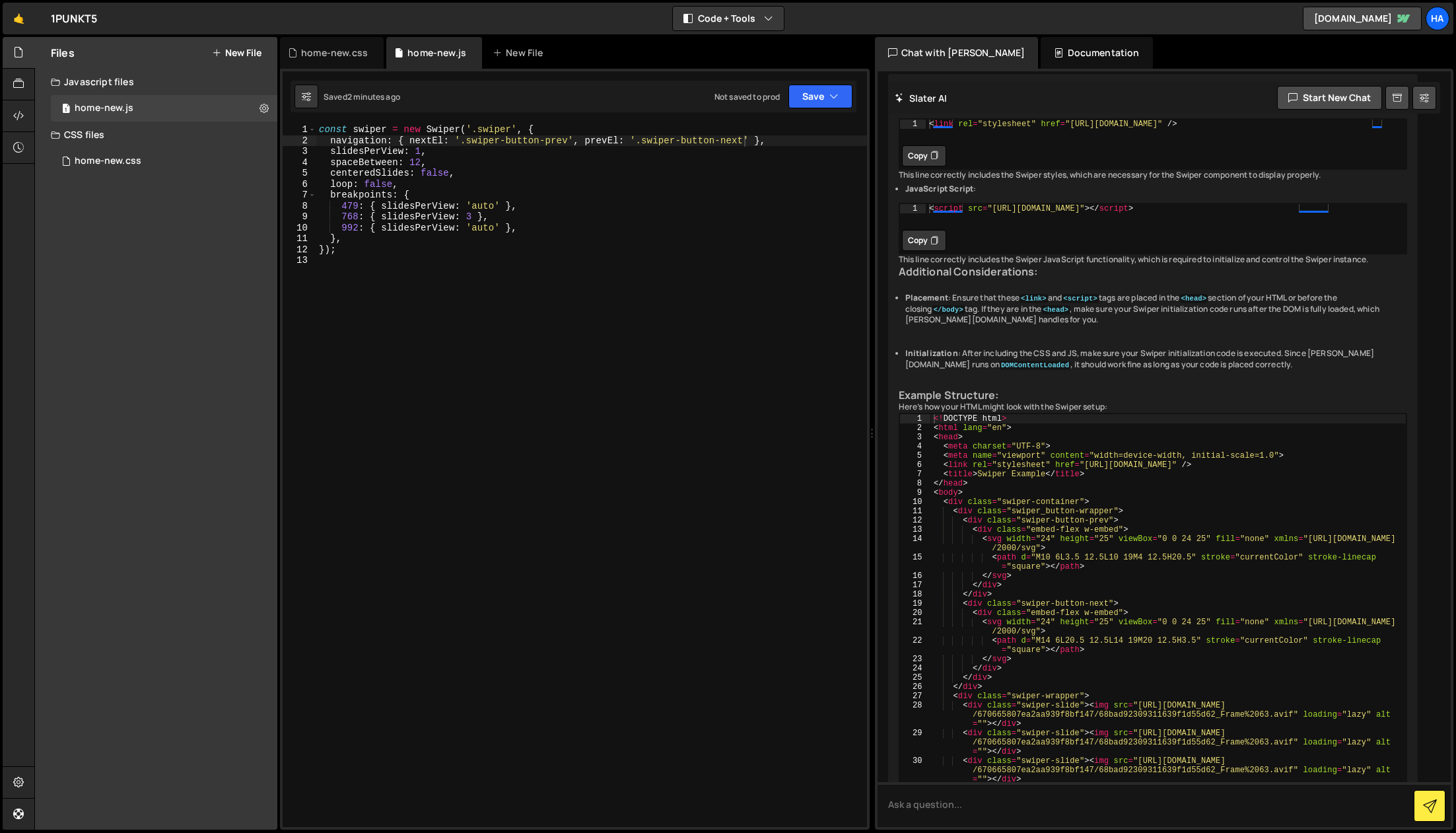
scroll to position [2215, 0]
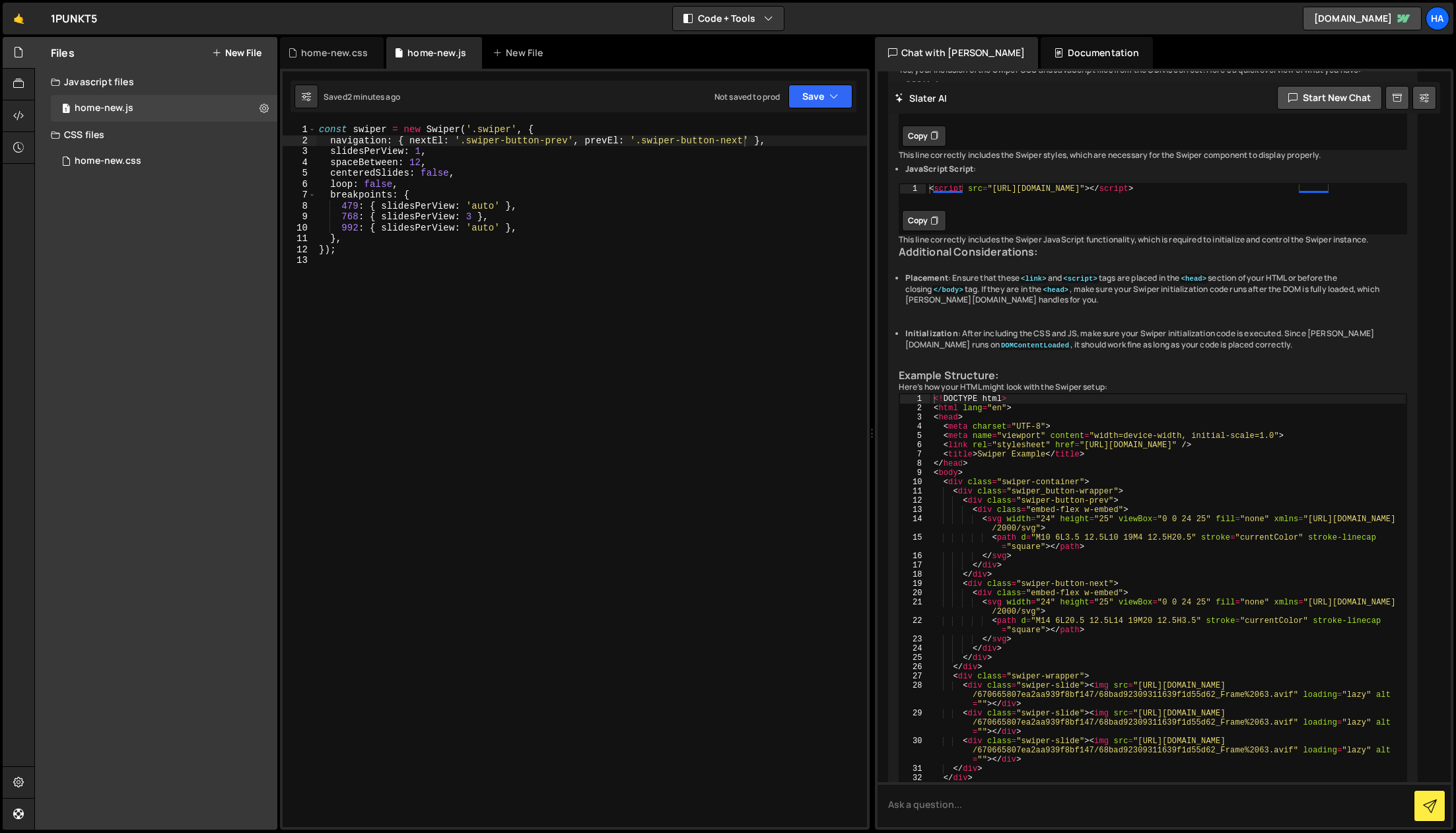
type textarea "centeredSlides: false,"
click at [472, 176] on div "const swiper = new Swiper ( ' .swiper ' , { navigation : { nextEl : ' .swiper-b…" at bounding box center [592, 487] width 551 height 725
type textarea "grabCursor: true,"
click at [124, 162] on div "home-new.css" at bounding box center [108, 161] width 67 height 12
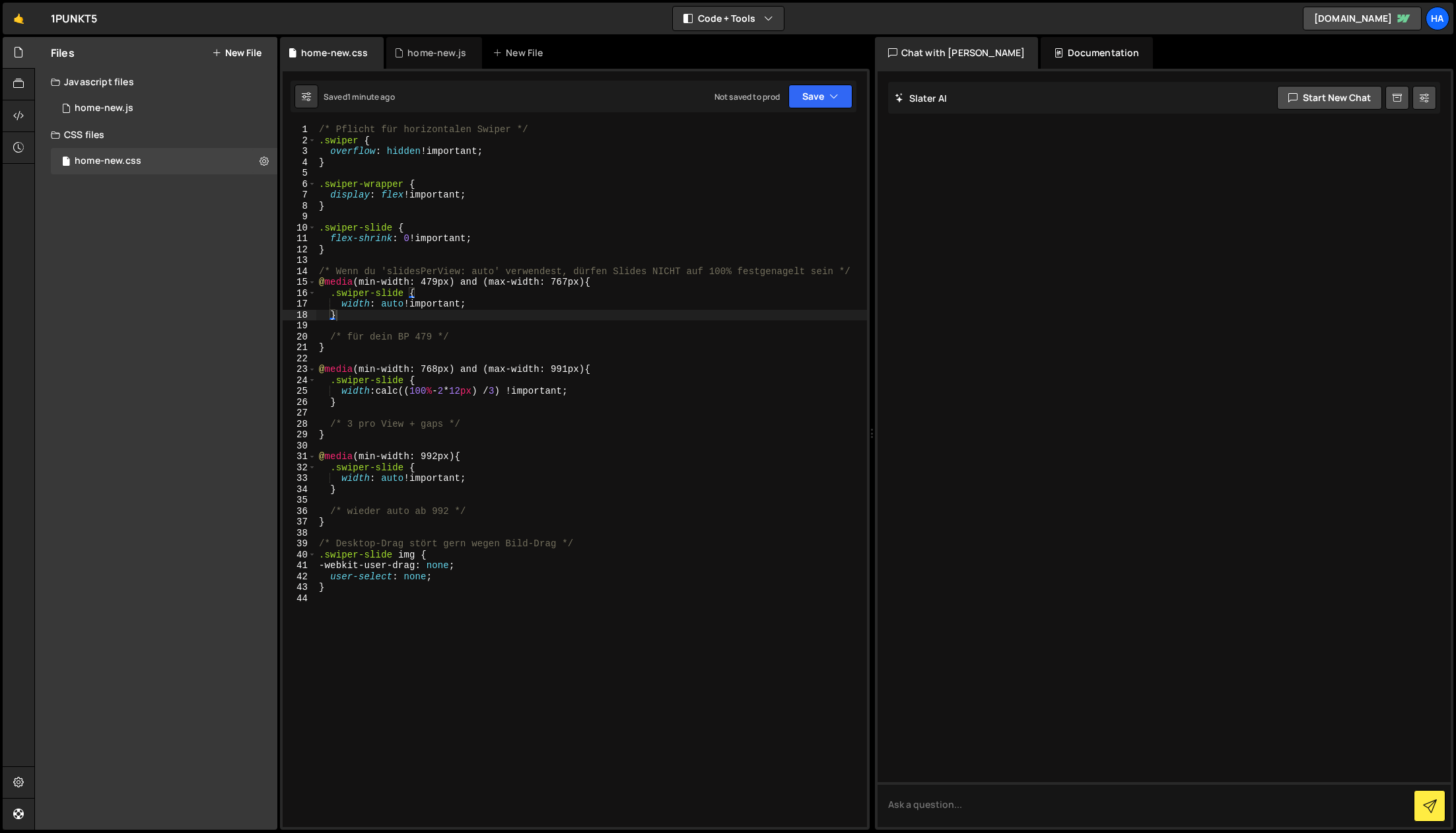
scroll to position [0, 0]
click at [425, 206] on div "/* Pflicht für horizontalen Swiper */ .swiper { overflow : hidden !important ; …" at bounding box center [592, 487] width 551 height 725
type textarea "}"
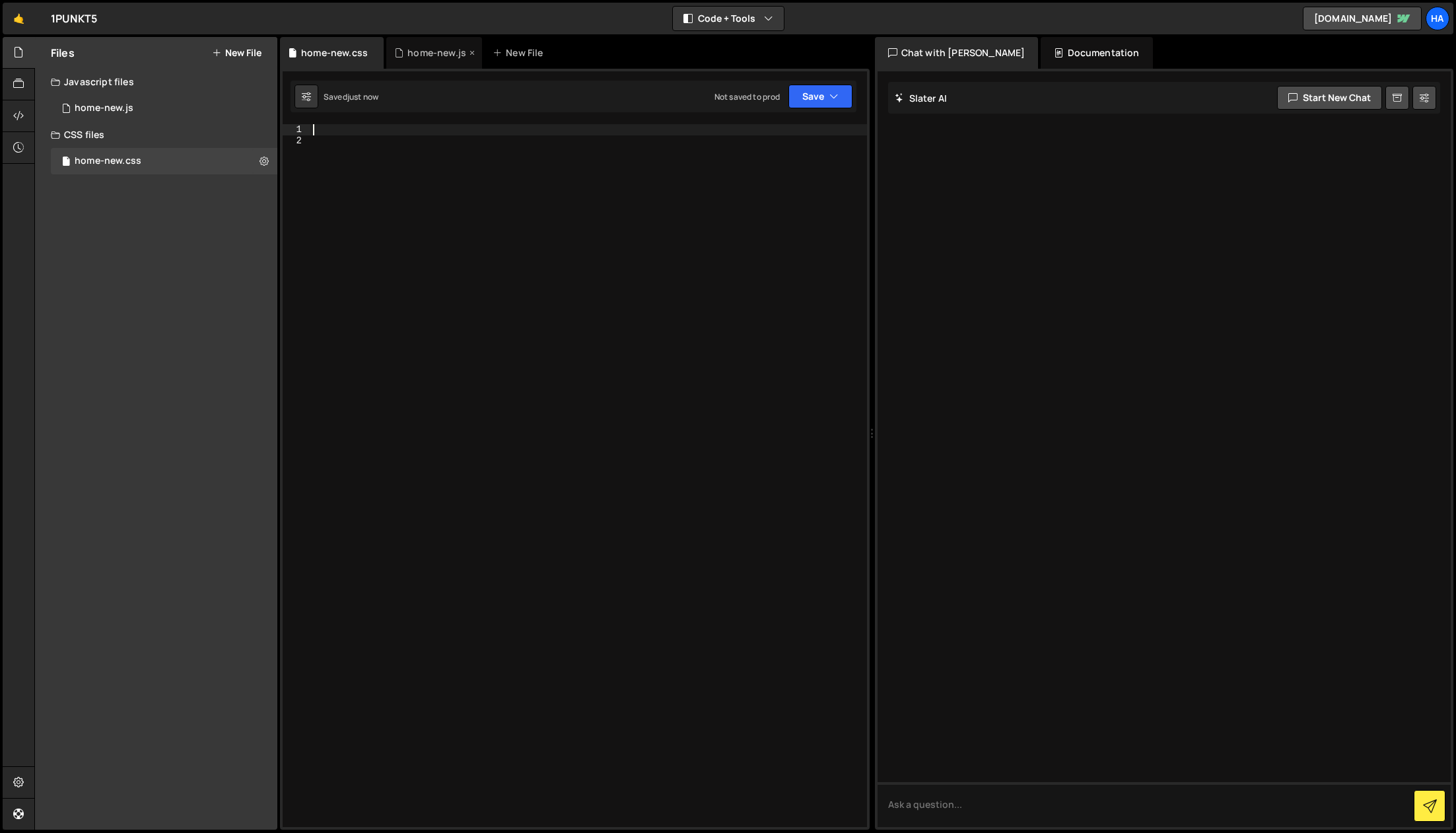
click at [419, 65] on div "home-new.js" at bounding box center [434, 53] width 96 height 31
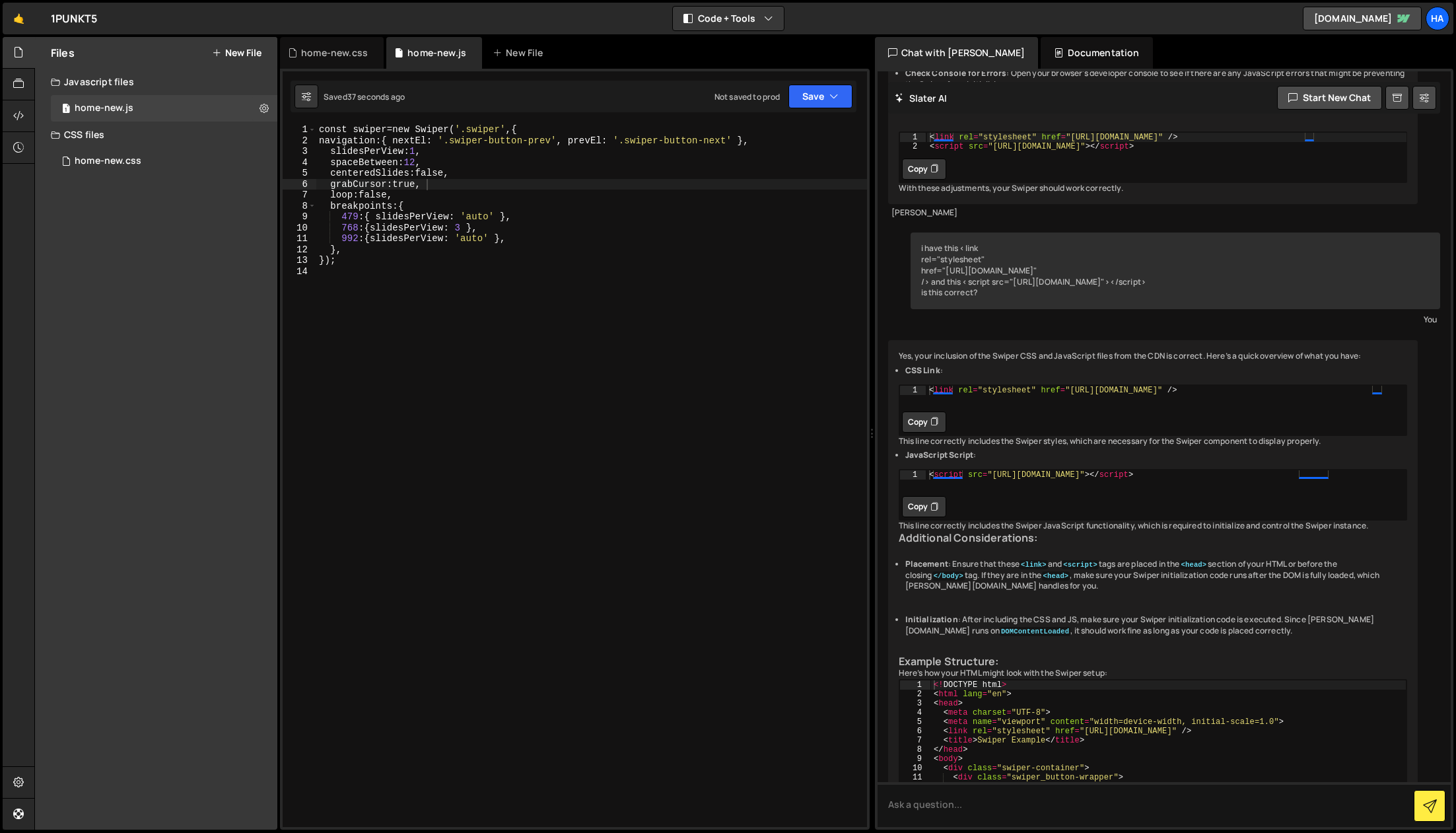
scroll to position [2215, 0]
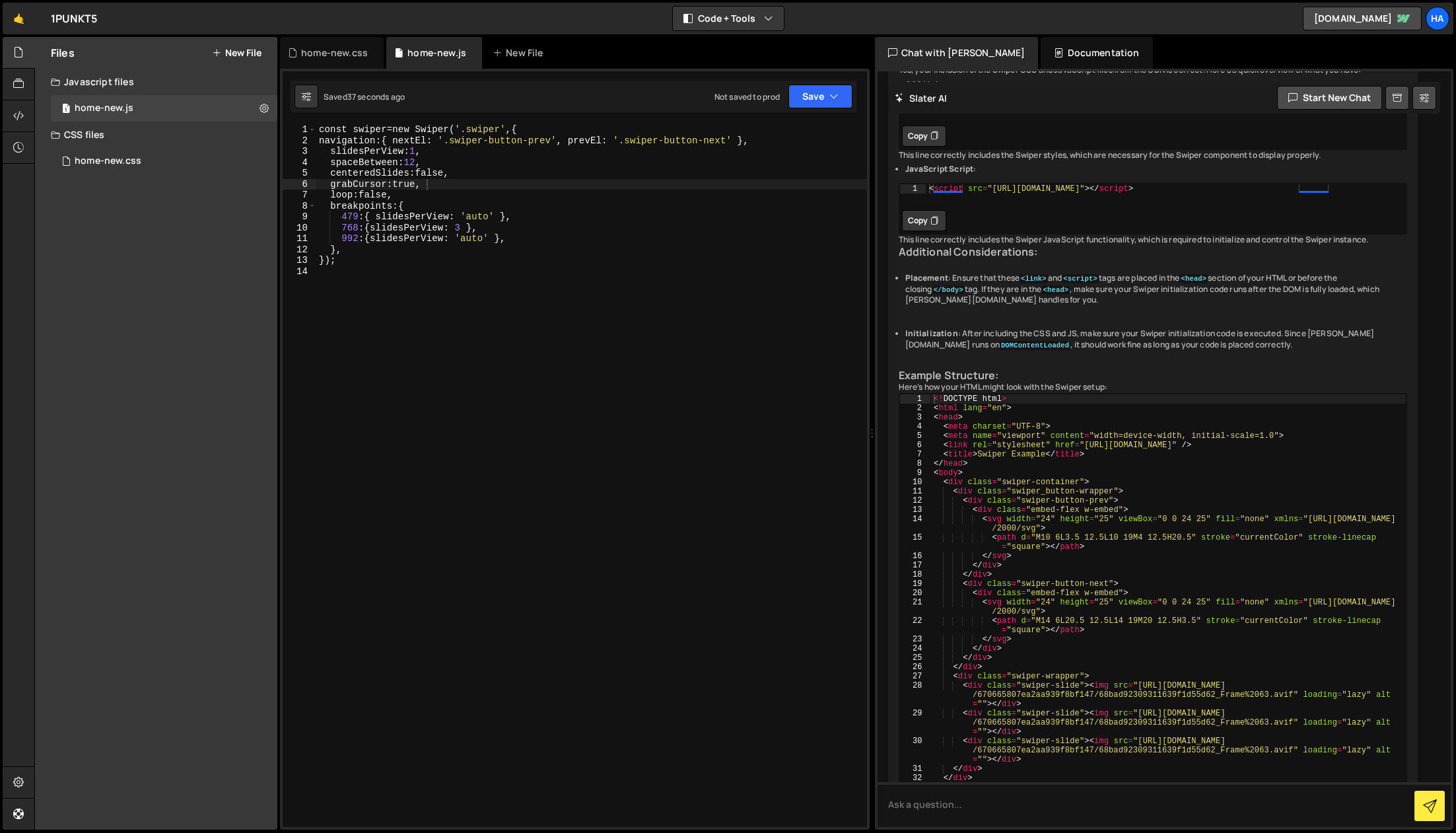
click at [417, 232] on div "const swiper = new Swiper ( ' .swiper ' , { navigation : { nextEl : ' .swiper-b…" at bounding box center [592, 487] width 551 height 725
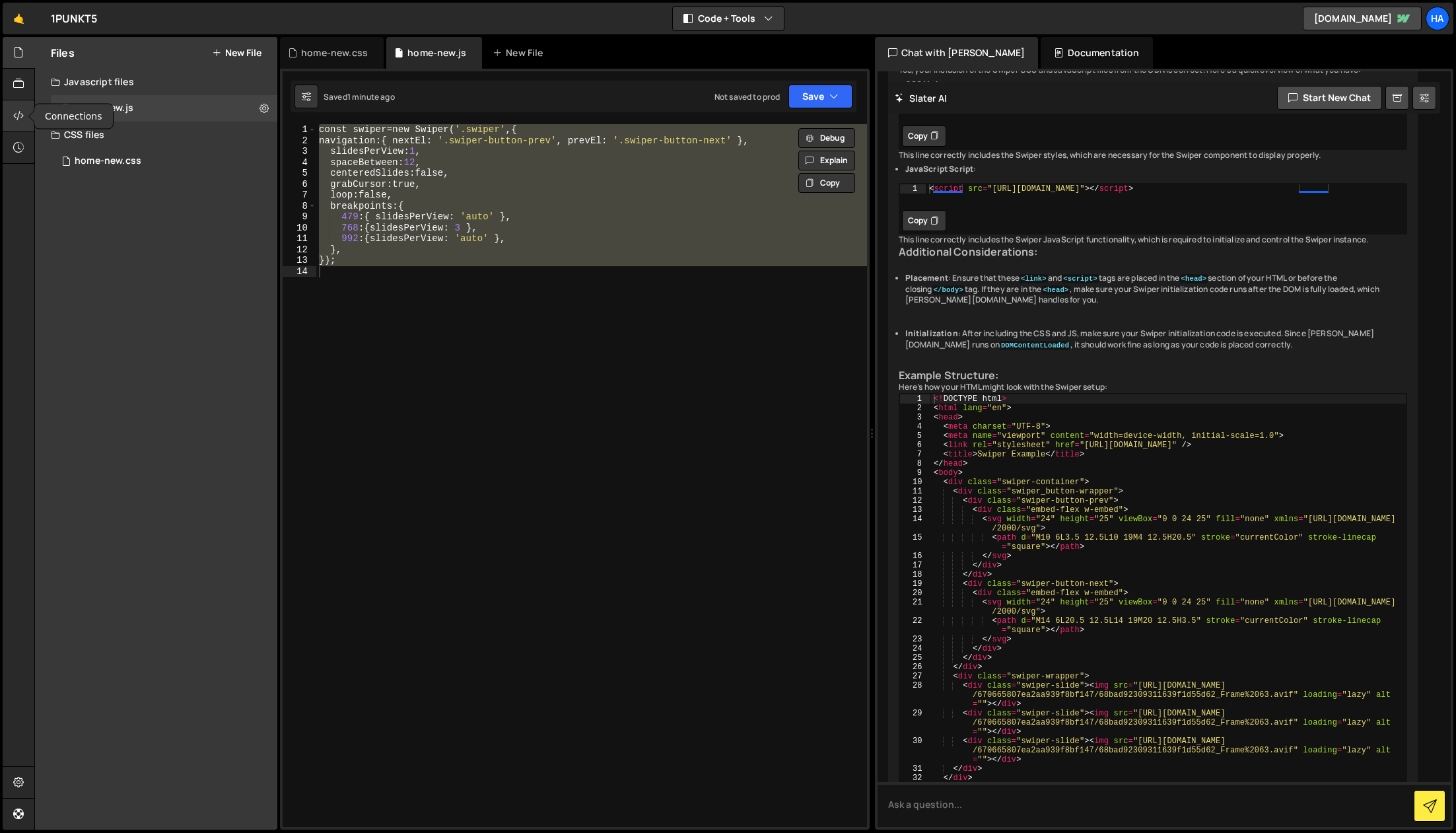
click at [12, 120] on div at bounding box center [18, 116] width 32 height 31
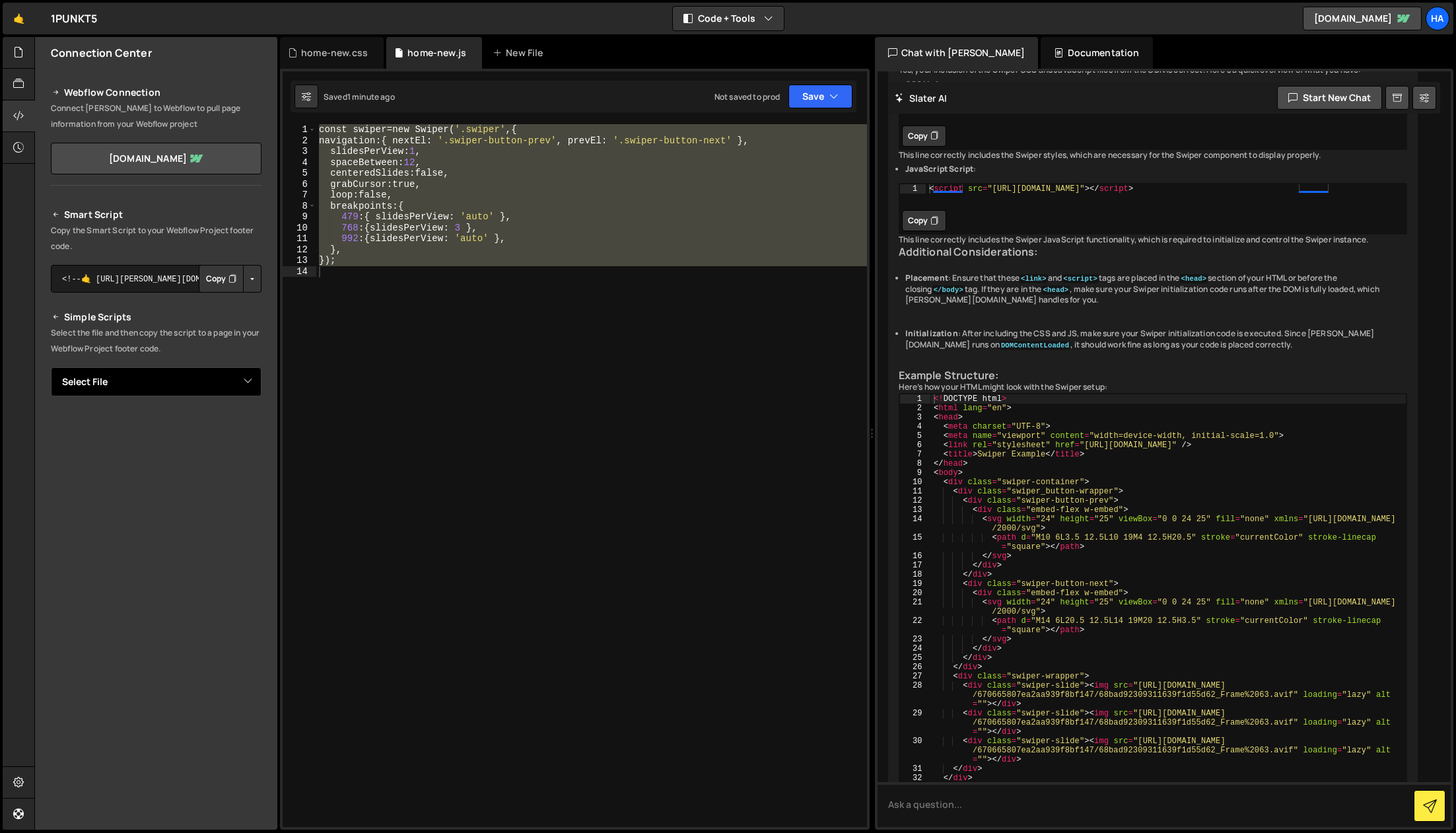
click at [131, 380] on select "Select File home-new.js home-new.css" at bounding box center [156, 382] width 211 height 29
click at [19, 92] on div at bounding box center [18, 84] width 32 height 31
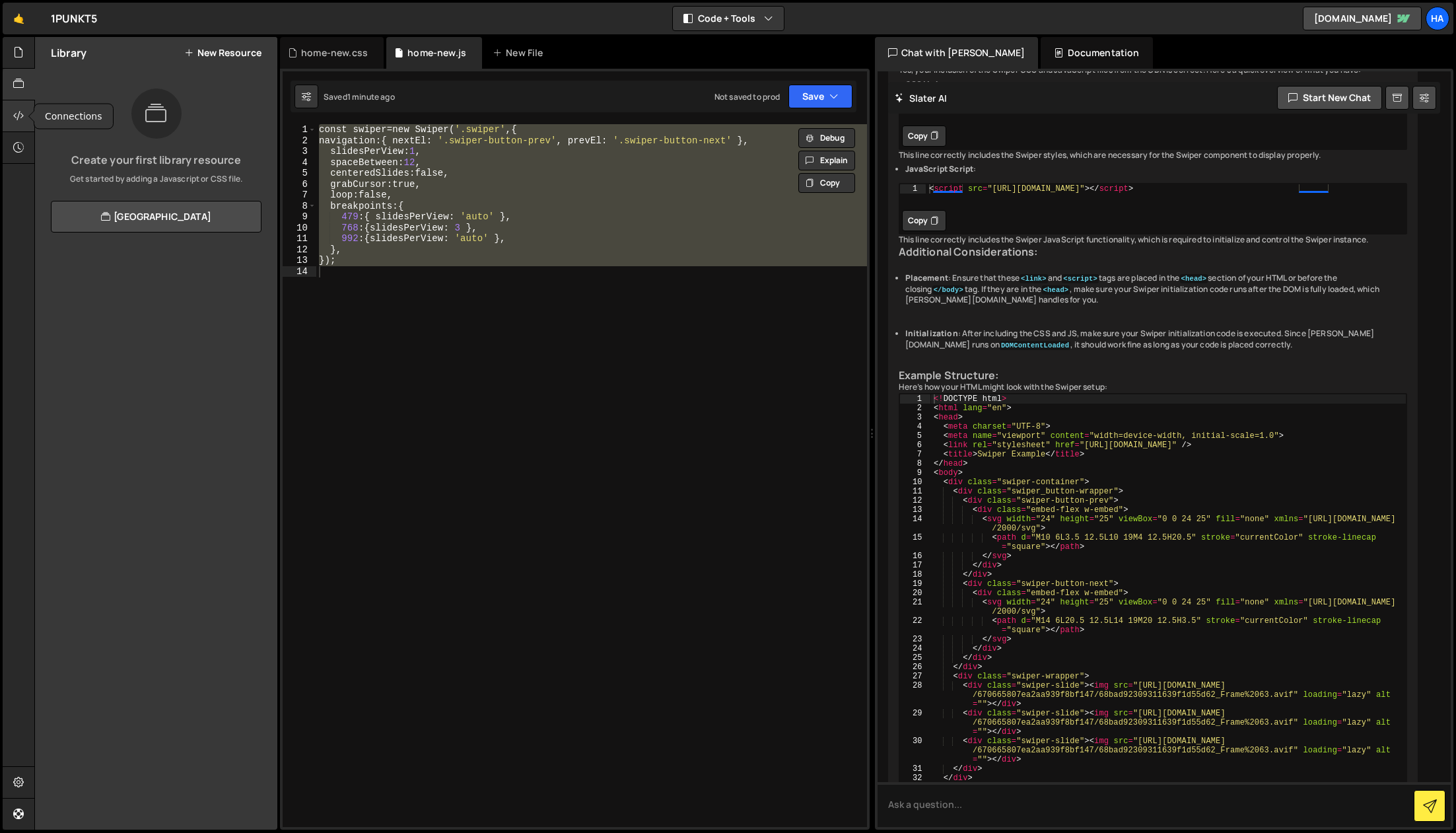
click at [16, 120] on icon at bounding box center [18, 115] width 10 height 14
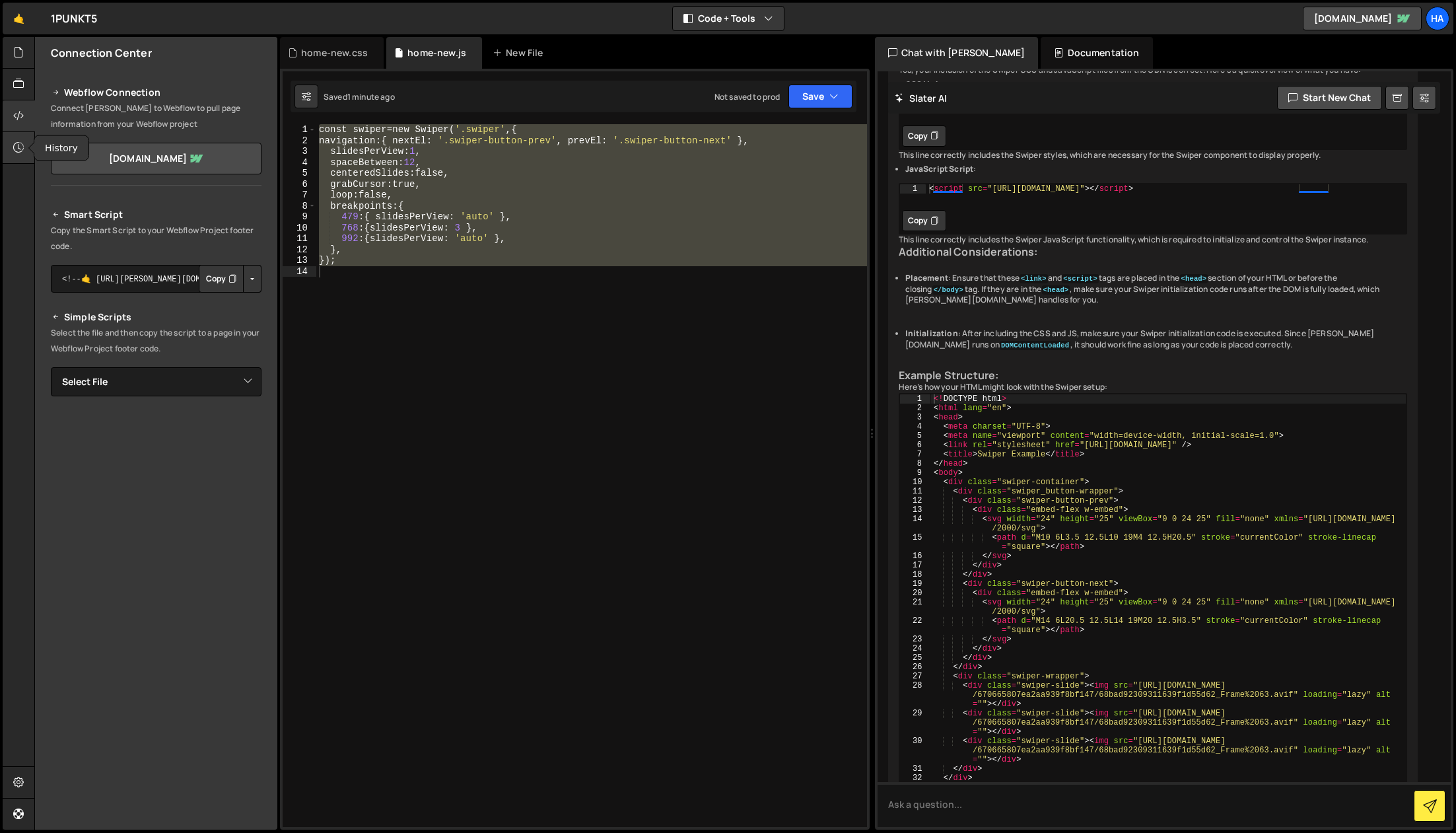
click at [14, 154] on icon at bounding box center [18, 147] width 10 height 14
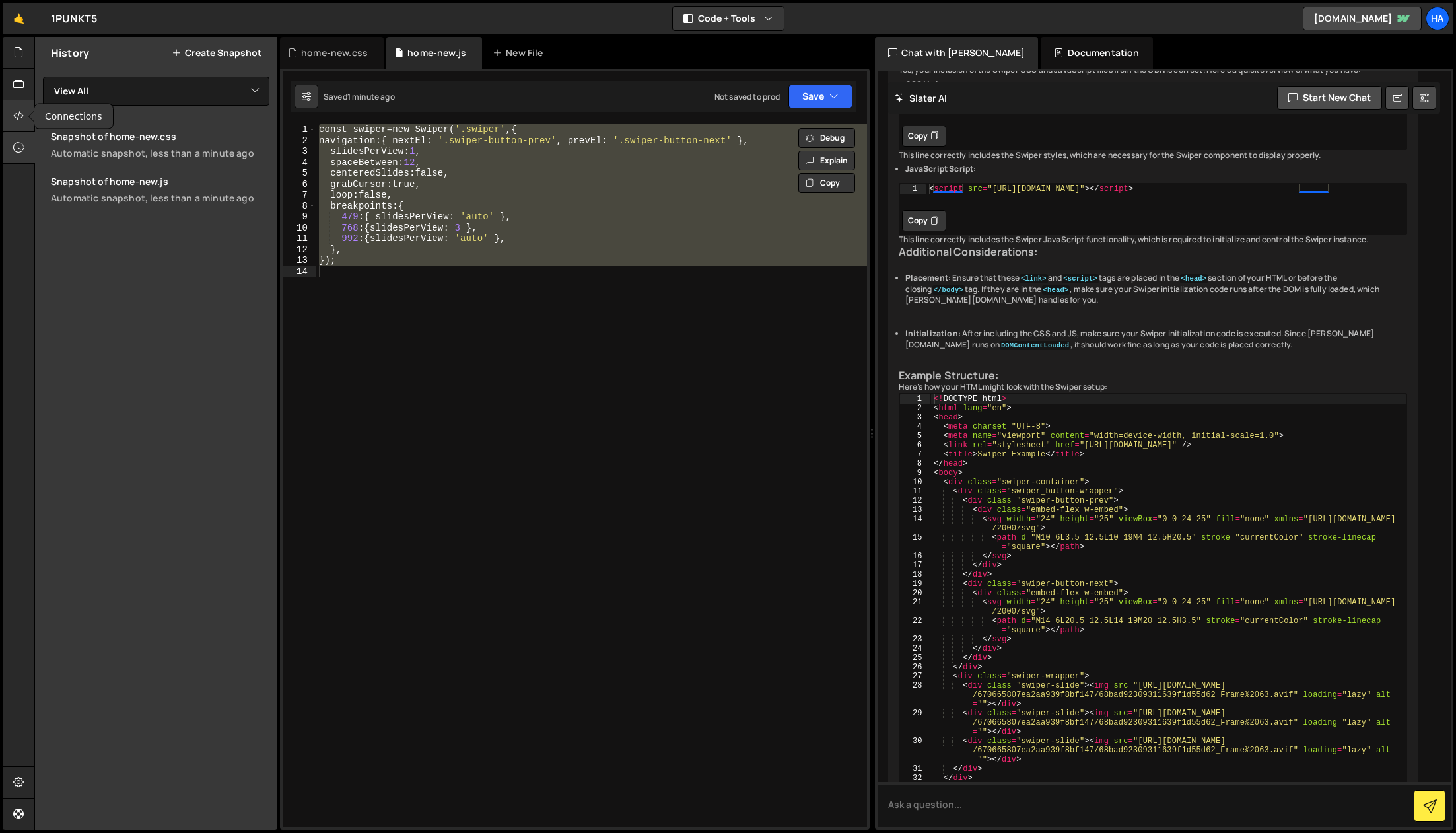
click at [15, 129] on div at bounding box center [18, 116] width 32 height 31
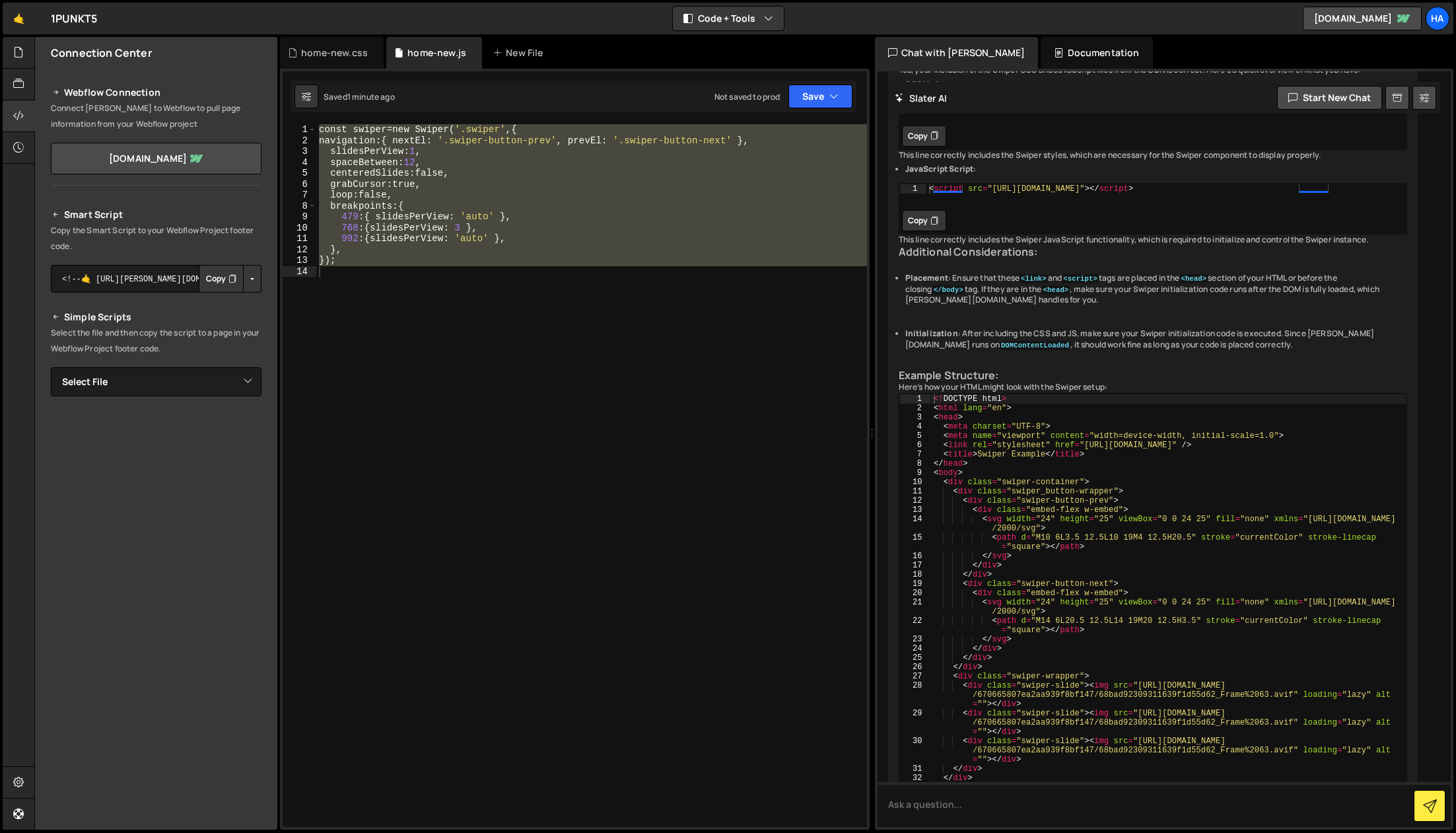
click at [254, 284] on button "Button group with nested dropdown" at bounding box center [252, 278] width 18 height 28
click at [254, 283] on button "Button group with nested dropdown" at bounding box center [252, 278] width 18 height 28
click at [151, 153] on link "[DOMAIN_NAME]" at bounding box center [156, 159] width 211 height 31
click at [15, 158] on div at bounding box center [18, 148] width 32 height 31
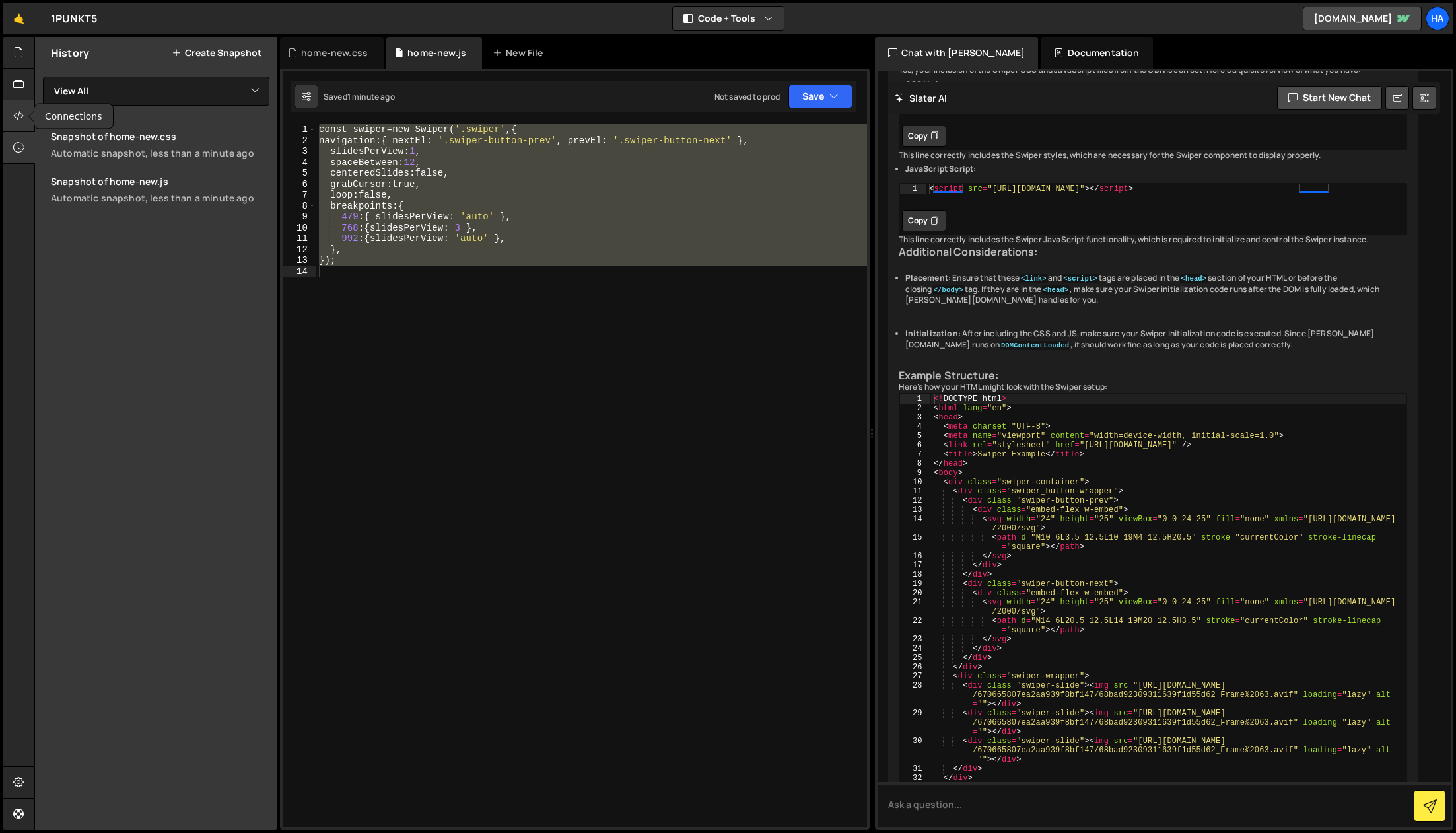
click at [20, 116] on icon at bounding box center [18, 115] width 10 height 14
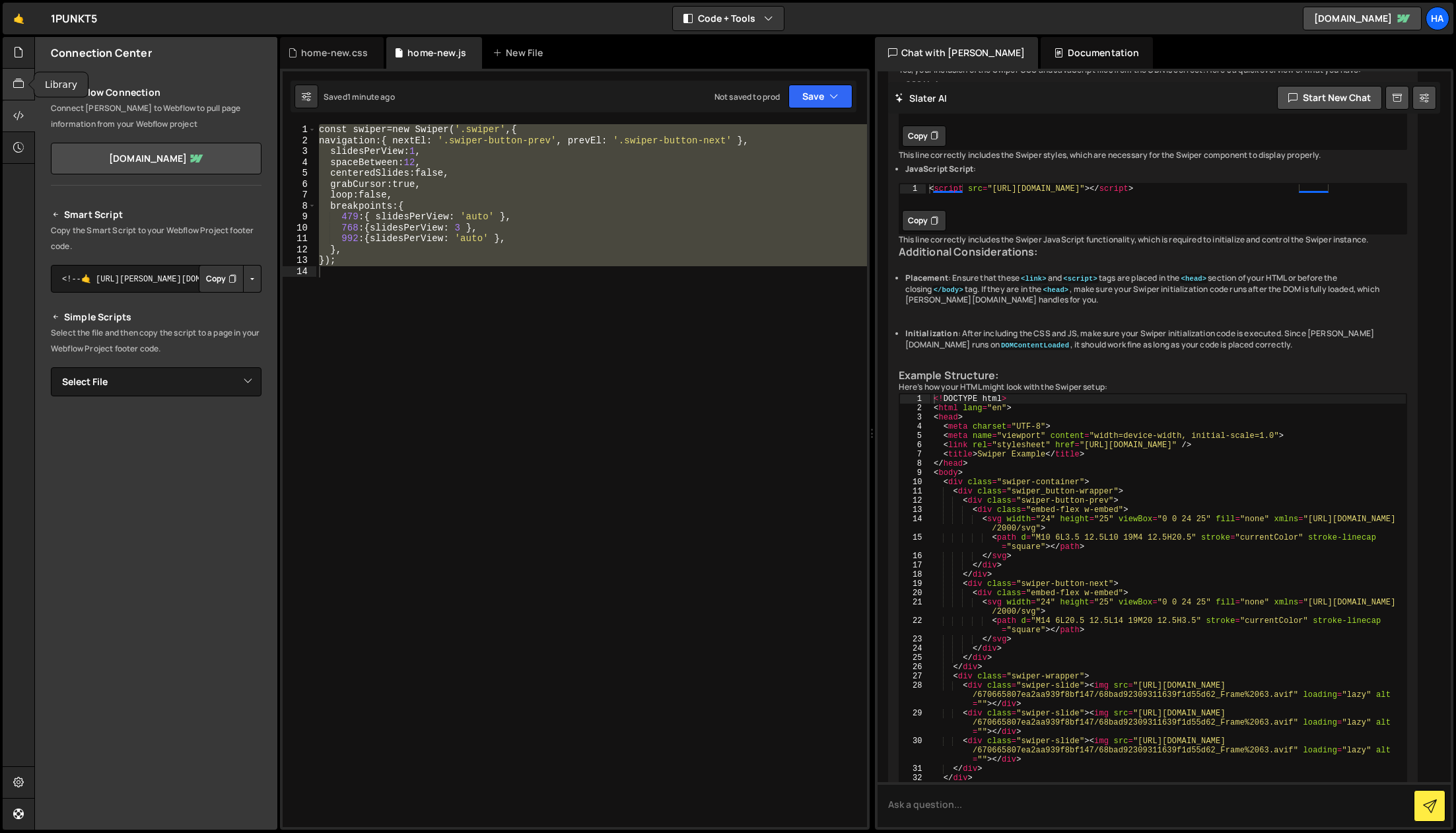
click at [16, 83] on icon at bounding box center [18, 83] width 10 height 14
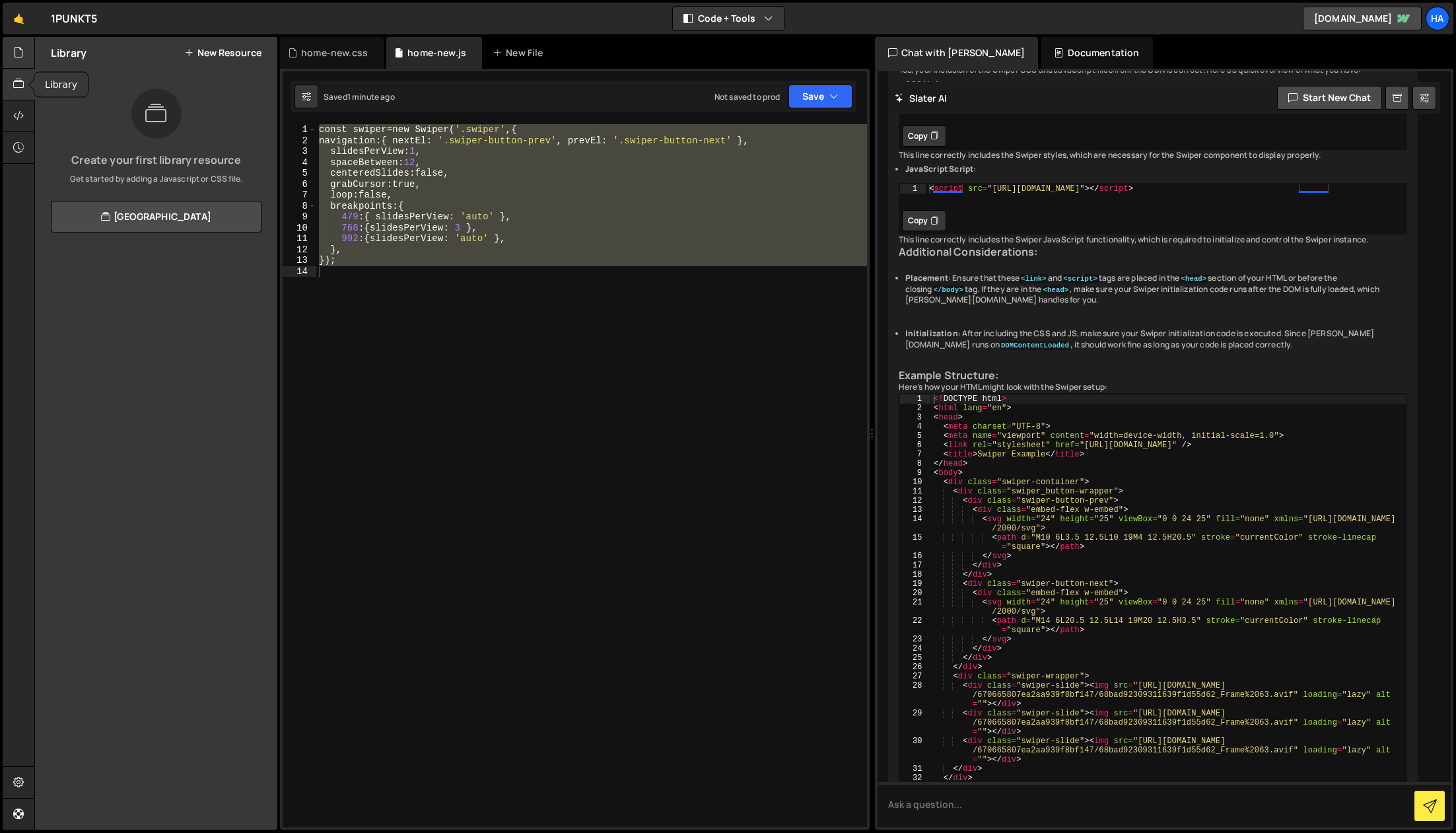
click at [18, 66] on div at bounding box center [18, 53] width 32 height 31
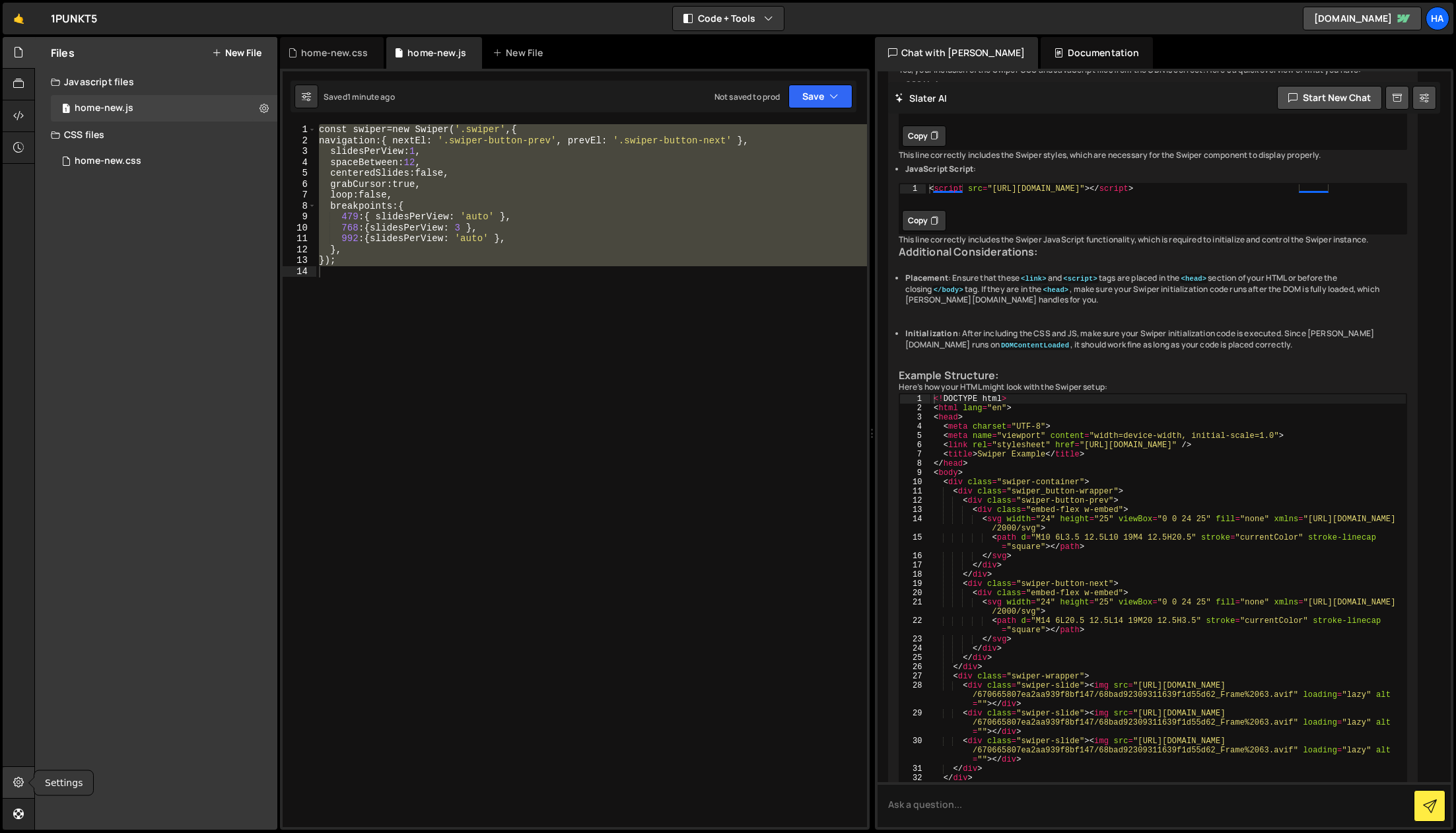
click at [23, 776] on icon at bounding box center [18, 782] width 10 height 14
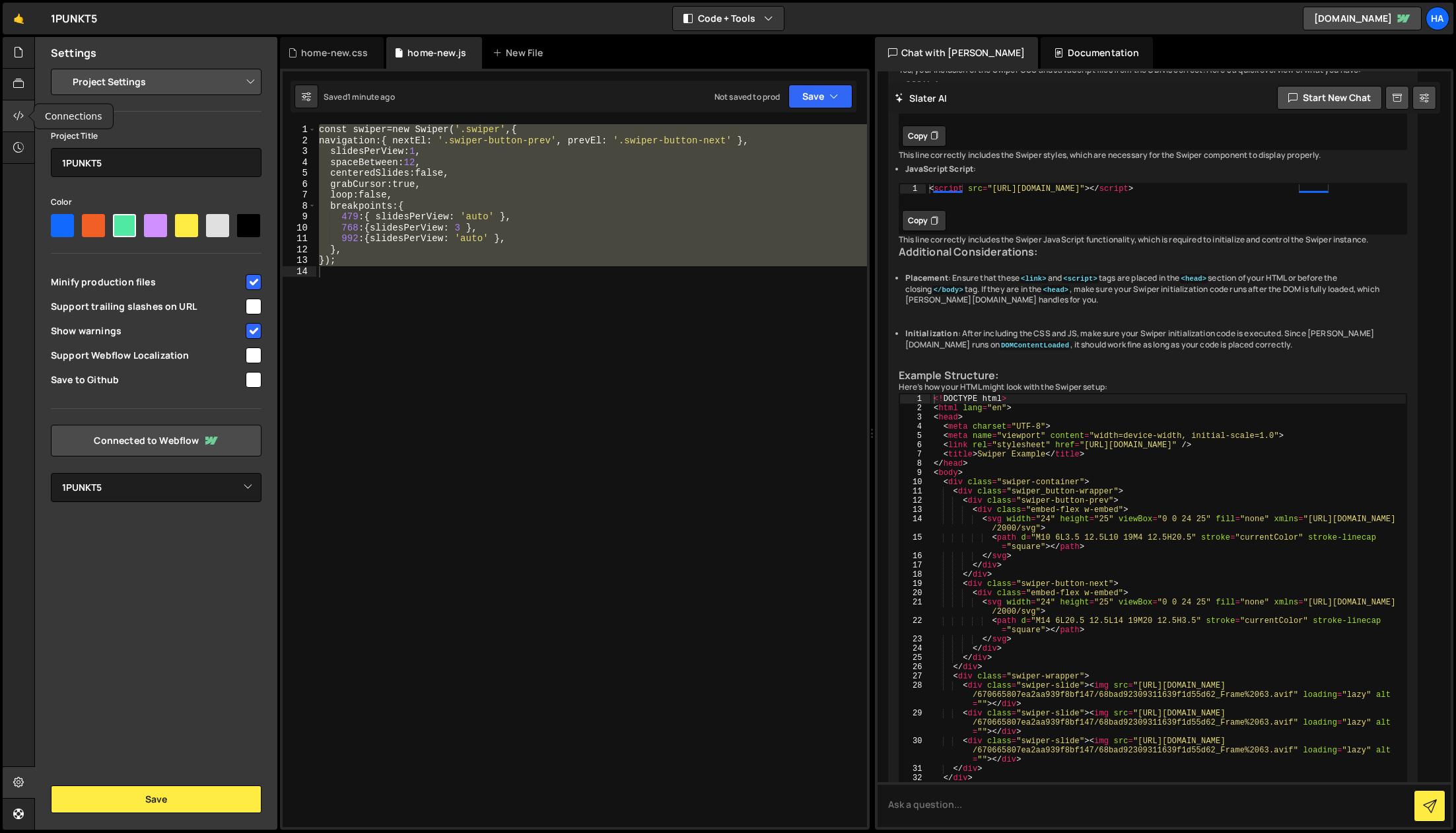
click at [18, 116] on icon at bounding box center [18, 115] width 10 height 14
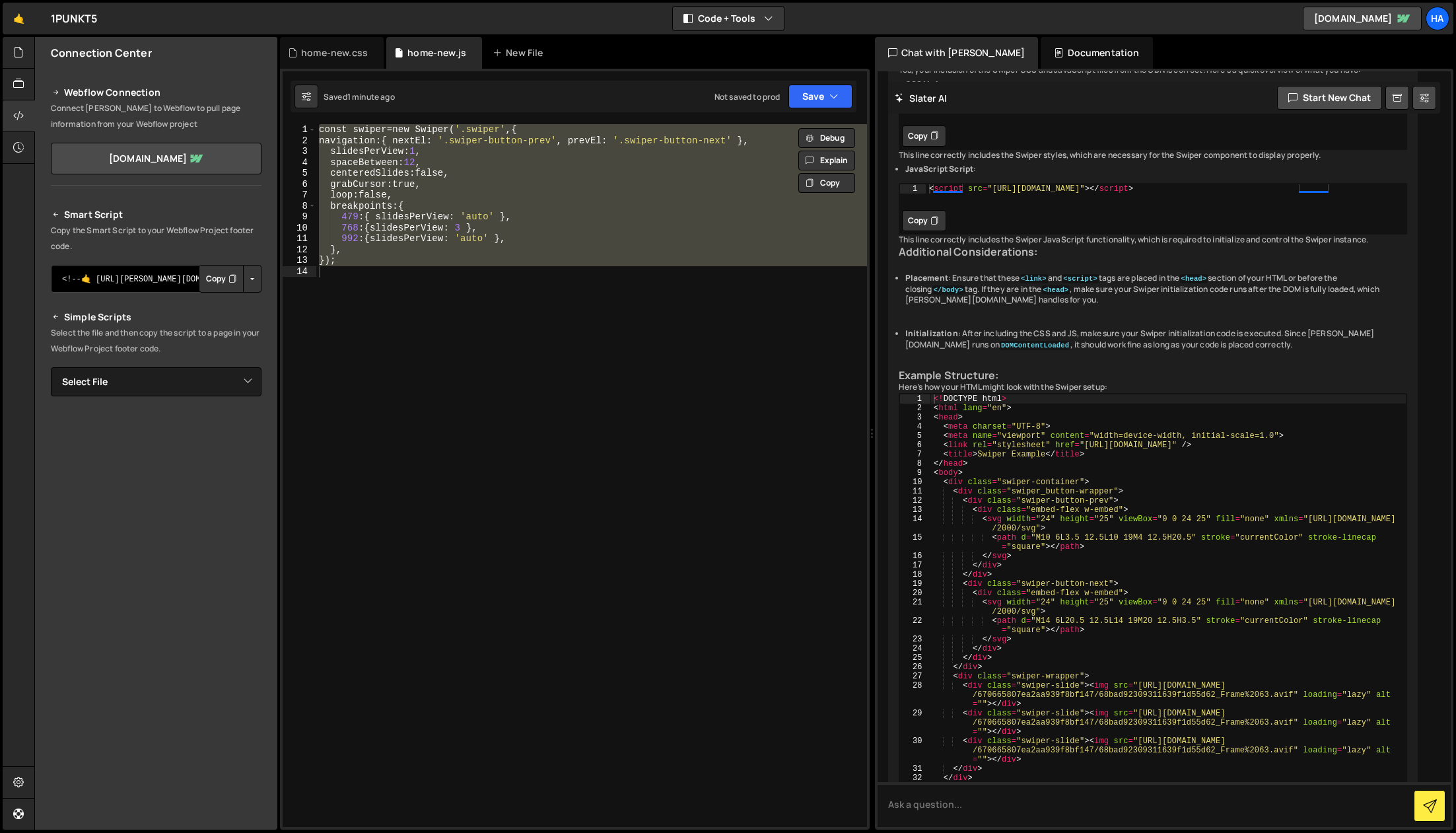
click at [122, 279] on textarea "<!--🤙 [URL][PERSON_NAME][DOMAIN_NAME]> <script>document.addEventListener("DOMCo…" at bounding box center [156, 278] width 211 height 28
click at [258, 282] on button "Button group with nested dropdown" at bounding box center [252, 278] width 18 height 28
click at [256, 282] on button "Button group with nested dropdown" at bounding box center [252, 278] width 18 height 28
click at [325, 60] on div "home-new.css" at bounding box center [332, 53] width 104 height 31
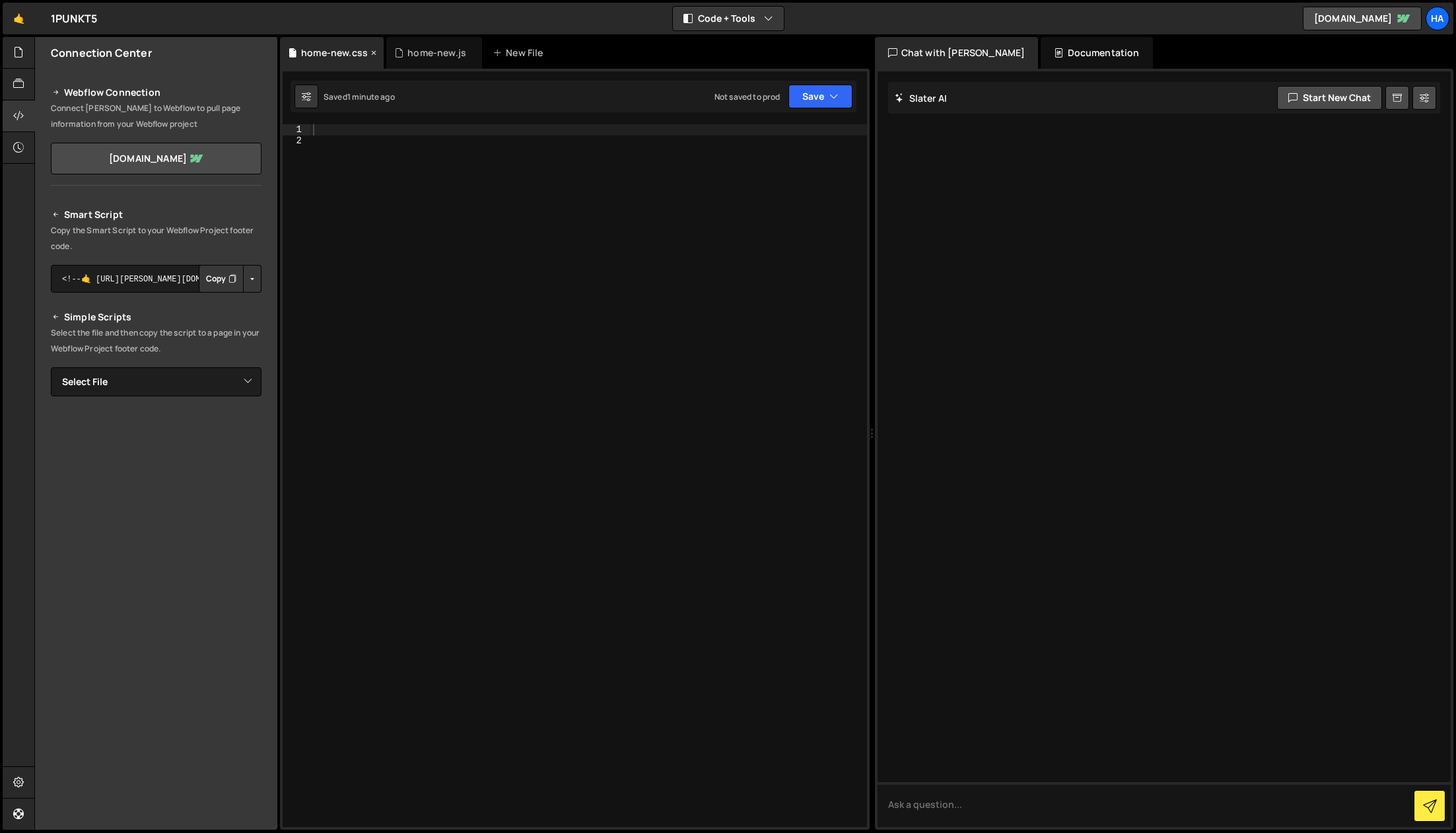
scroll to position [0, 0]
click at [411, 68] on div "}); 1 2 3 4 5 6 7 8 9 10 11 12 13 14 const swiper = new Swiper ( ' .swiper ' , …" at bounding box center [575, 449] width 590 height 761
click at [411, 64] on div "home-new.js" at bounding box center [434, 53] width 96 height 31
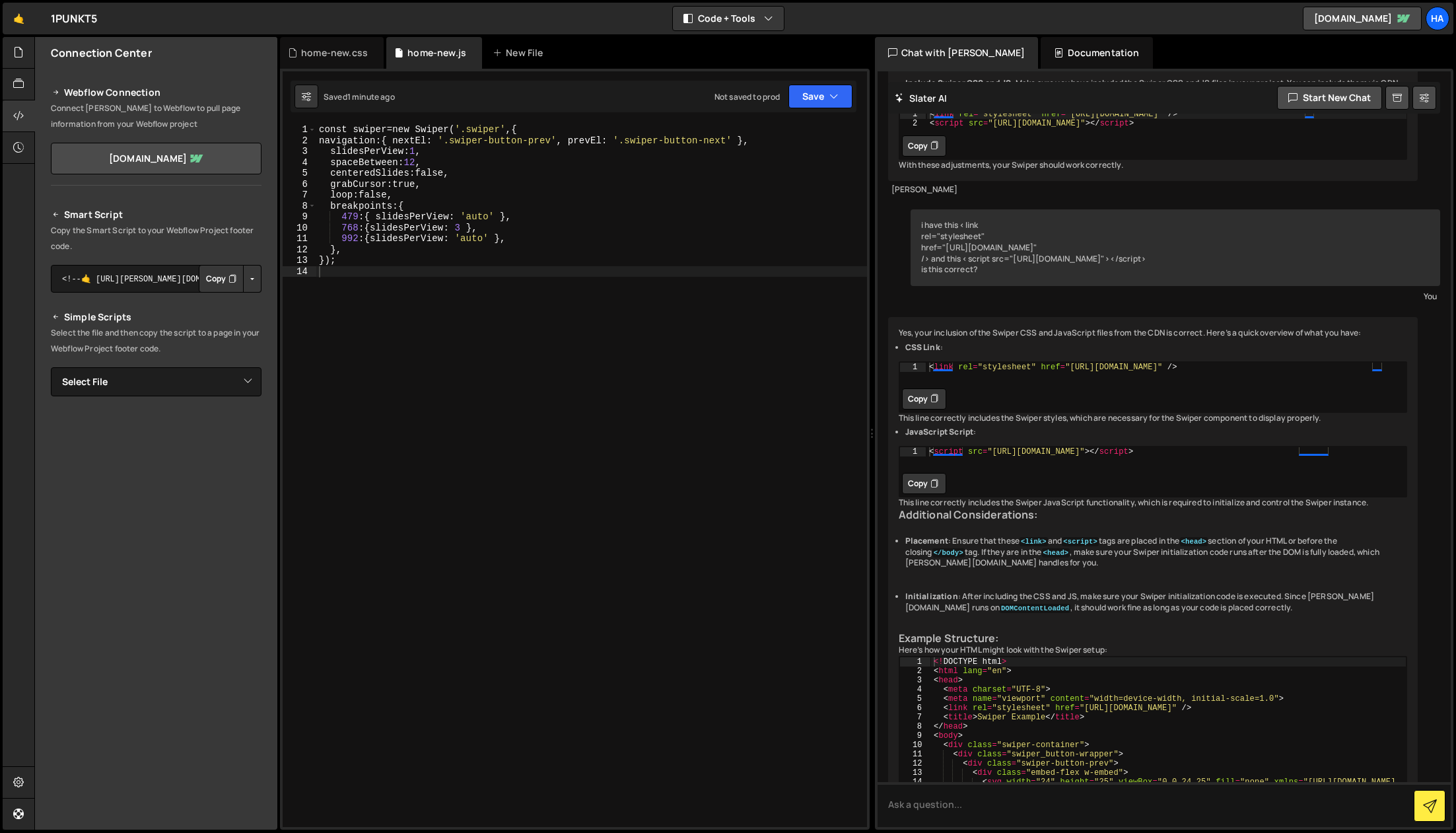
scroll to position [2215, 0]
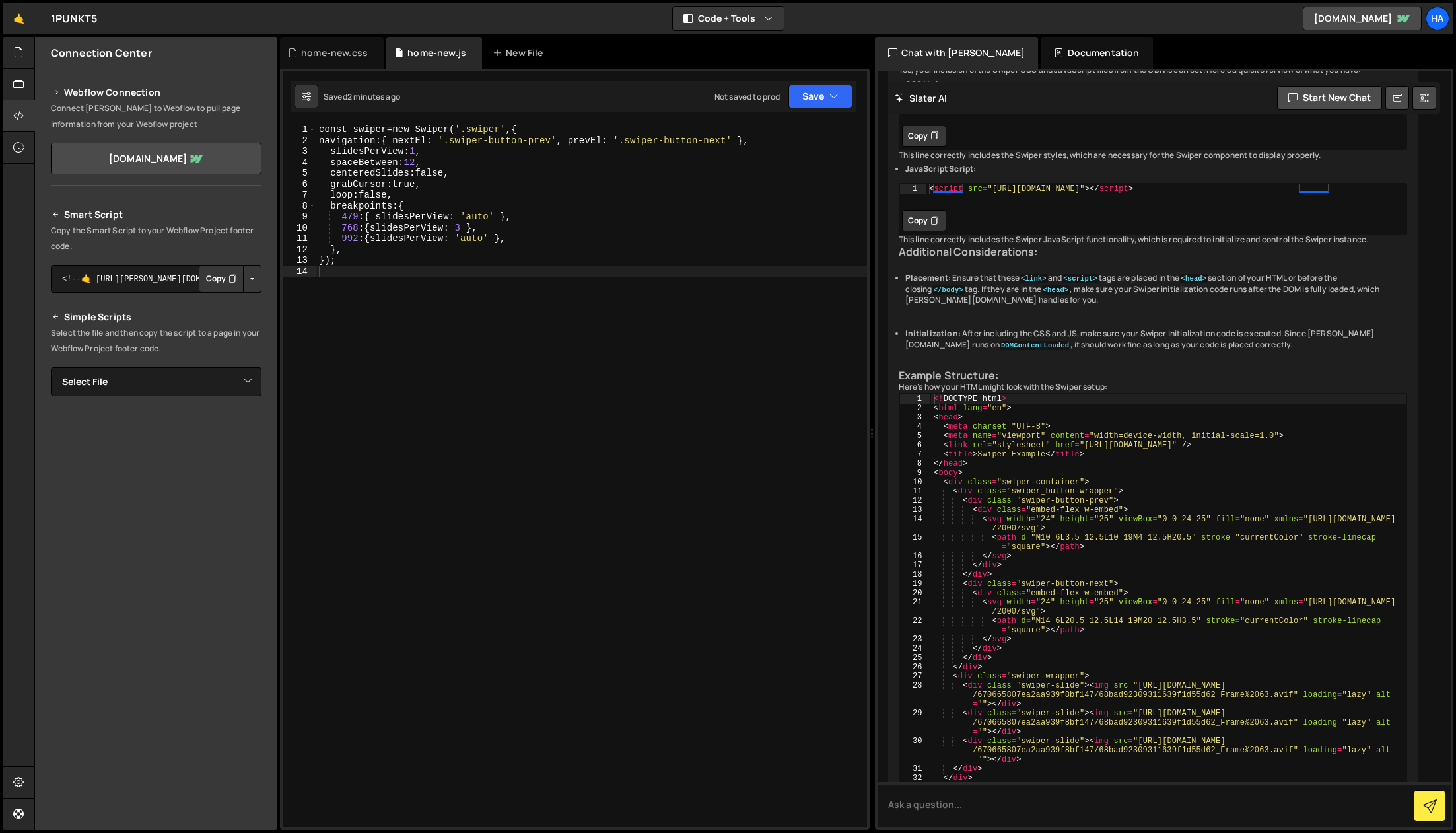
click at [221, 283] on button "Copy" at bounding box center [221, 278] width 45 height 28
click at [561, 141] on div "const swiper = new Swiper ( ' .swiper ' , { navigation : { nextEl : ' .swiper-b…" at bounding box center [592, 487] width 551 height 725
click at [729, 135] on div "const swiper = new Swiper ( ' .swiper ' , { navigation : { nextEl : ' .swiper-b…" at bounding box center [592, 487] width 551 height 725
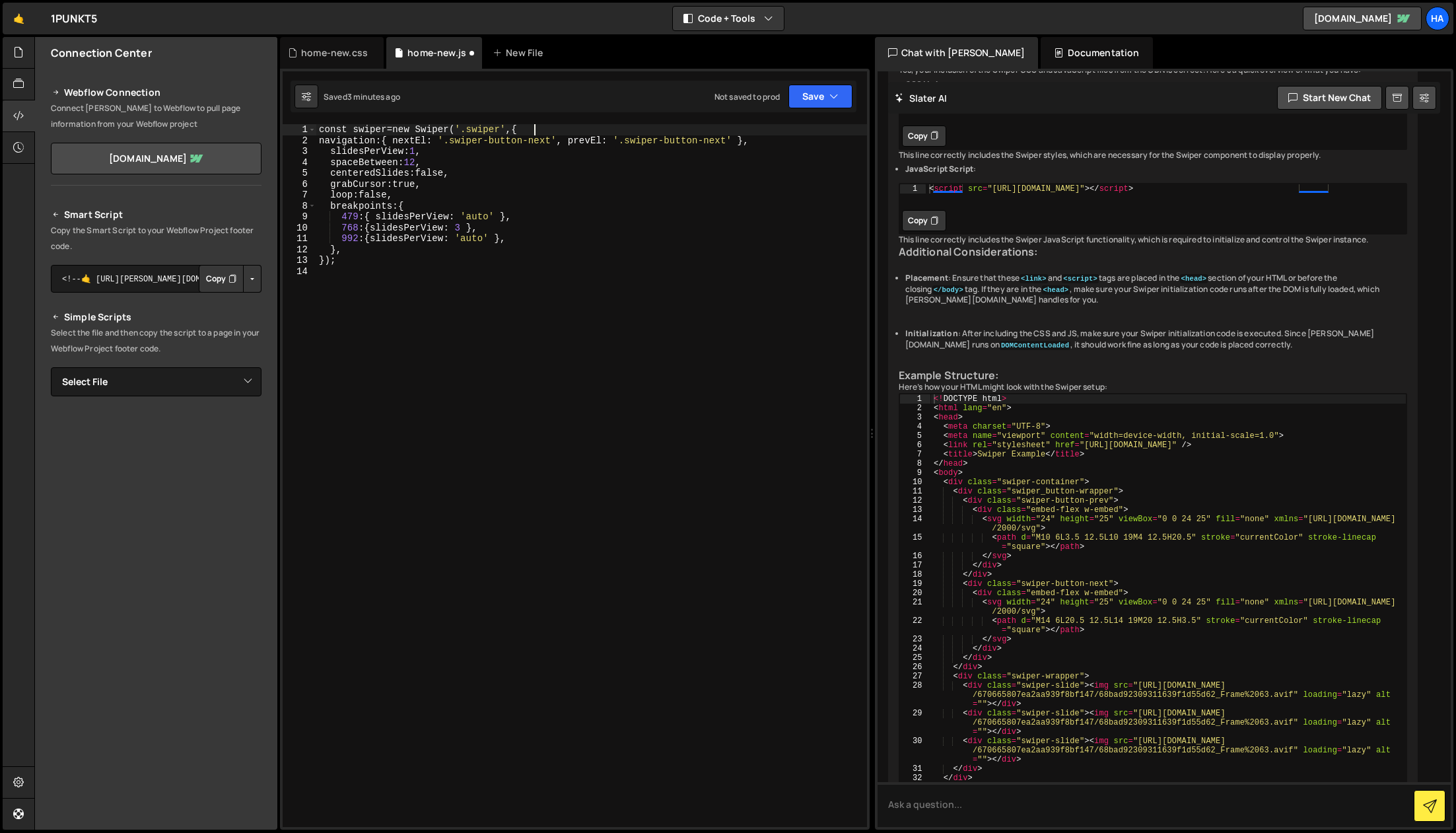
click at [729, 135] on div "const swiper = new Swiper ( ' .swiper ' , { navigation : { nextEl : ' .swiper-b…" at bounding box center [592, 487] width 551 height 725
click at [825, 103] on button "Save" at bounding box center [821, 96] width 64 height 24
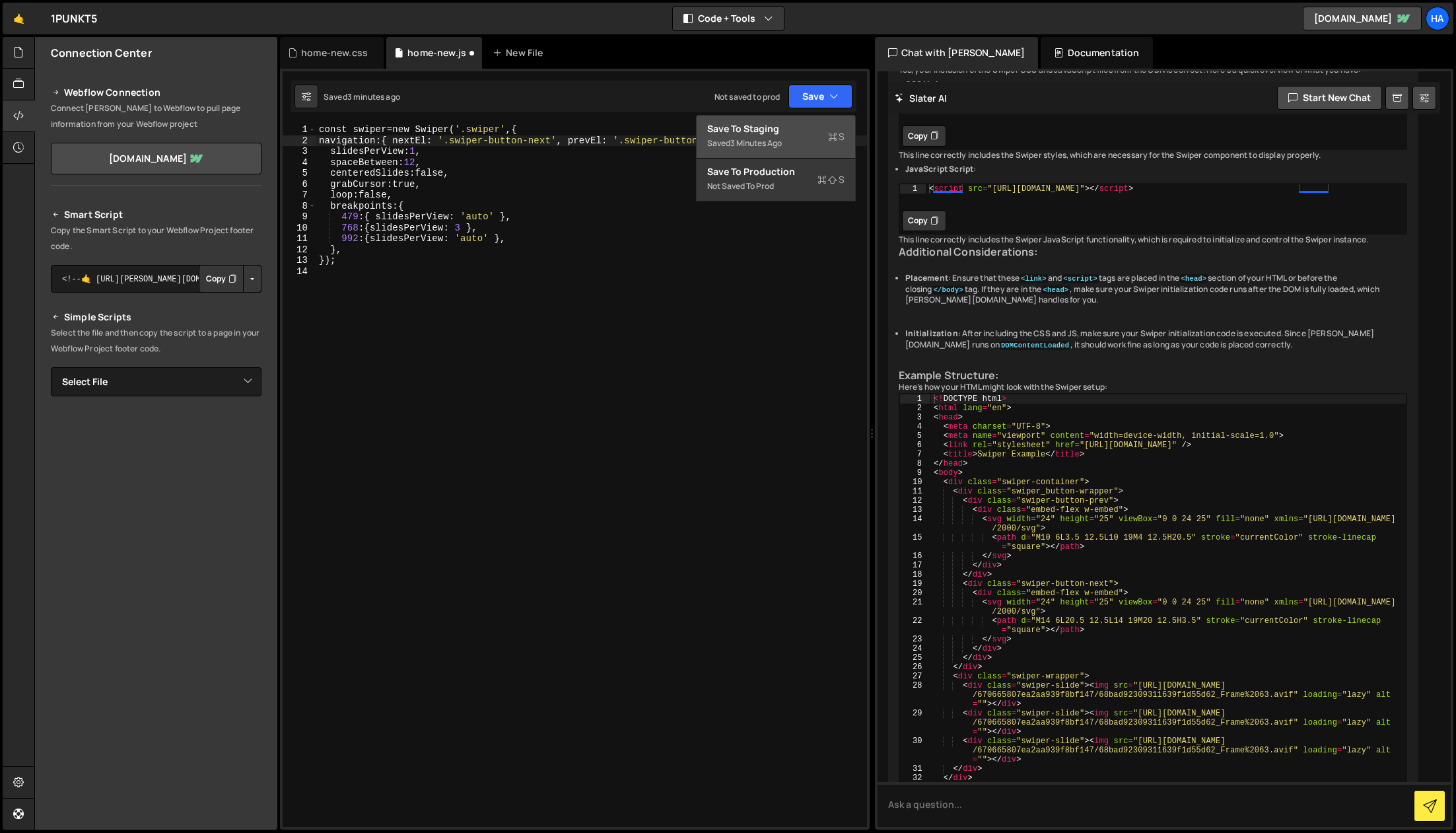
click at [812, 130] on div "Save to Staging S" at bounding box center [776, 129] width 137 height 13
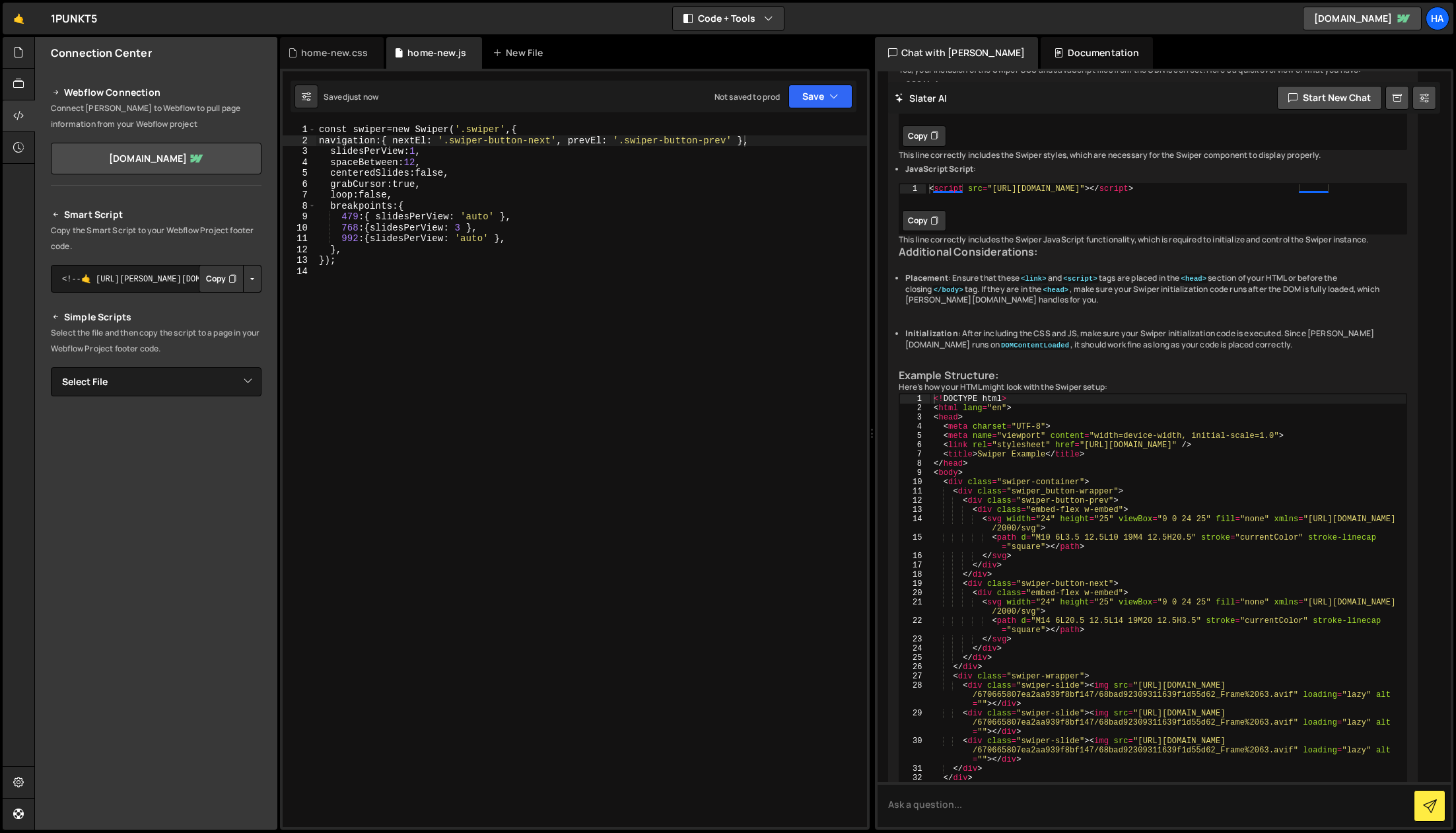
click at [427, 180] on div "const swiper = new Swiper ( ' .swiper ' , { navigation : { nextEl : ' .swiper-b…" at bounding box center [592, 487] width 551 height 725
drag, startPoint x: 405, startPoint y: 162, endPoint x: 413, endPoint y: 162, distance: 8.0
click at [405, 162] on div "const swiper = new Swiper ( ' .swiper ' , { navigation : { nextEl : ' .swiper-b…" at bounding box center [592, 487] width 551 height 725
click at [419, 148] on div "const swiper = new Swiper ( ' .swiper ' , { navigation : { nextEl : ' .swiper-b…" at bounding box center [592, 487] width 551 height 725
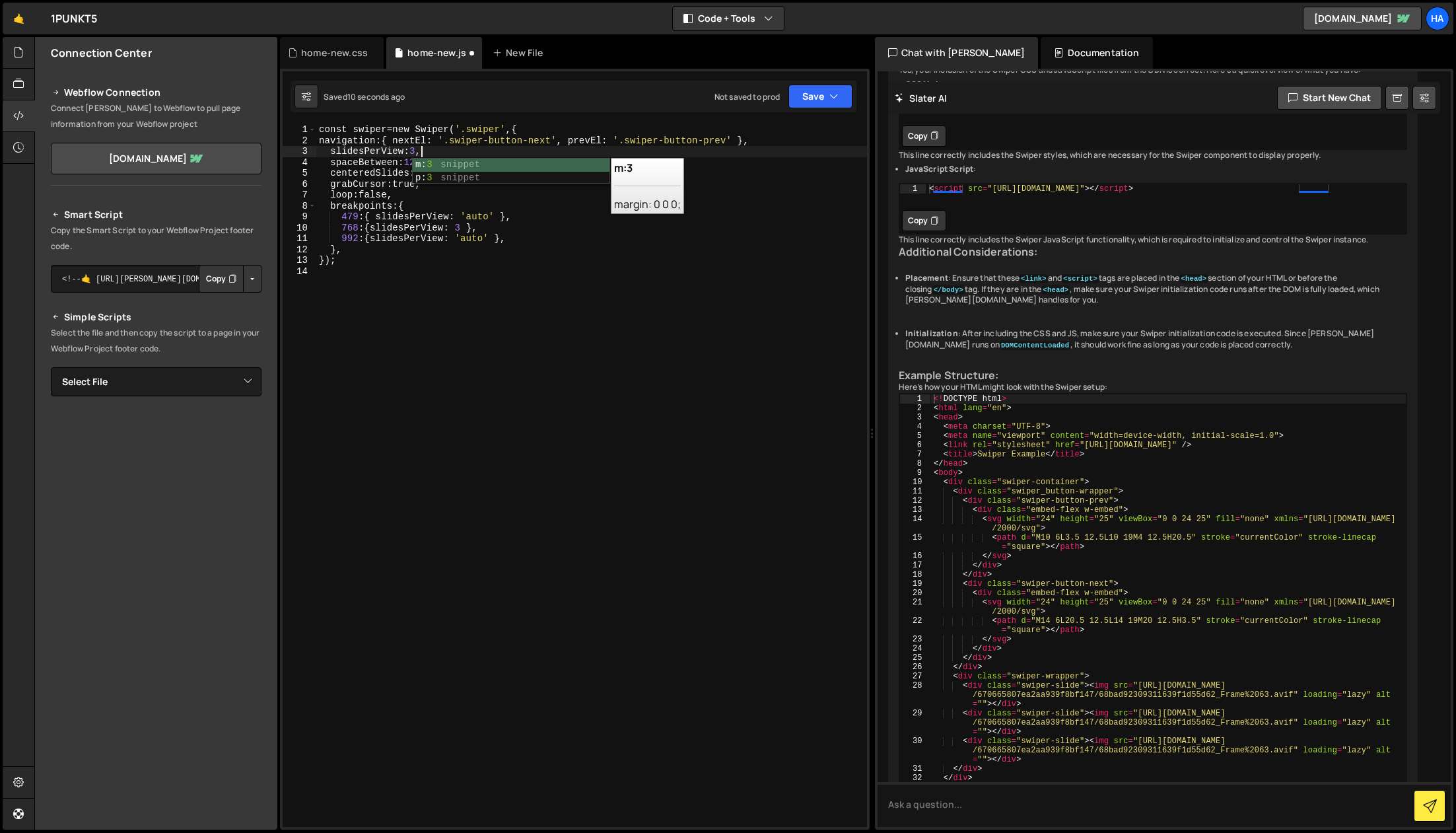
click at [383, 160] on div "const swiper = new Swiper ( ' .swiper ' , { navigation : { nextEl : ' .swiper-b…" at bounding box center [592, 487] width 551 height 725
click at [498, 239] on div "const swiper = new Swiper ( ' .swiper ' , { navigation : { nextEl : ' .swiper-b…" at bounding box center [592, 487] width 551 height 725
type textarea "});"
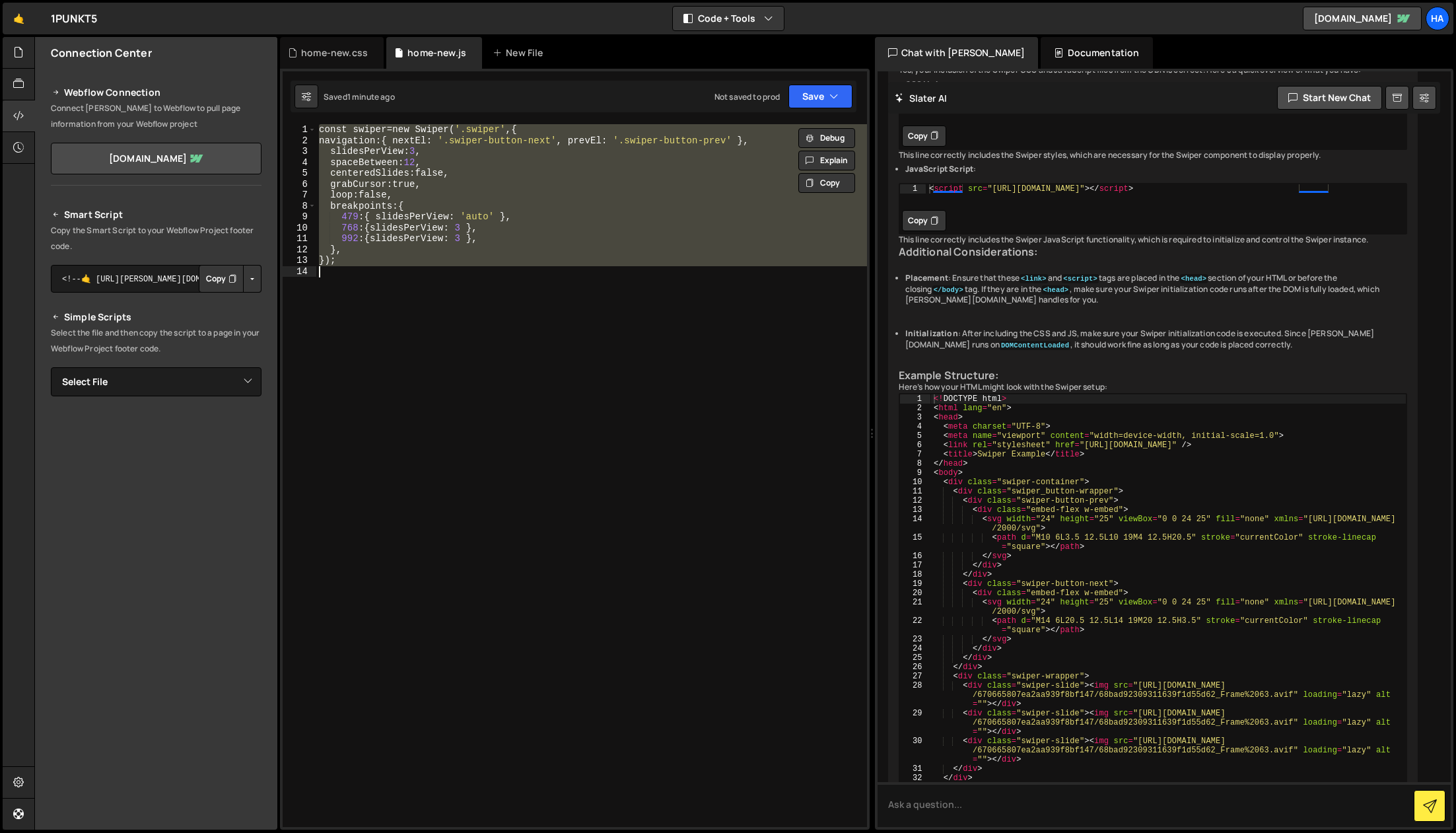
click at [461, 278] on div "const swiper = new Swiper ( ' .swiper ' , { navigation : { nextEl : ' .swiper-b…" at bounding box center [592, 476] width 551 height 703
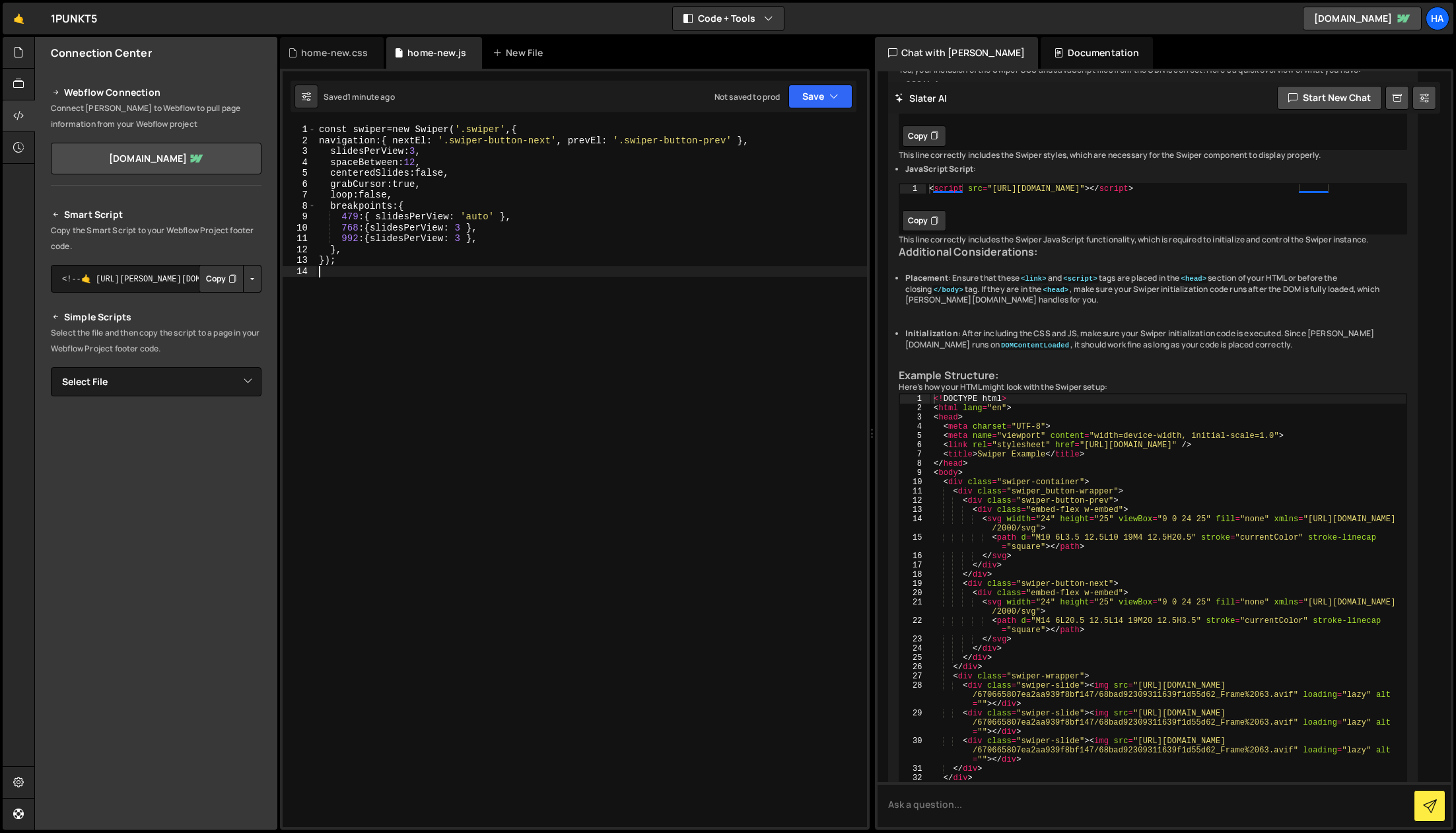
click at [529, 139] on div "const swiper = new Swiper ( ' .swiper ' , { navigation : { nextEl : ' .swiper-b…" at bounding box center [592, 487] width 551 height 725
click at [666, 143] on div "const swiper = new Swiper ( ' .swiper ' , { navigation : { nextEl : ' .swiper-n…" at bounding box center [592, 487] width 551 height 725
click at [822, 94] on button "Save" at bounding box center [821, 96] width 64 height 24
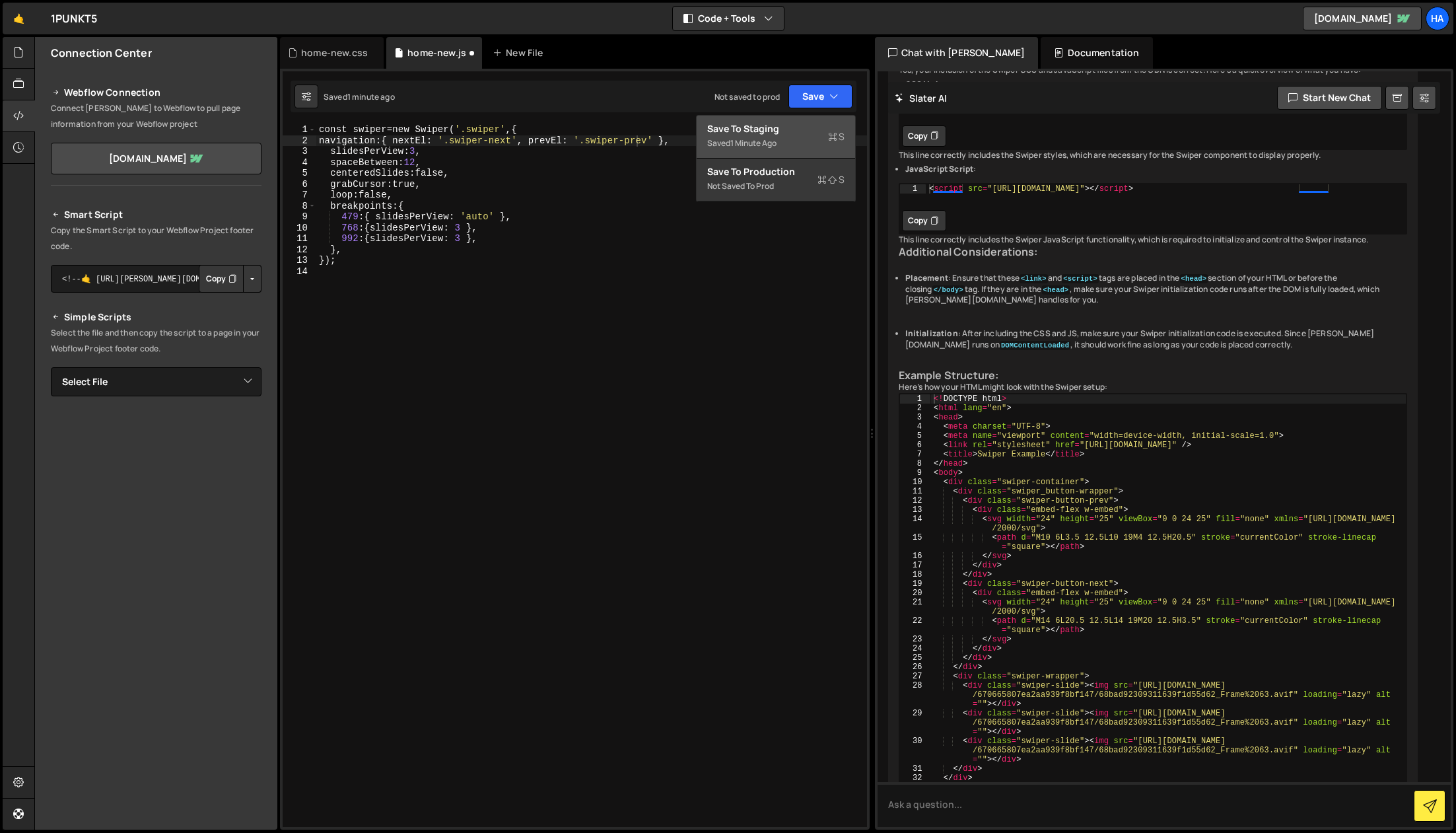
click at [797, 125] on div "Save to Staging S" at bounding box center [776, 129] width 137 height 13
click at [418, 162] on div "const swiper = new Swiper ( ' .swiper ' , { navigation : { nextEl : ' .swiper-n…" at bounding box center [592, 487] width 551 height 725
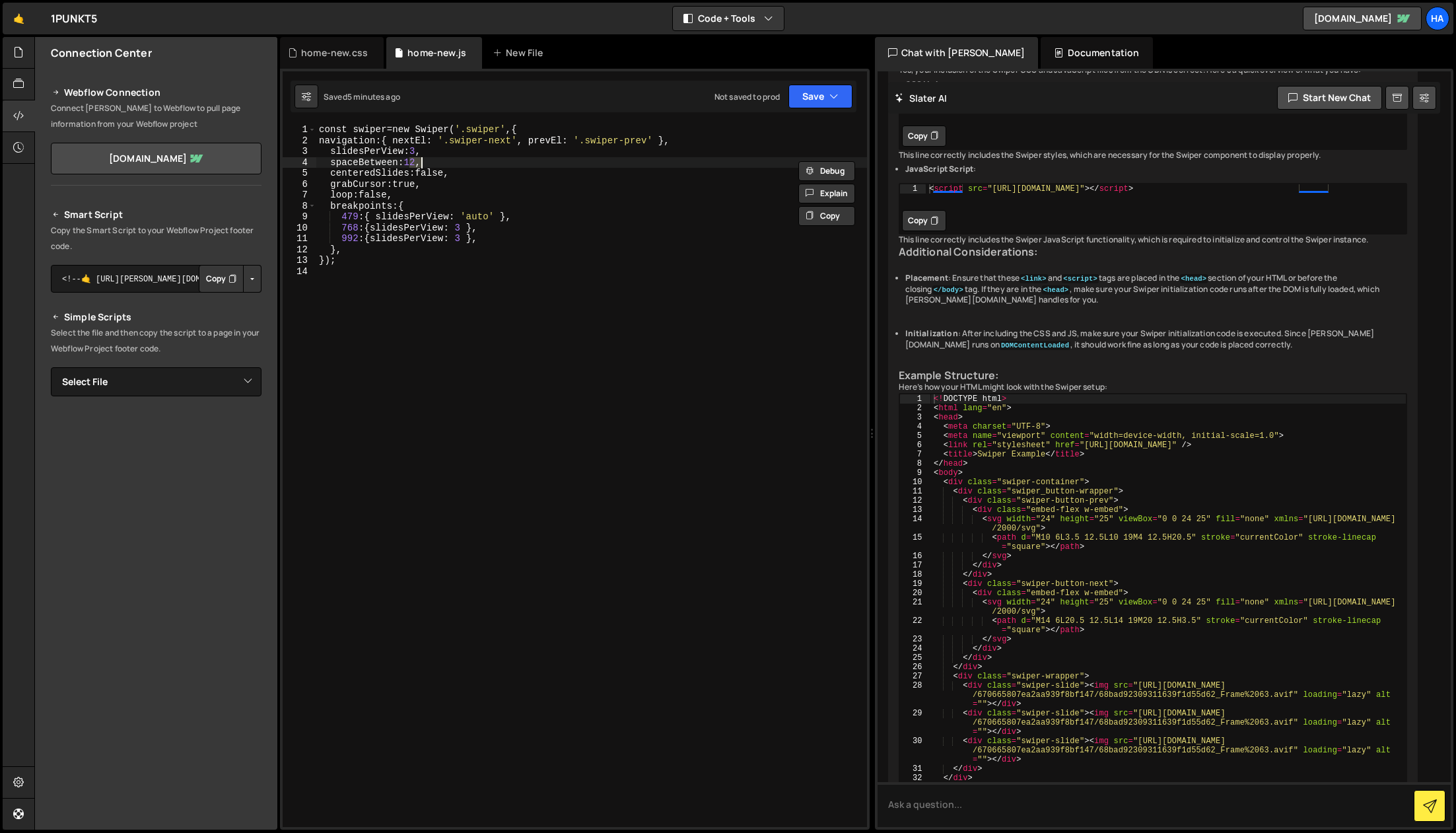
scroll to position [0, 7]
click at [415, 163] on div "const swiper = new Swiper ( ' .swiper ' , { navigation : { nextEl : ' .swiper-n…" at bounding box center [592, 487] width 551 height 725
click at [416, 161] on div "const swiper = new Swiper ( ' .swiper ' , { navigation : { nextEl : ' .swiper-n…" at bounding box center [592, 476] width 551 height 703
click at [416, 161] on div "const swiper = new Swiper ( ' .swiper ' , { navigation : { nextEl : ' .swiper-n…" at bounding box center [592, 487] width 551 height 725
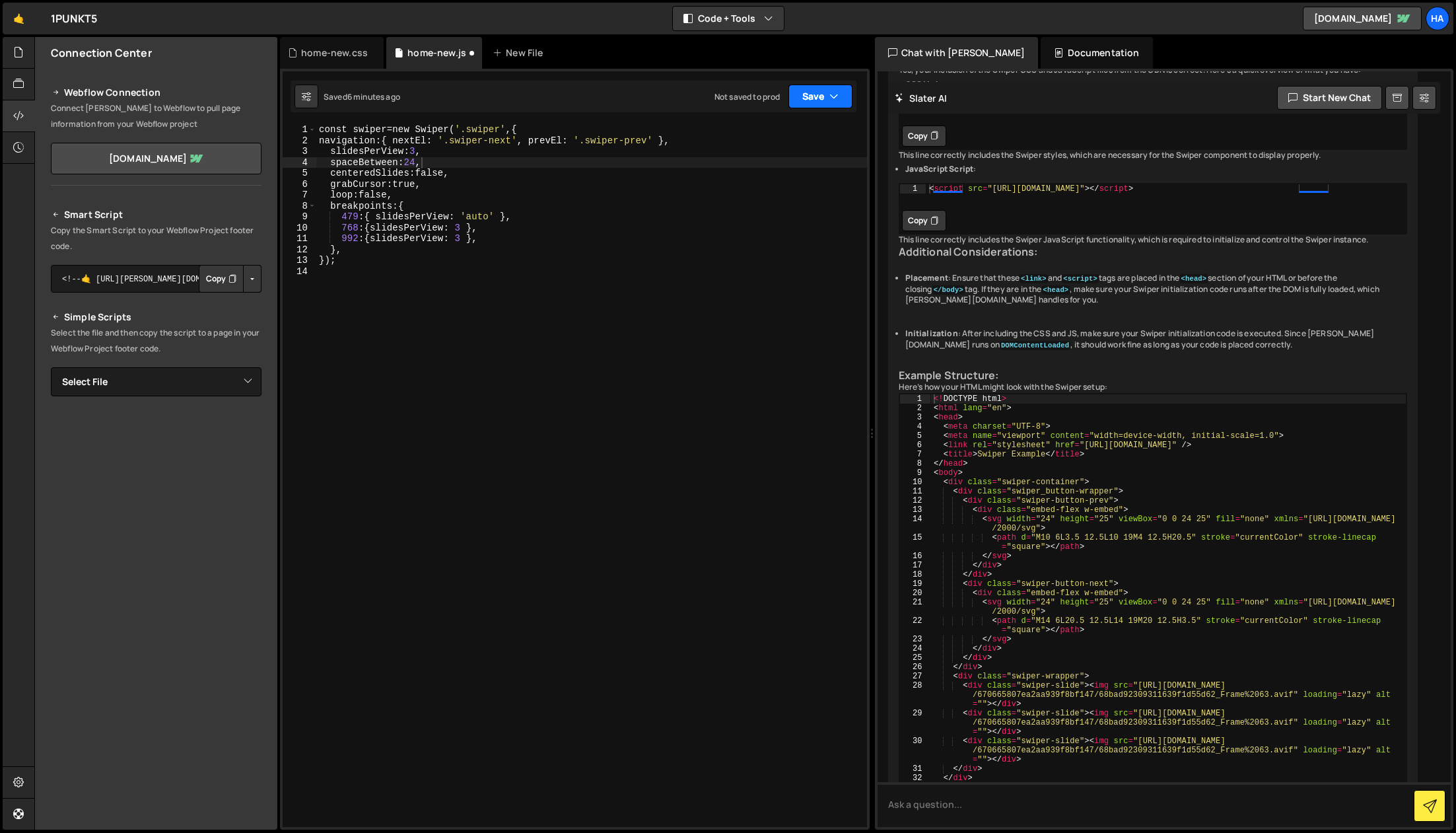
click at [799, 98] on button "Save" at bounding box center [821, 96] width 64 height 24
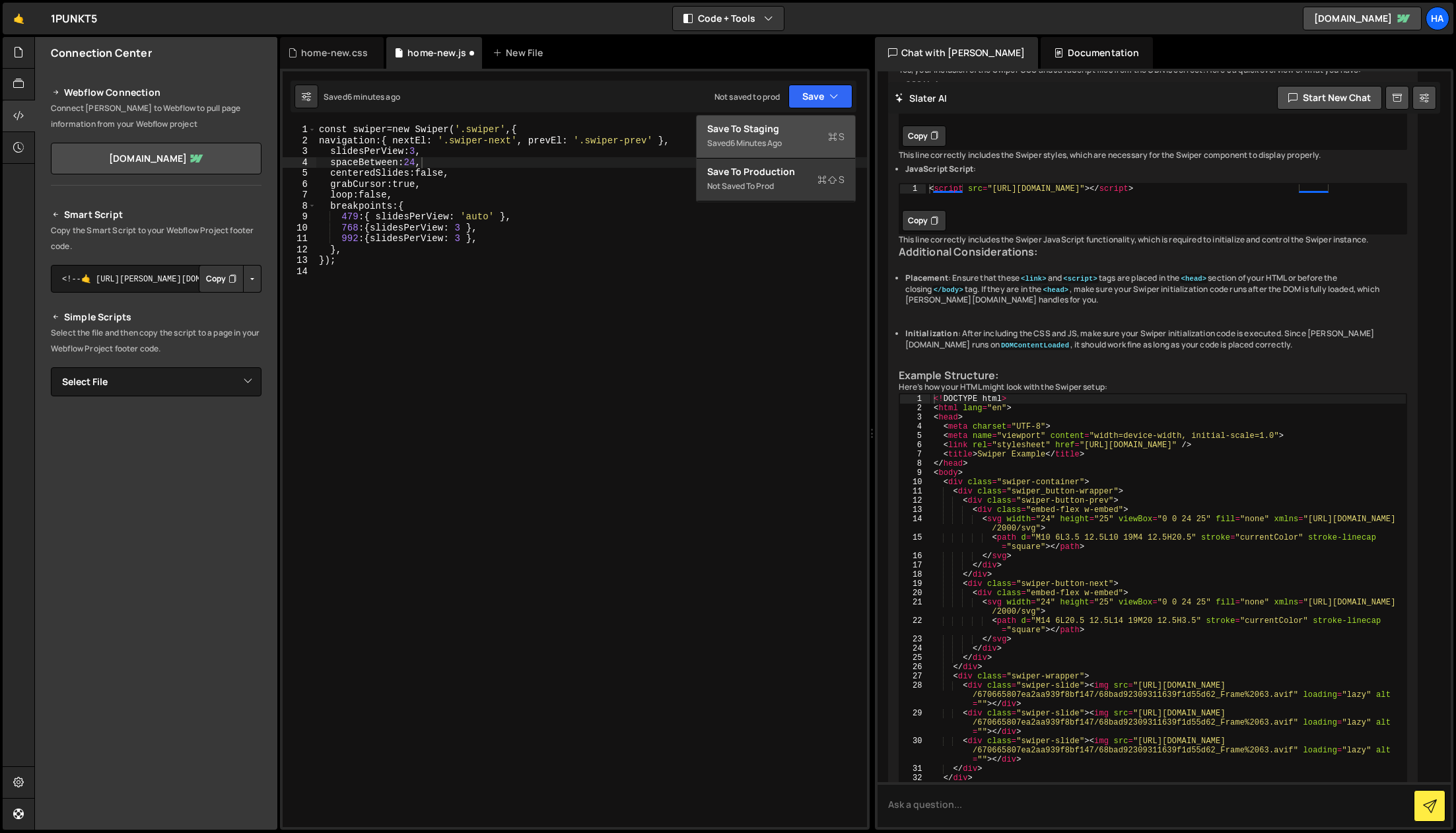
click at [787, 131] on div "Save to Staging S" at bounding box center [776, 129] width 137 height 13
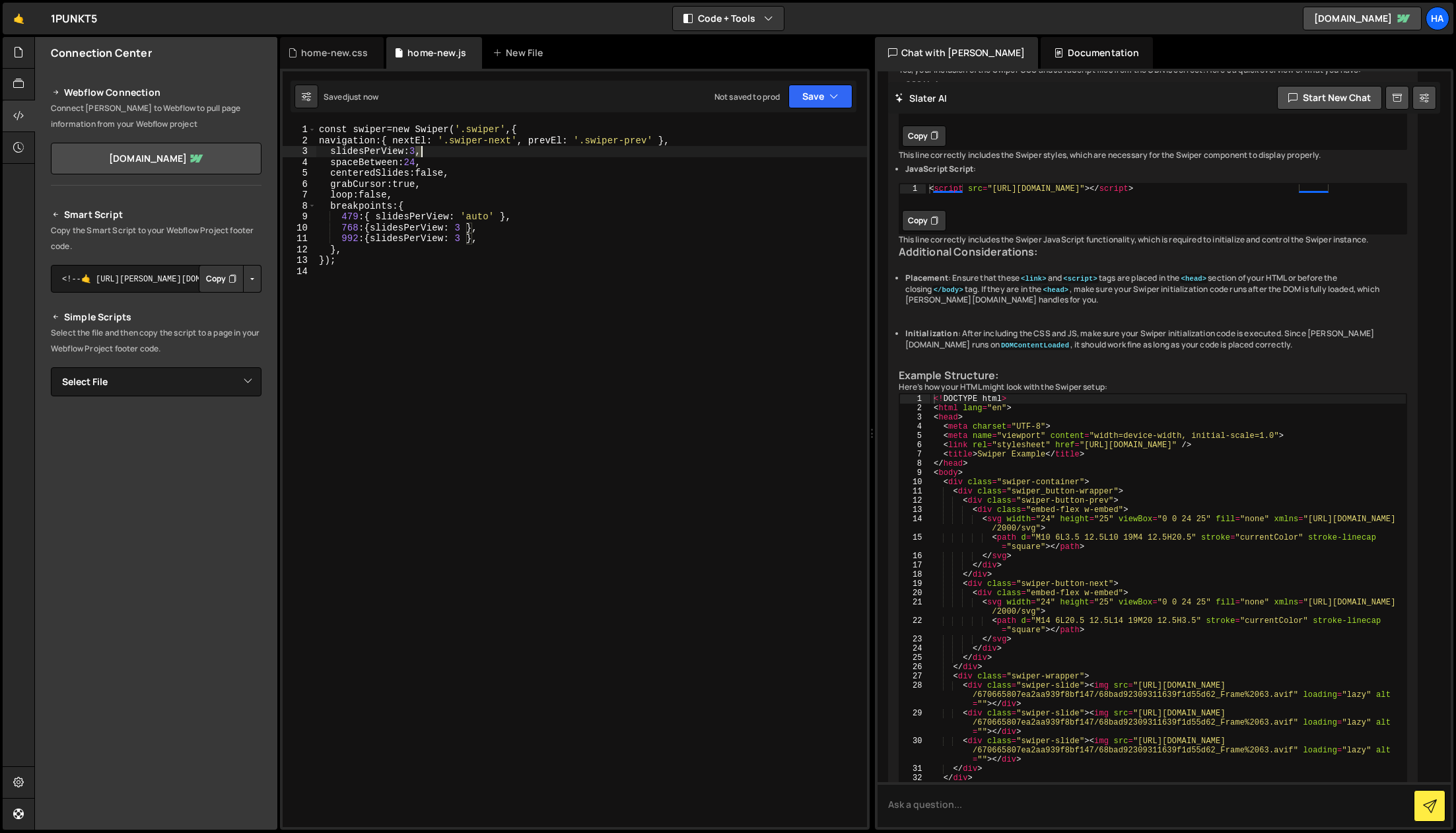
click at [420, 149] on div "const swiper = new Swiper ( ' .swiper ' , { navigation : { nextEl : ' .swiper-n…" at bounding box center [592, 487] width 551 height 725
click at [797, 100] on button "Save" at bounding box center [821, 96] width 64 height 24
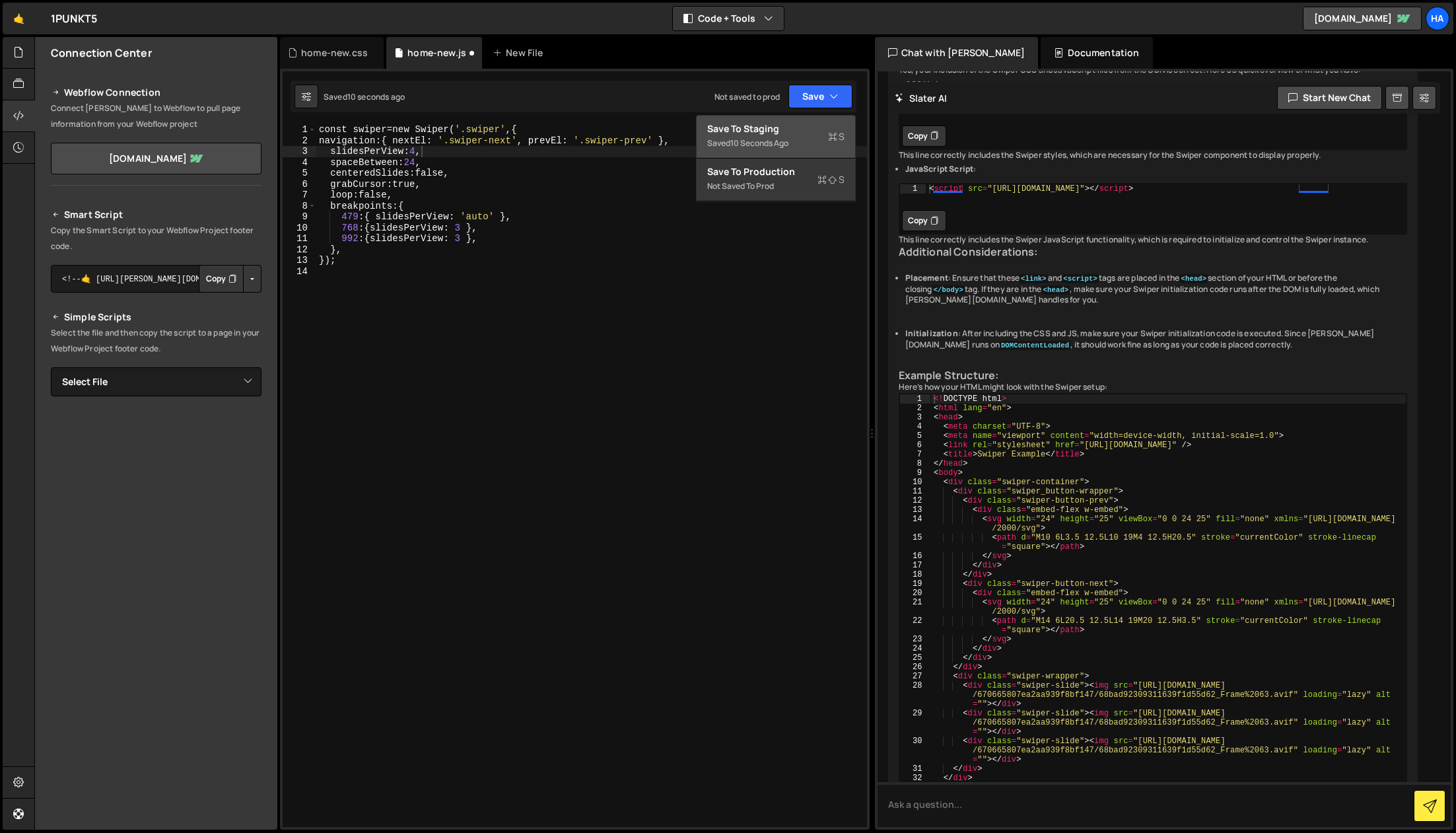
click at [781, 130] on div "Save to Staging S" at bounding box center [776, 129] width 137 height 13
click at [420, 153] on div "const swiper = new Swiper ( ' .swiper ' , { navigation : { nextEl : ' .swiper-n…" at bounding box center [592, 487] width 551 height 725
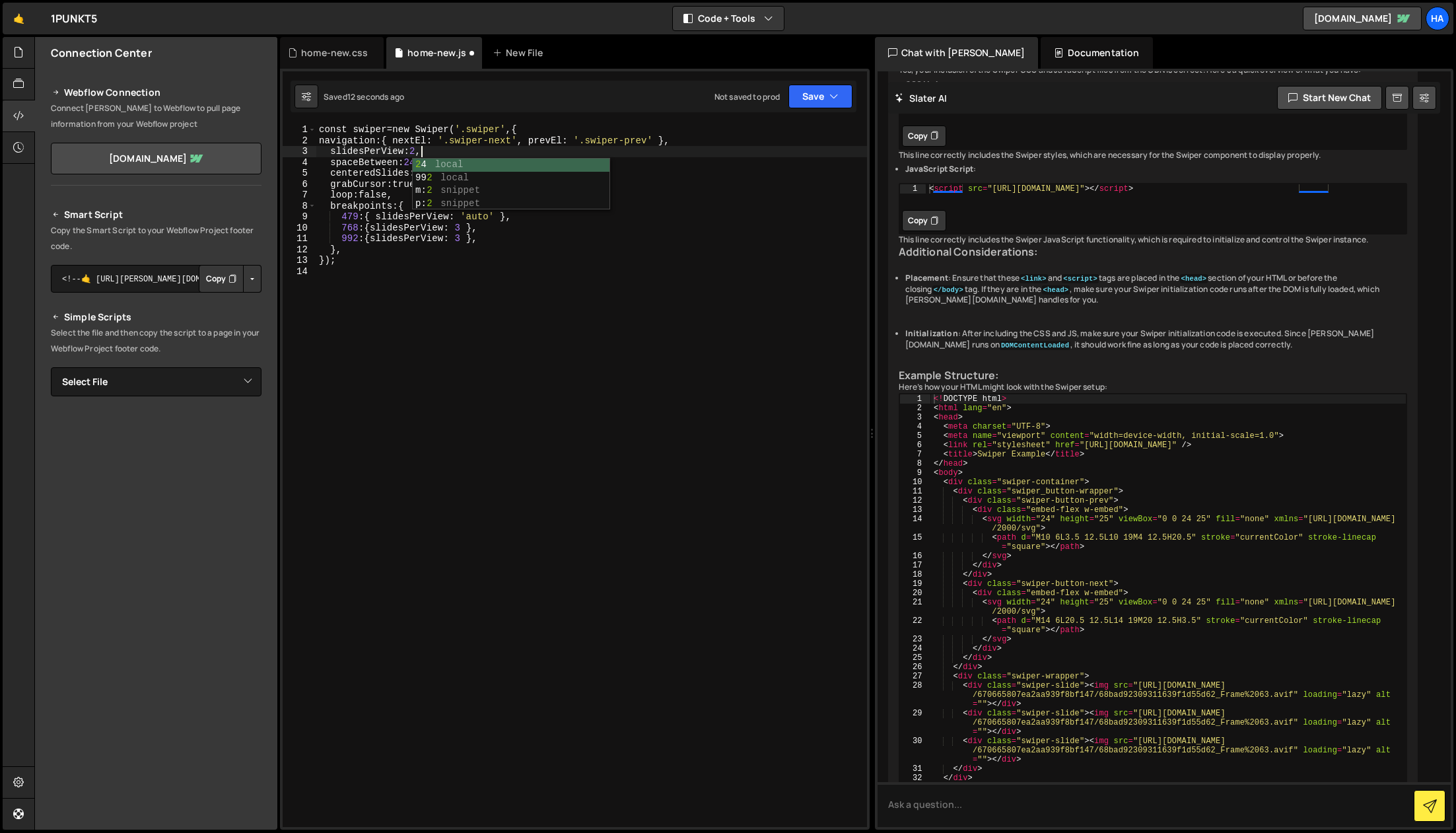
click at [478, 245] on div "const swiper = new Swiper ( ' .swiper ' , { navigation : { nextEl : ' .swiper-n…" at bounding box center [592, 487] width 551 height 725
click at [386, 152] on div "const swiper = new Swiper ( ' .swiper ' , { navigation : { nextEl : ' .swiper-n…" at bounding box center [592, 487] width 551 height 725
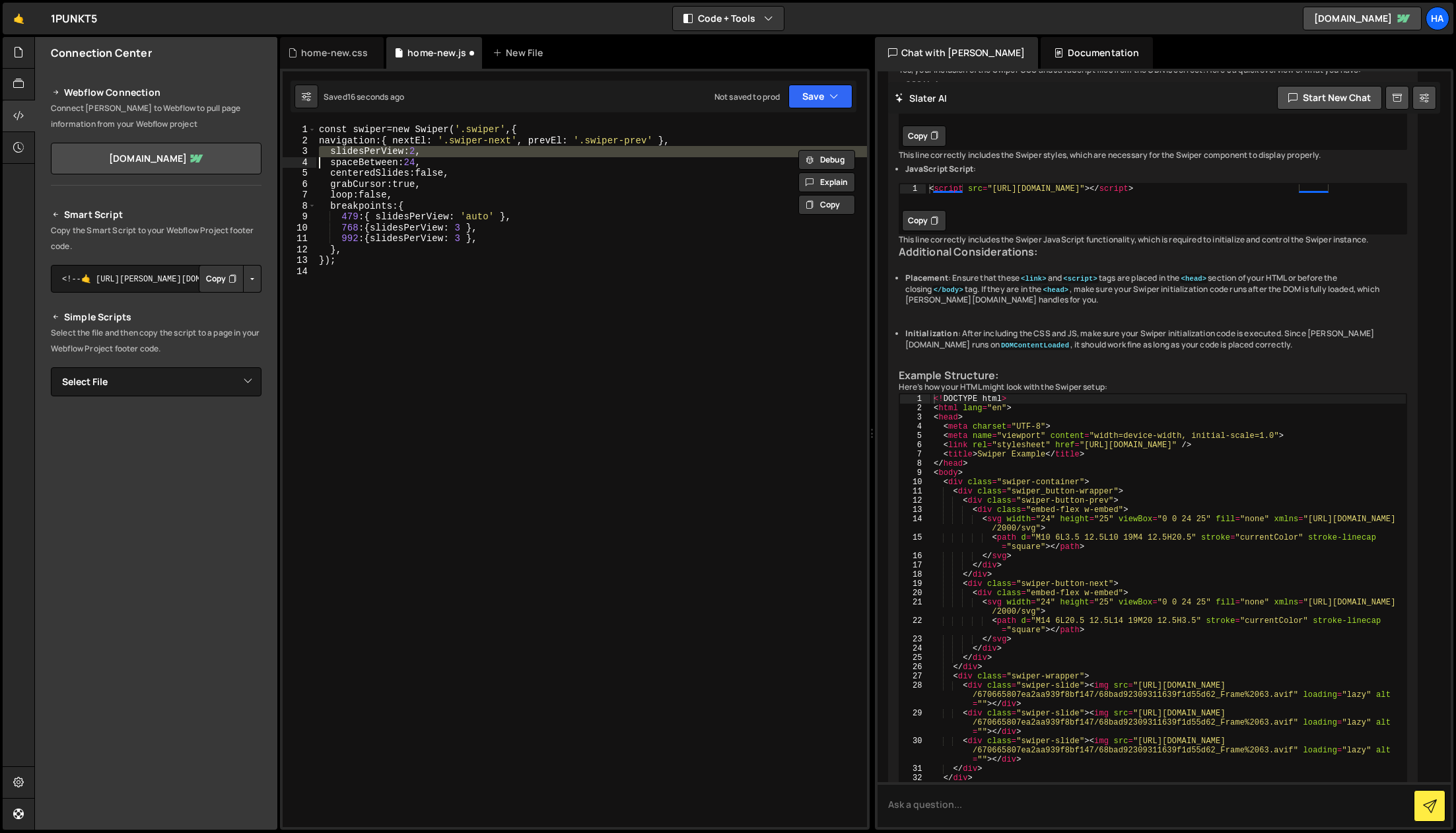
click at [460, 259] on div "const swiper = new Swiper ( ' .swiper ' , { navigation : { nextEl : ' .swiper-n…" at bounding box center [592, 487] width 551 height 725
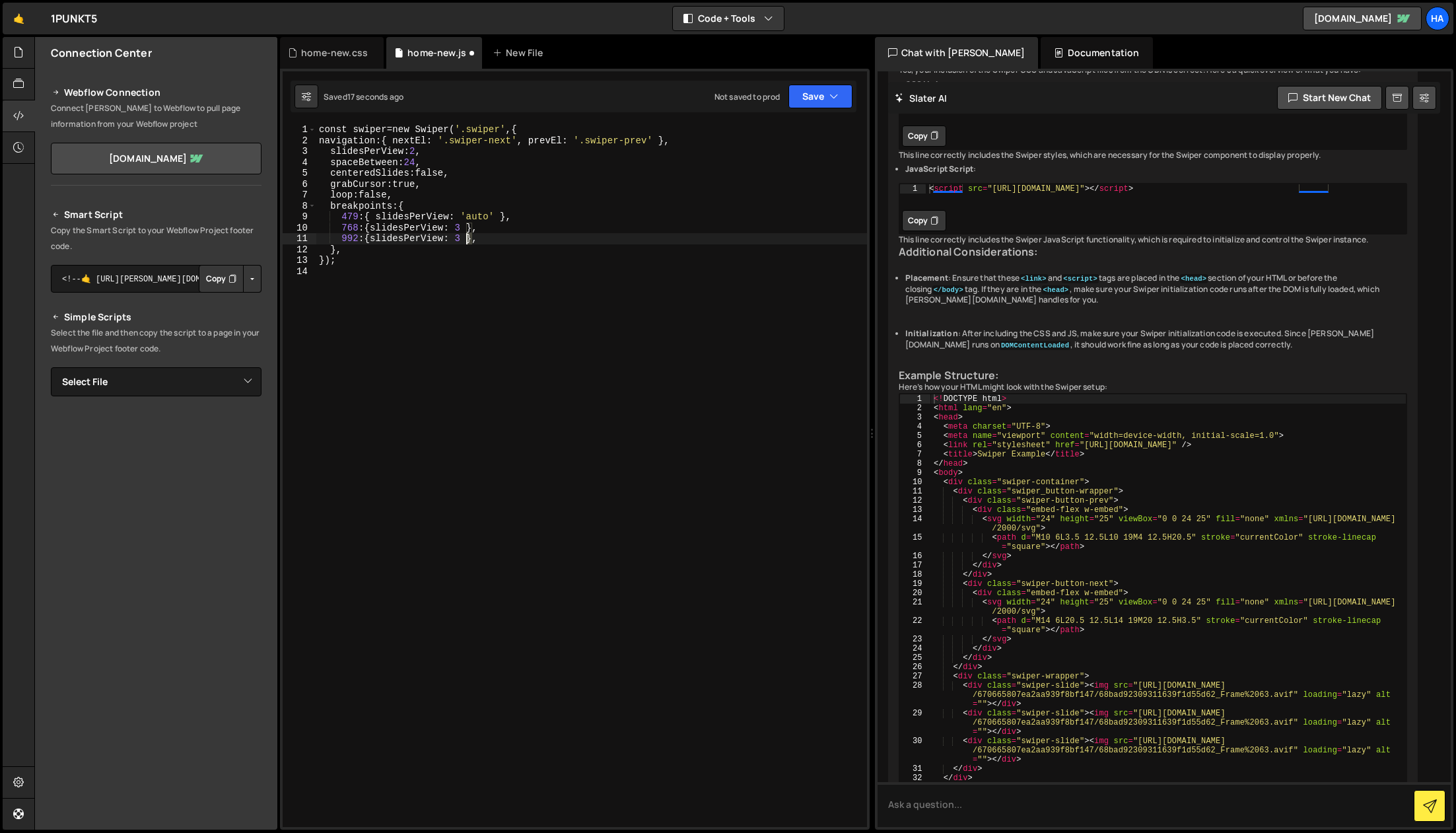
click at [468, 241] on div "const swiper = new Swiper ( ' .swiper ' , { navigation : { nextEl : ' .swiper-n…" at bounding box center [592, 487] width 551 height 725
click at [419, 152] on div "const swiper = new Swiper ( ' .swiper ' , { navigation : { nextEl : ' .swiper-n…" at bounding box center [592, 487] width 551 height 725
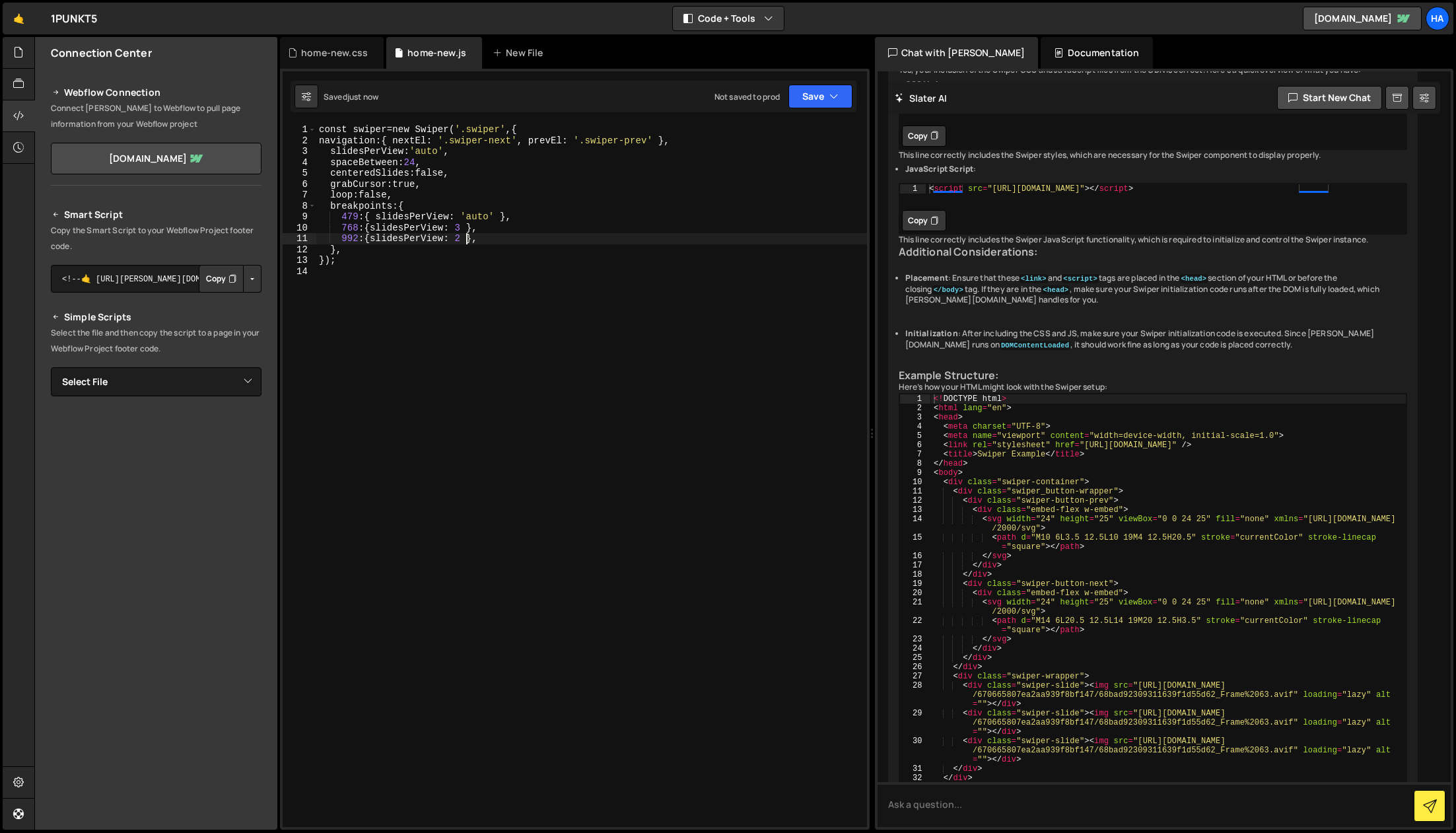
click at [469, 241] on div "const swiper = new Swiper ( ' .swiper ' , { navigation : { nextEl : ' .swiper-n…" at bounding box center [592, 487] width 551 height 725
drag, startPoint x: 500, startPoint y: 241, endPoint x: 468, endPoint y: 243, distance: 32.1
click at [468, 243] on div "const swiper = new Swiper ( ' .swiper ' , { navigation : { nextEl : ' .swiper-n…" at bounding box center [592, 487] width 551 height 725
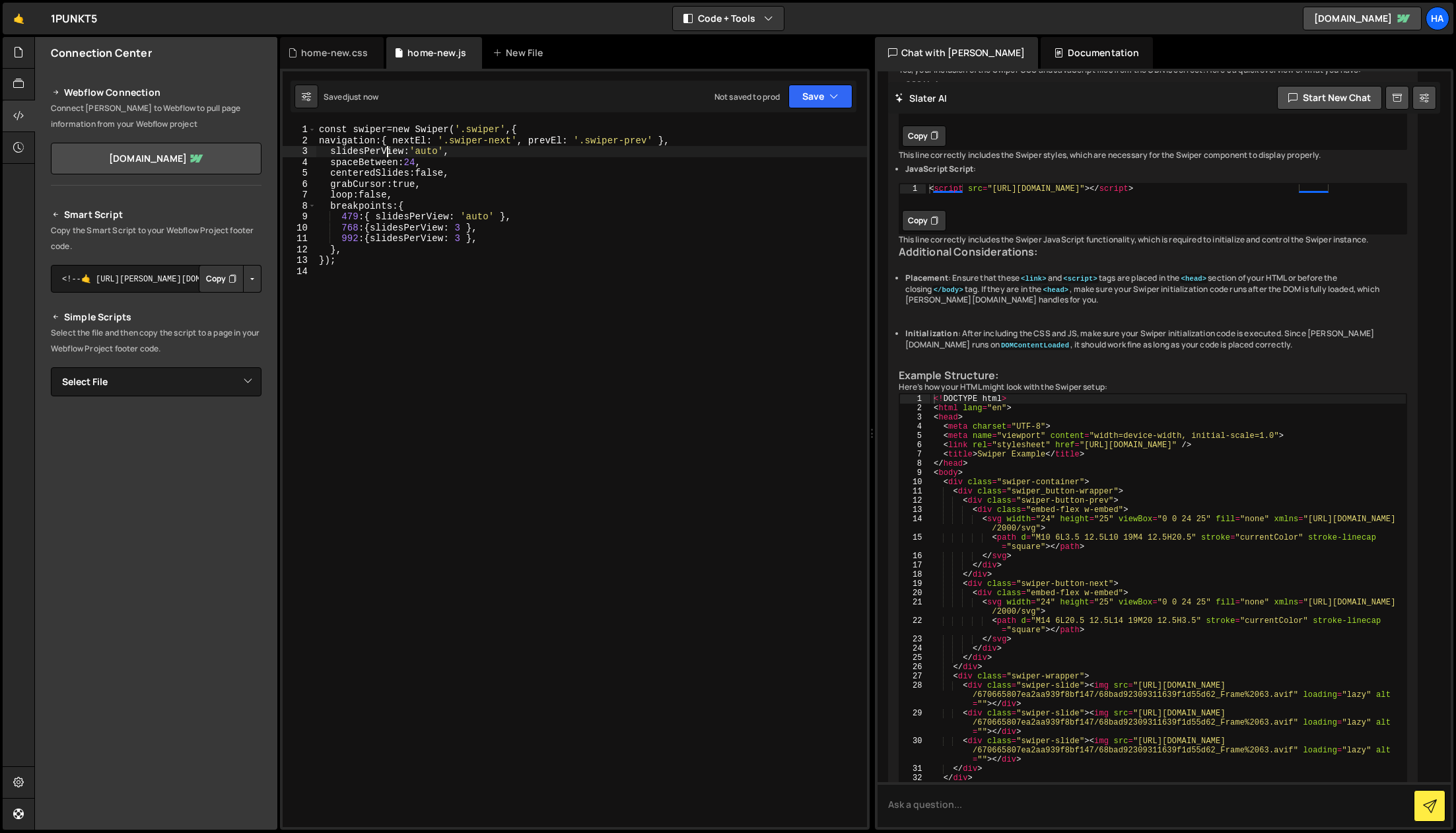
click at [385, 155] on div "const swiper = new Swiper ( ' .swiper ' , { navigation : { nextEl : ' .swiper-n…" at bounding box center [592, 487] width 551 height 725
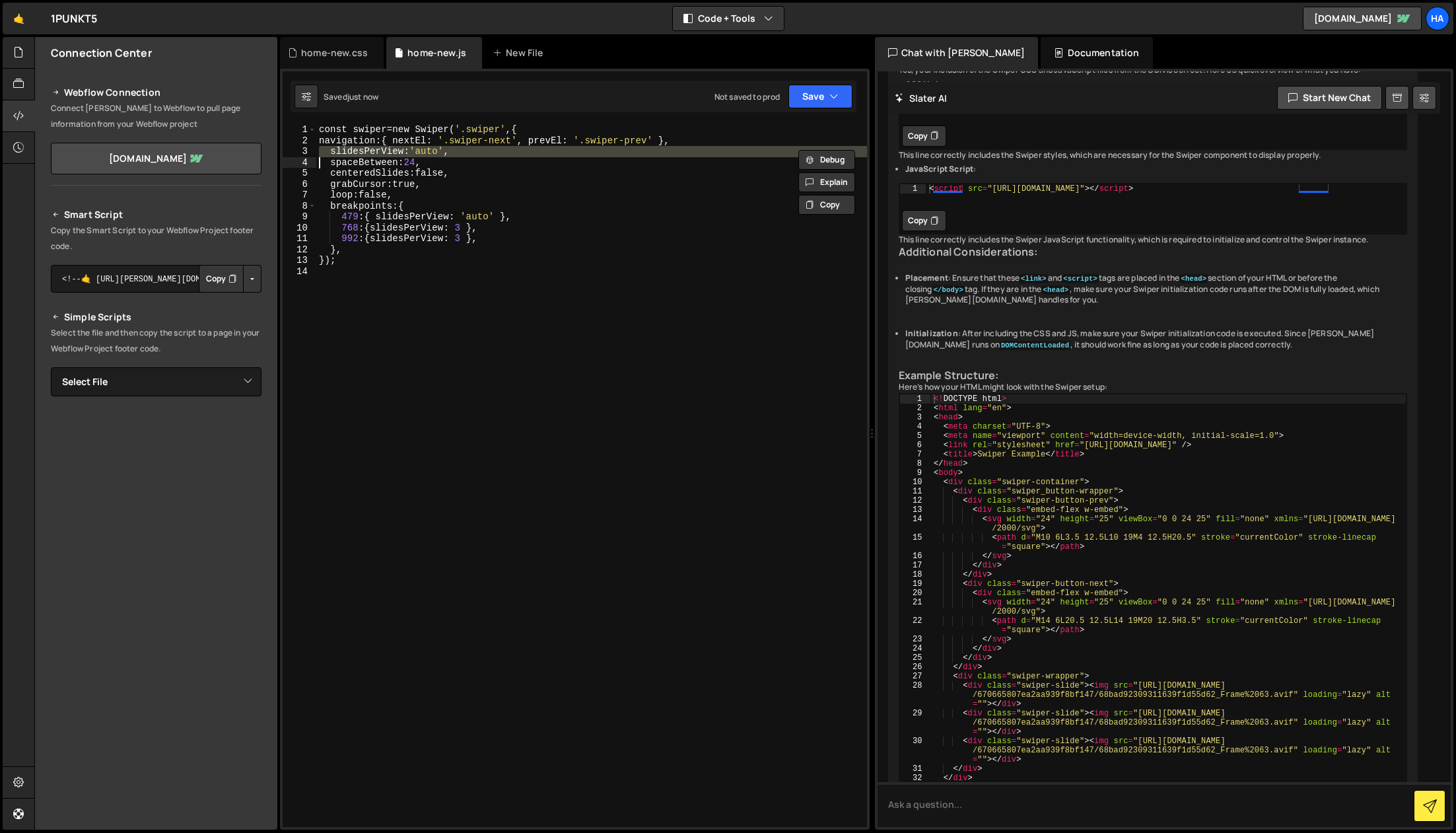
click at [385, 155] on div "const swiper = new Swiper ( ' .swiper ' , { navigation : { nextEl : ' .swiper-n…" at bounding box center [592, 487] width 551 height 725
type textarea "spaceBetween: 24,"
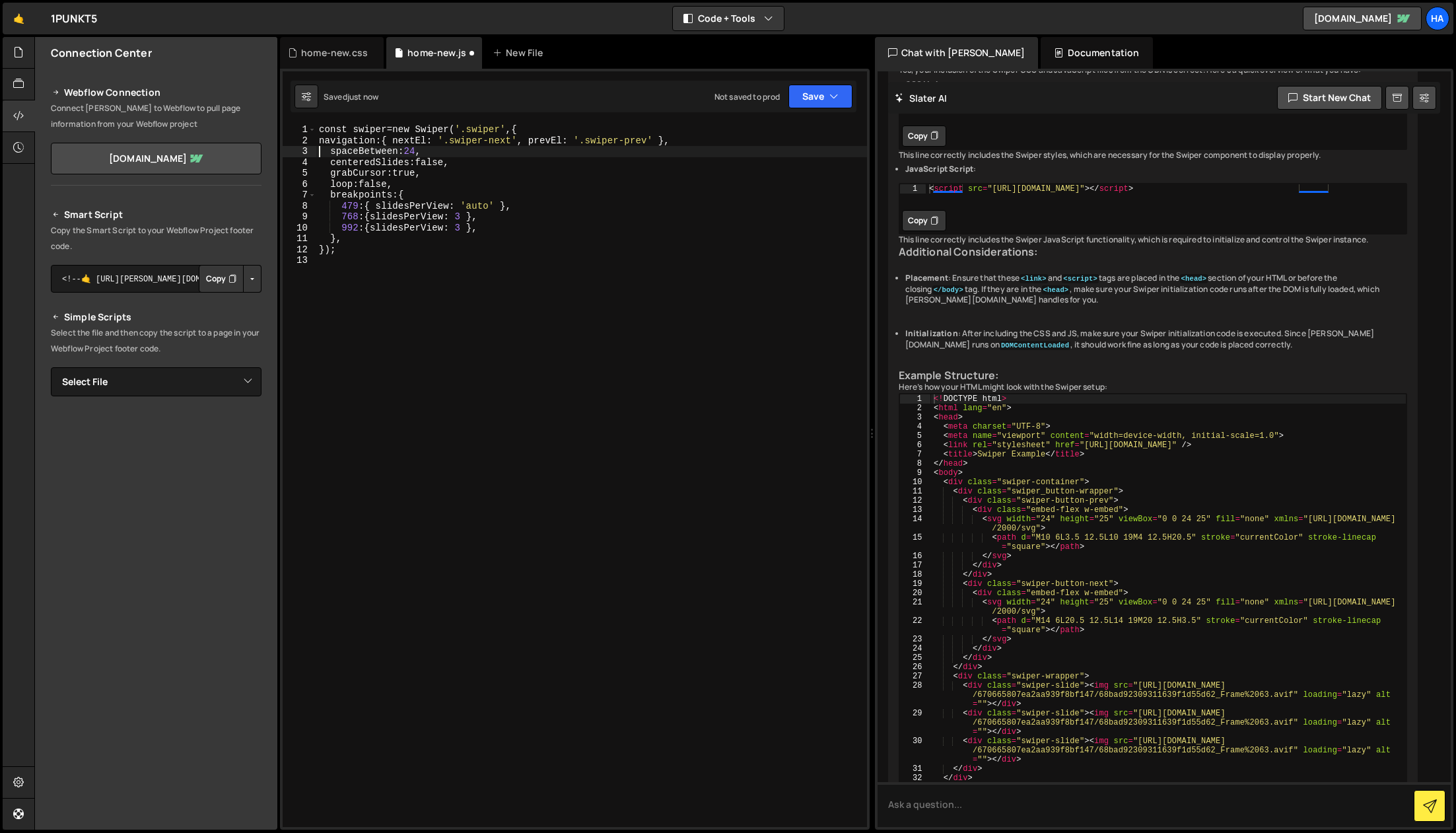
scroll to position [0, 7]
type textarea "<head>"
click at [1025, 763] on div "<! DOCTYPE html > < html lang = "en" > < head > < meta charset = "UTF-8" > < me…" at bounding box center [1168, 672] width 476 height 555
click at [1002, 797] on textarea at bounding box center [1165, 805] width 574 height 45
type textarea "how can i"
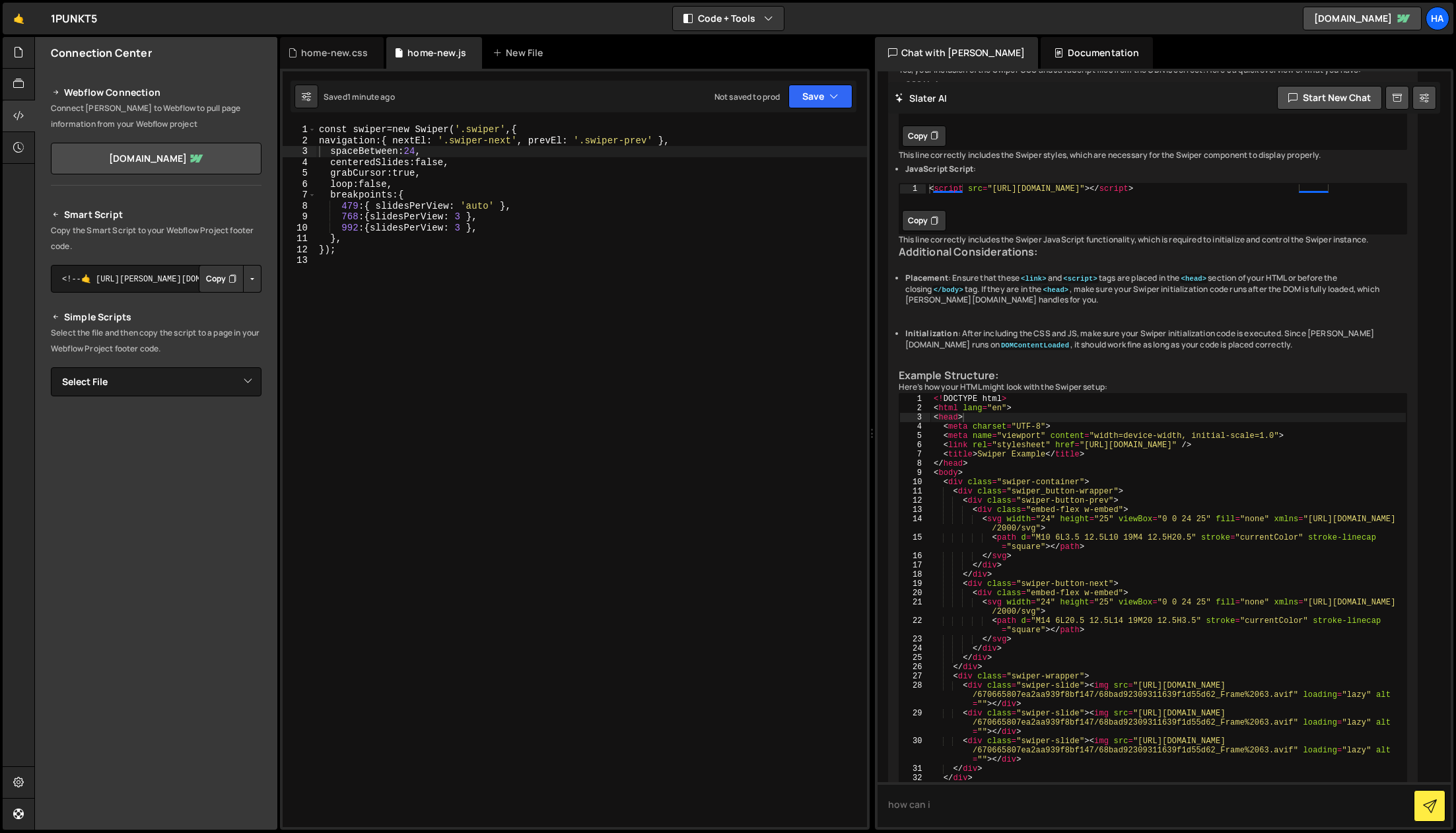
click at [443, 223] on div "const swiper = new Swiper ( ' .swiper ' , { navigation : { nextEl : ' .swiper-n…" at bounding box center [592, 487] width 551 height 725
type textarea "});"
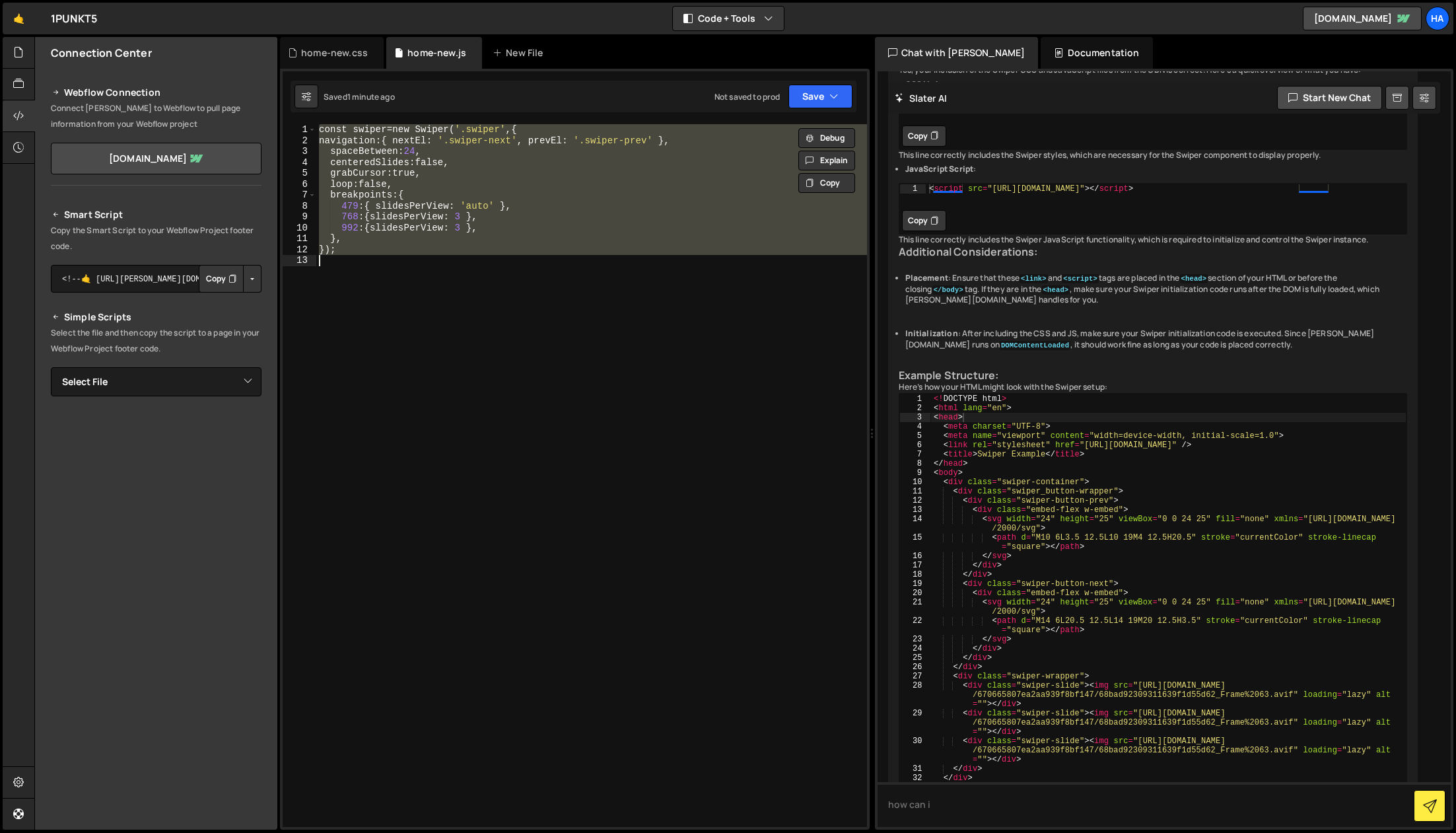
click at [996, 810] on textarea "how can i" at bounding box center [1165, 805] width 574 height 45
type textarea "how can i change the duration and ease in my code"
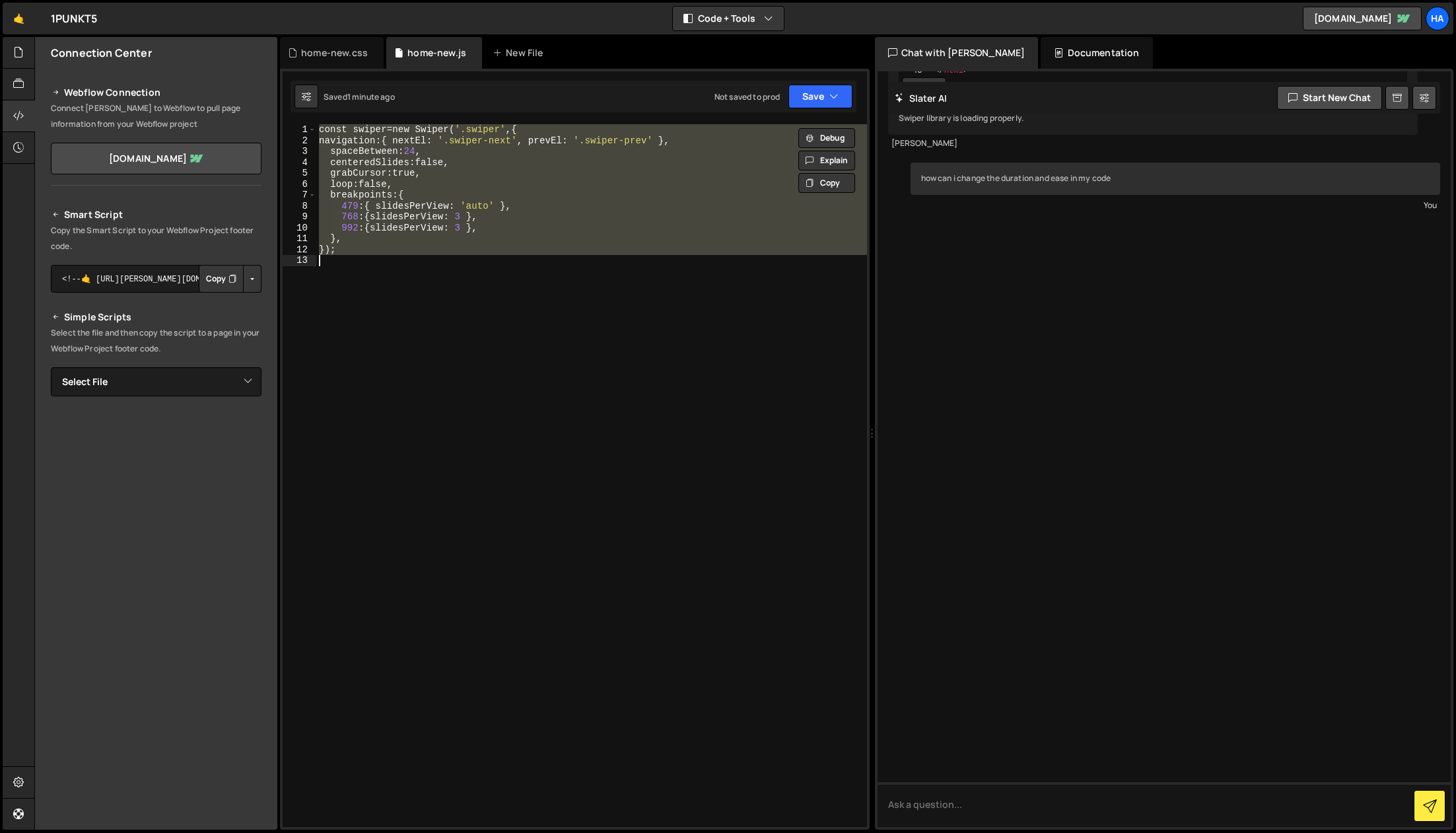
click at [483, 274] on div "const swiper = new Swiper ( ' .swiper ' , { navigation : { nextEl : ' .swiper-n…" at bounding box center [592, 476] width 551 height 703
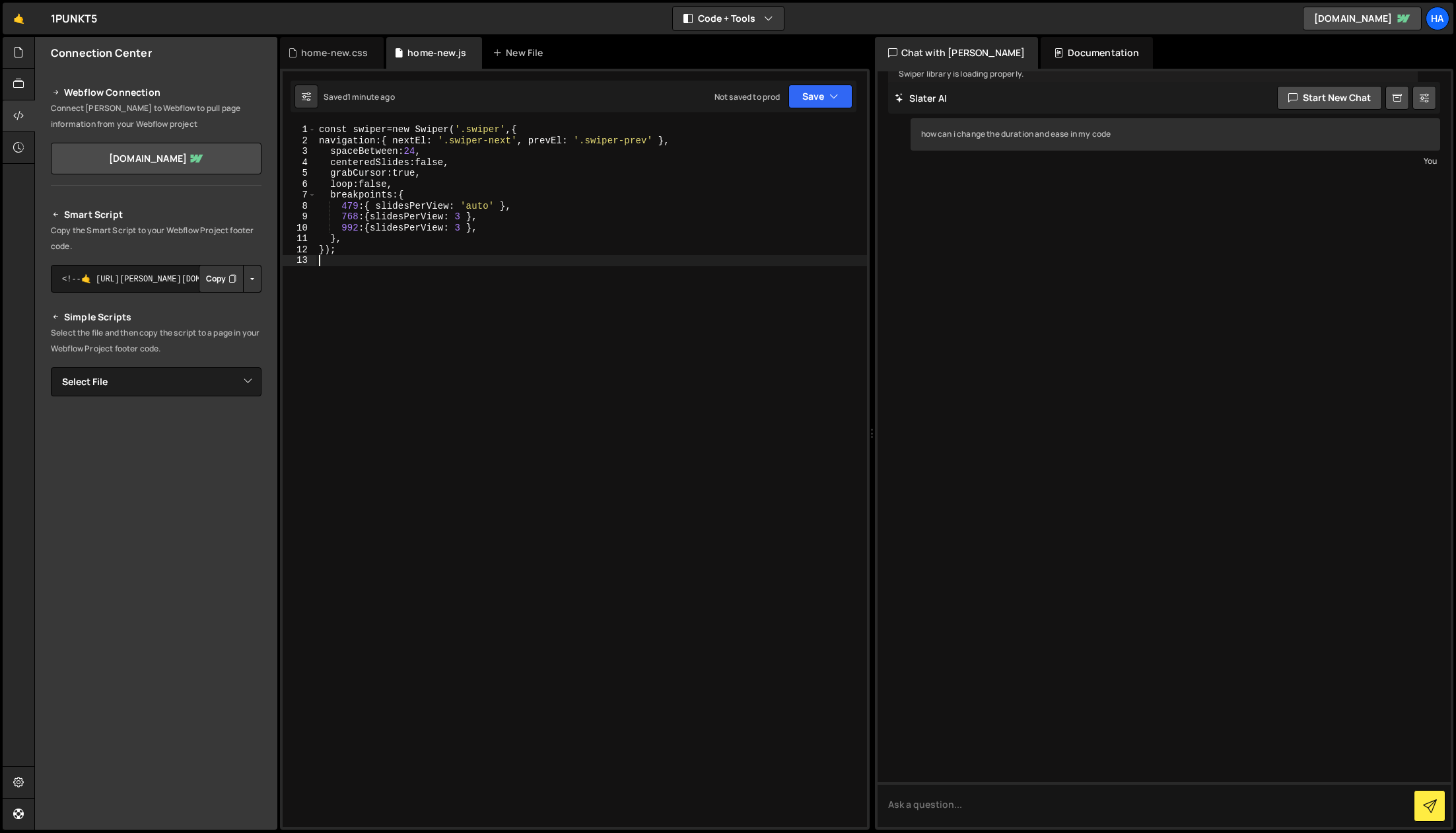
click at [440, 180] on div "const swiper = new Swiper ( ' .swiper ' , { navigation : { nextEl : ' .swiper-n…" at bounding box center [592, 487] width 551 height 725
type textarea "loop: false,"
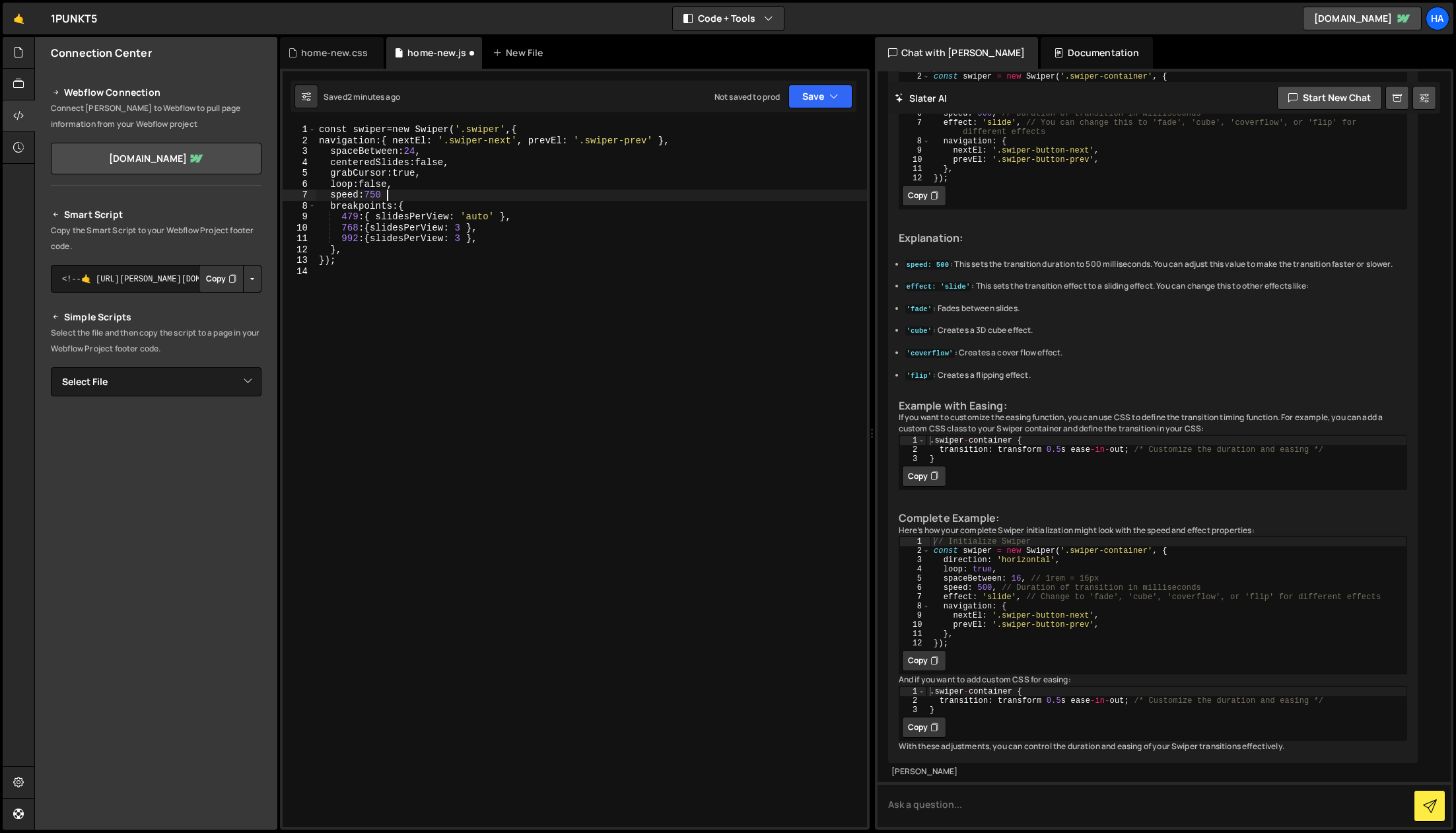
scroll to position [0, 4]
type textarea "speed: 750,"
click at [334, 57] on div "home-new.css" at bounding box center [335, 53] width 67 height 13
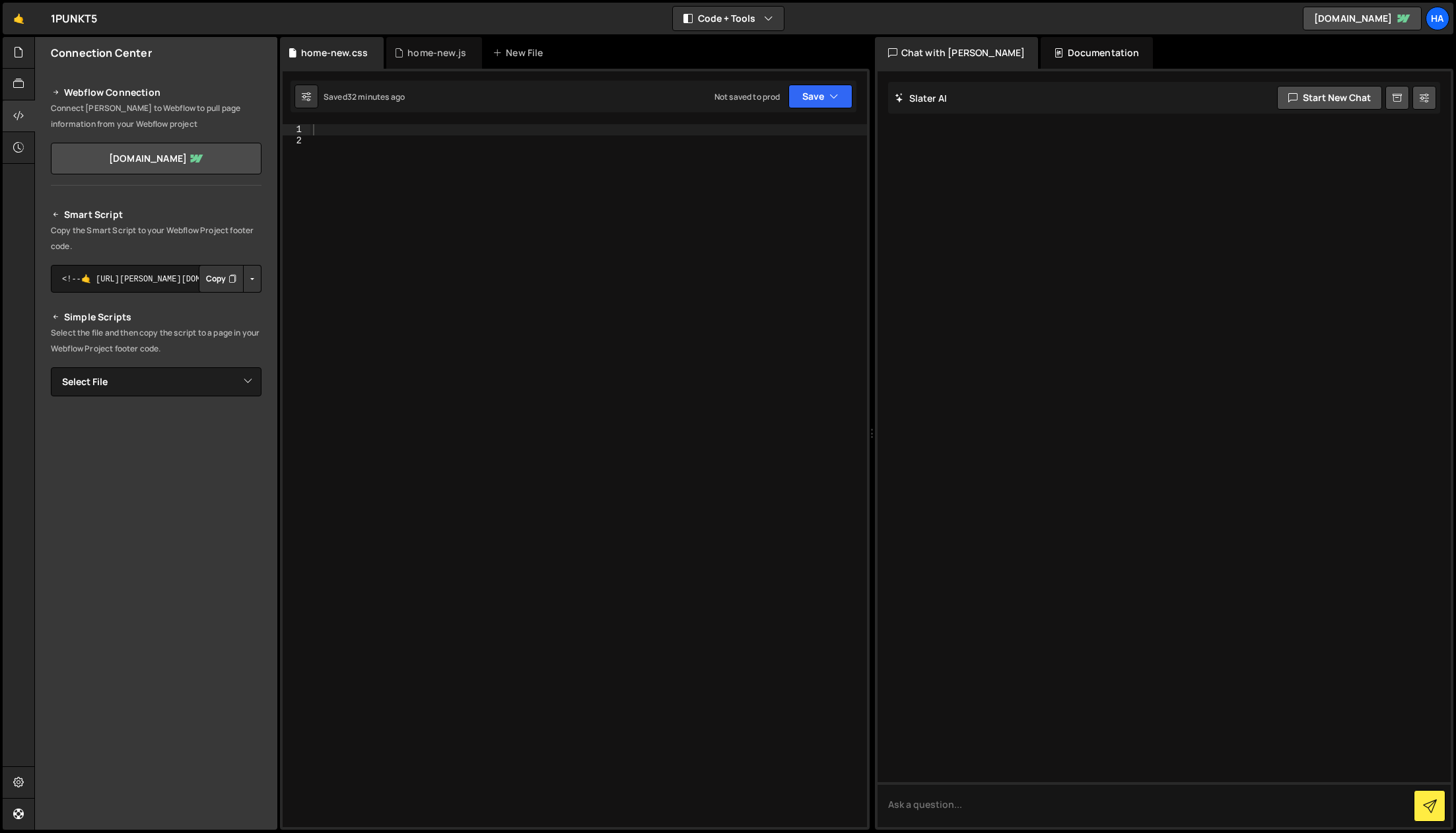
click at [414, 169] on div at bounding box center [589, 487] width 556 height 725
paste textarea "}"
type textarea "}"
